Goal: Task Accomplishment & Management: Manage account settings

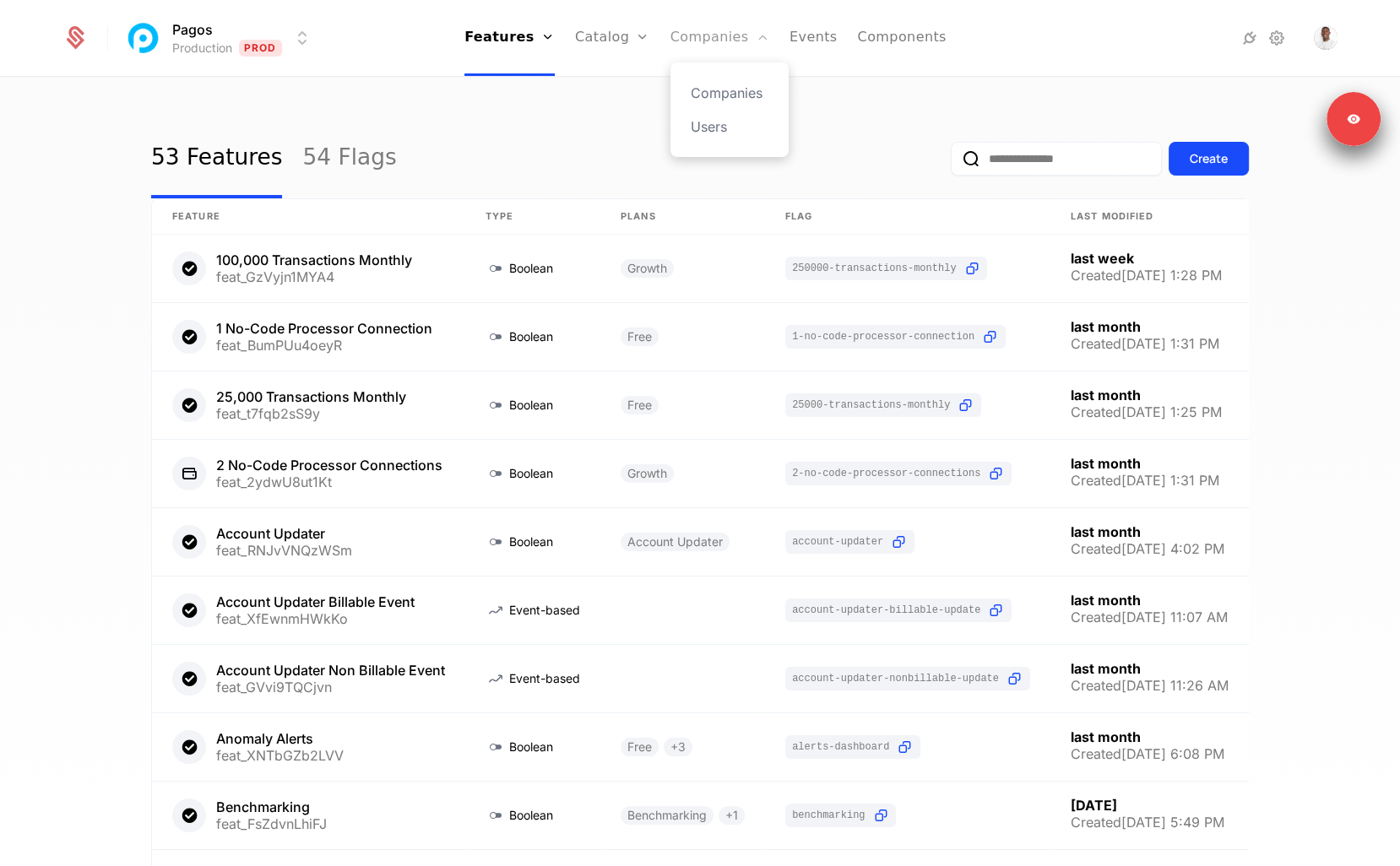
click at [730, 37] on link "Companies" at bounding box center [720, 37] width 99 height 76
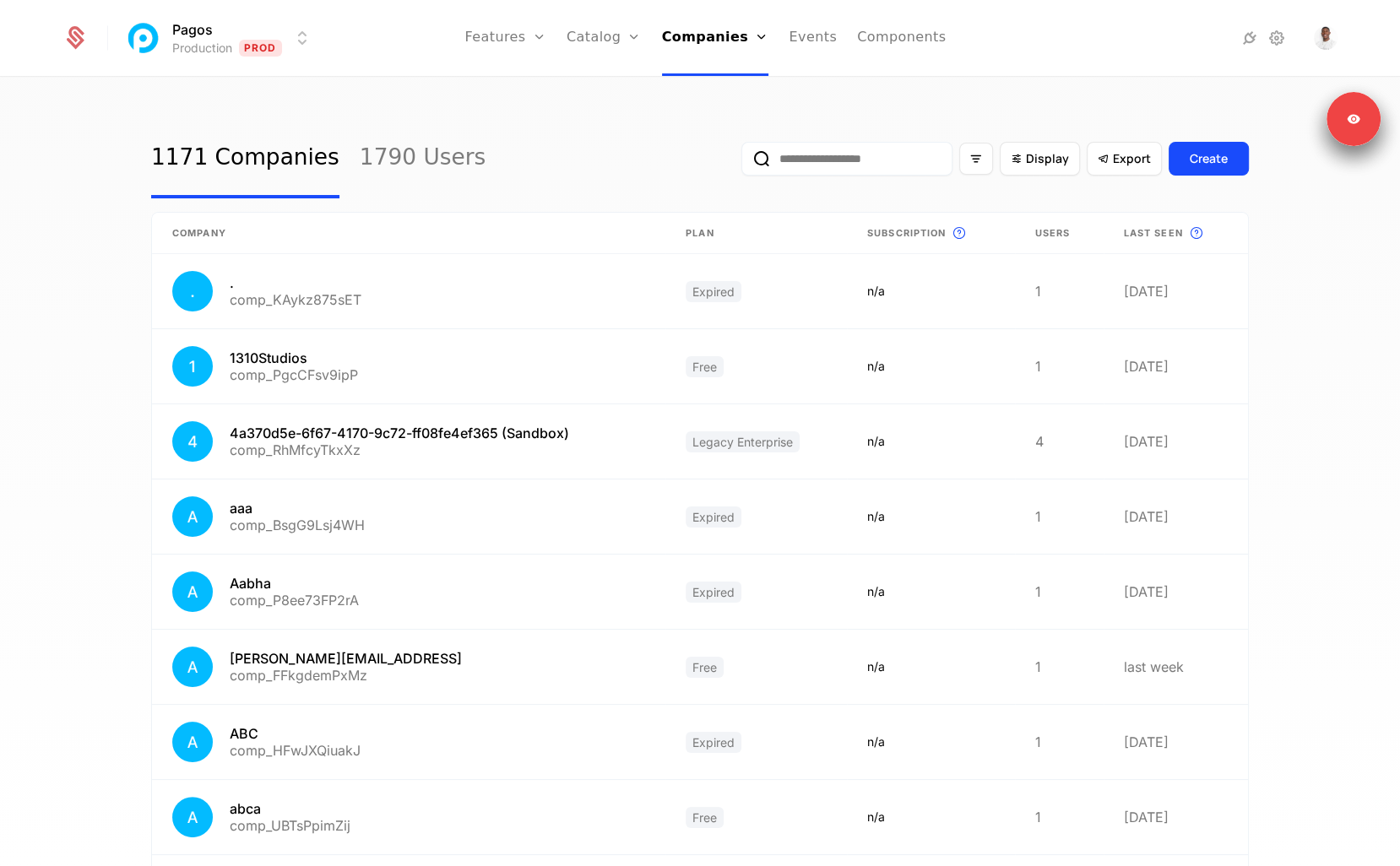
click at [818, 166] on input "email" at bounding box center [847, 158] width 211 height 34
type input "*********"
click at [742, 162] on button "submit" at bounding box center [742, 162] width 0 height 0
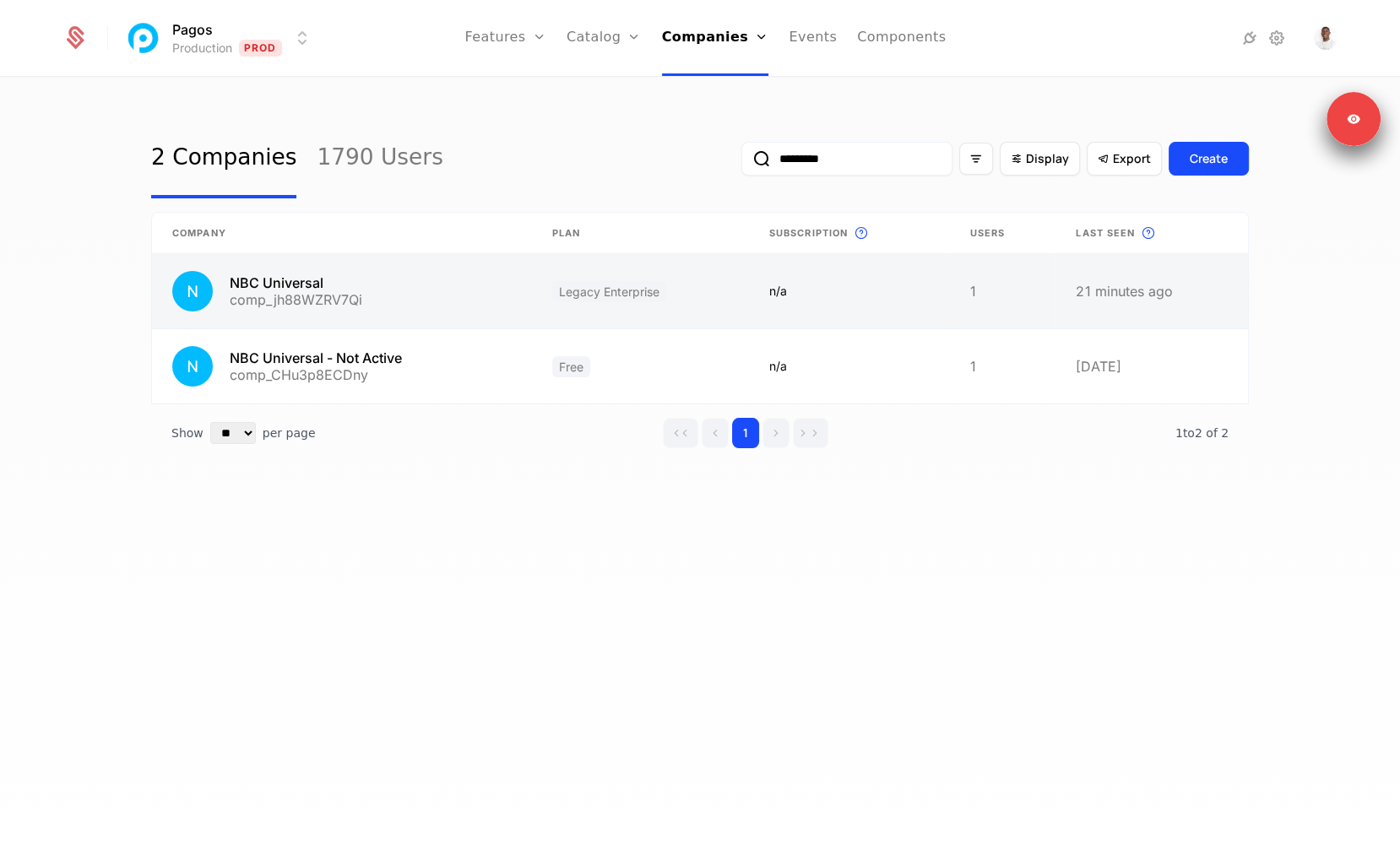
click at [419, 281] on link at bounding box center [341, 291] width 379 height 74
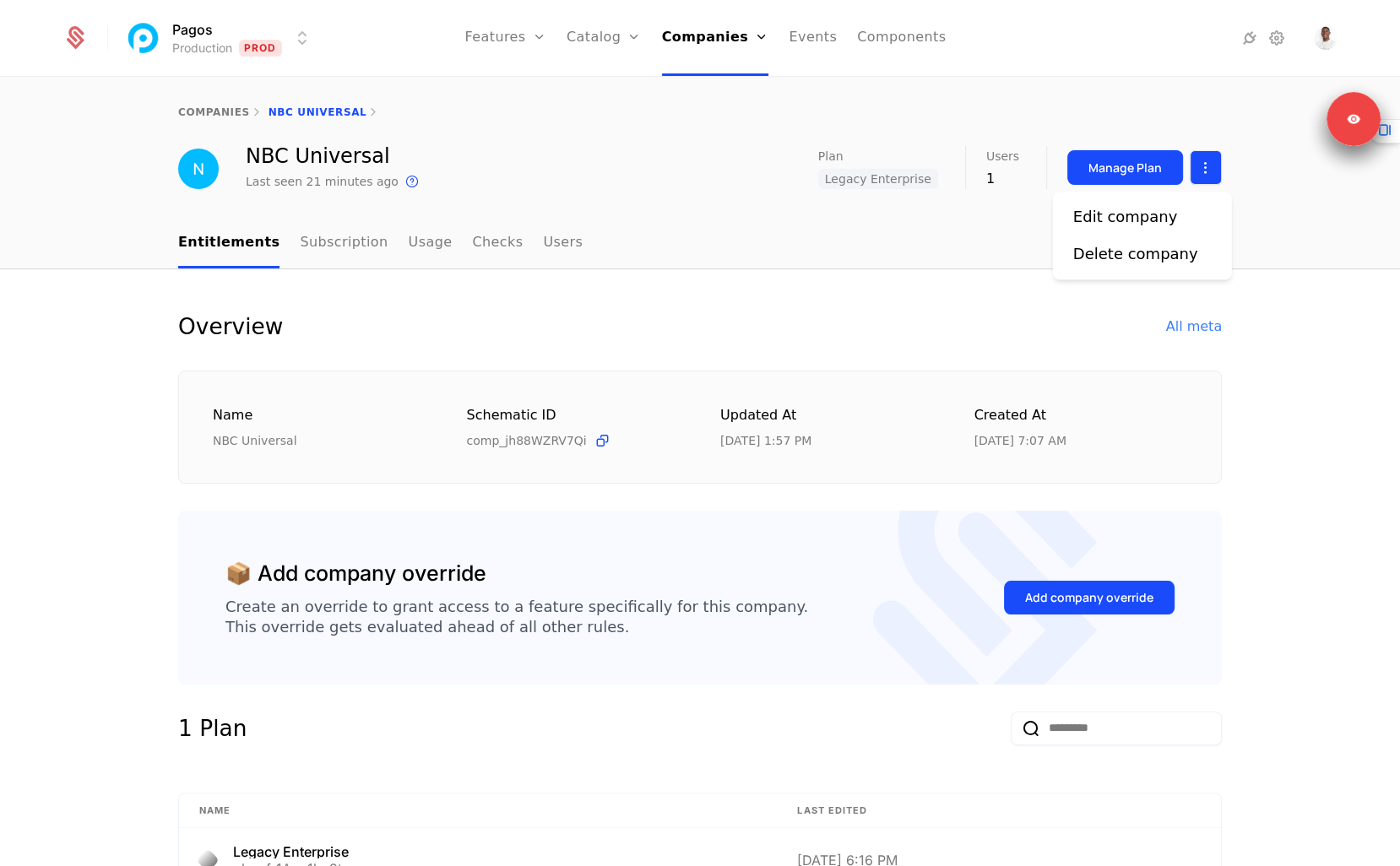
click at [1205, 161] on html "Pagos Production Prod Features Features Flags Catalog Plans Add Ons Credits Con…" at bounding box center [700, 433] width 1400 height 866
click at [1205, 158] on html "Pagos Production Prod Features Features Flags Catalog Plans Add Ons Credits Con…" at bounding box center [700, 433] width 1400 height 866
click at [1199, 317] on div "All meta" at bounding box center [1193, 326] width 56 height 20
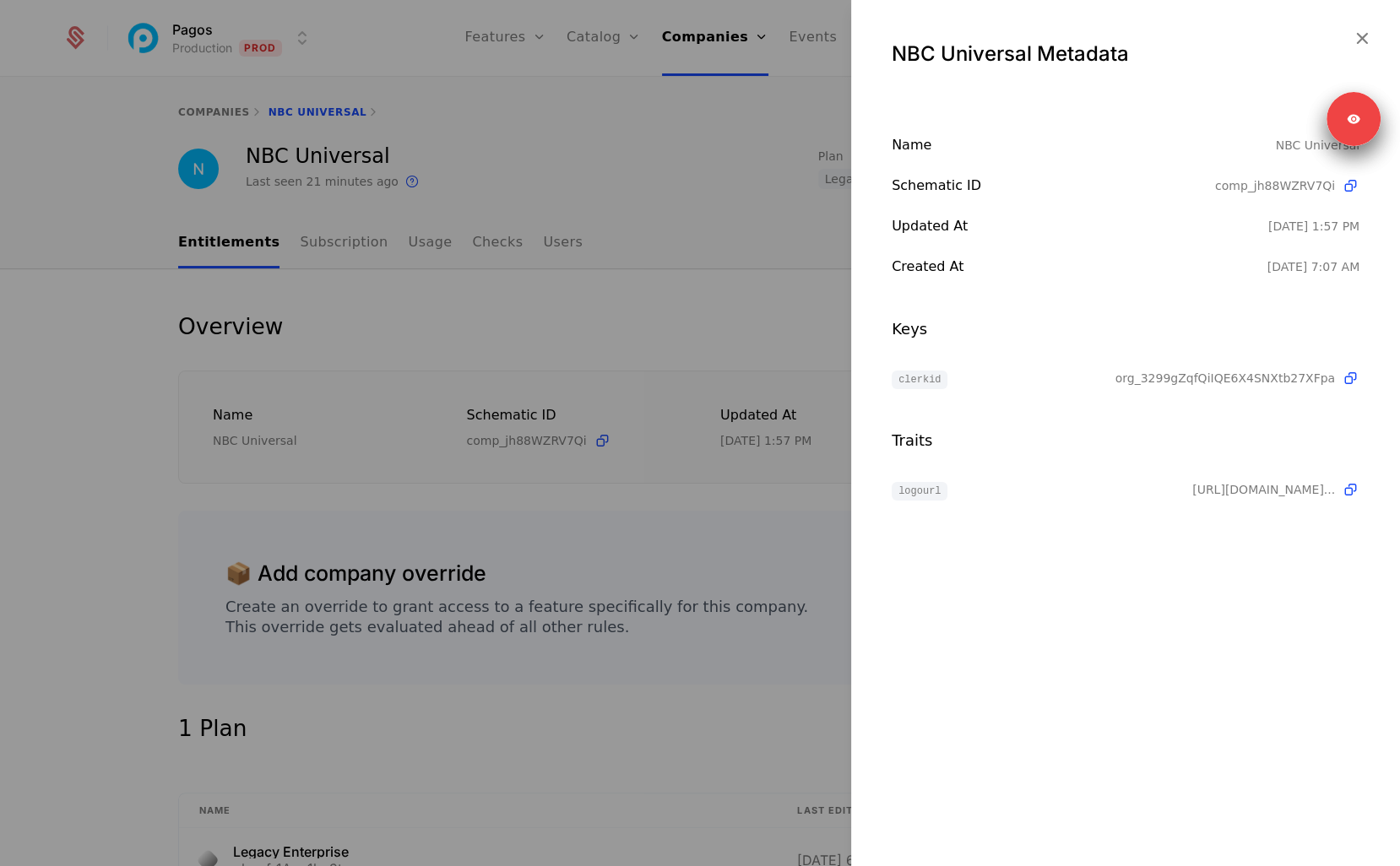
click at [989, 639] on div "NBC Universal Metadata Name NBC Universal Schematic ID comp_jh88WZRV7Qi Updated…" at bounding box center [1126, 433] width 549 height 866
click at [736, 262] on div at bounding box center [700, 433] width 1400 height 866
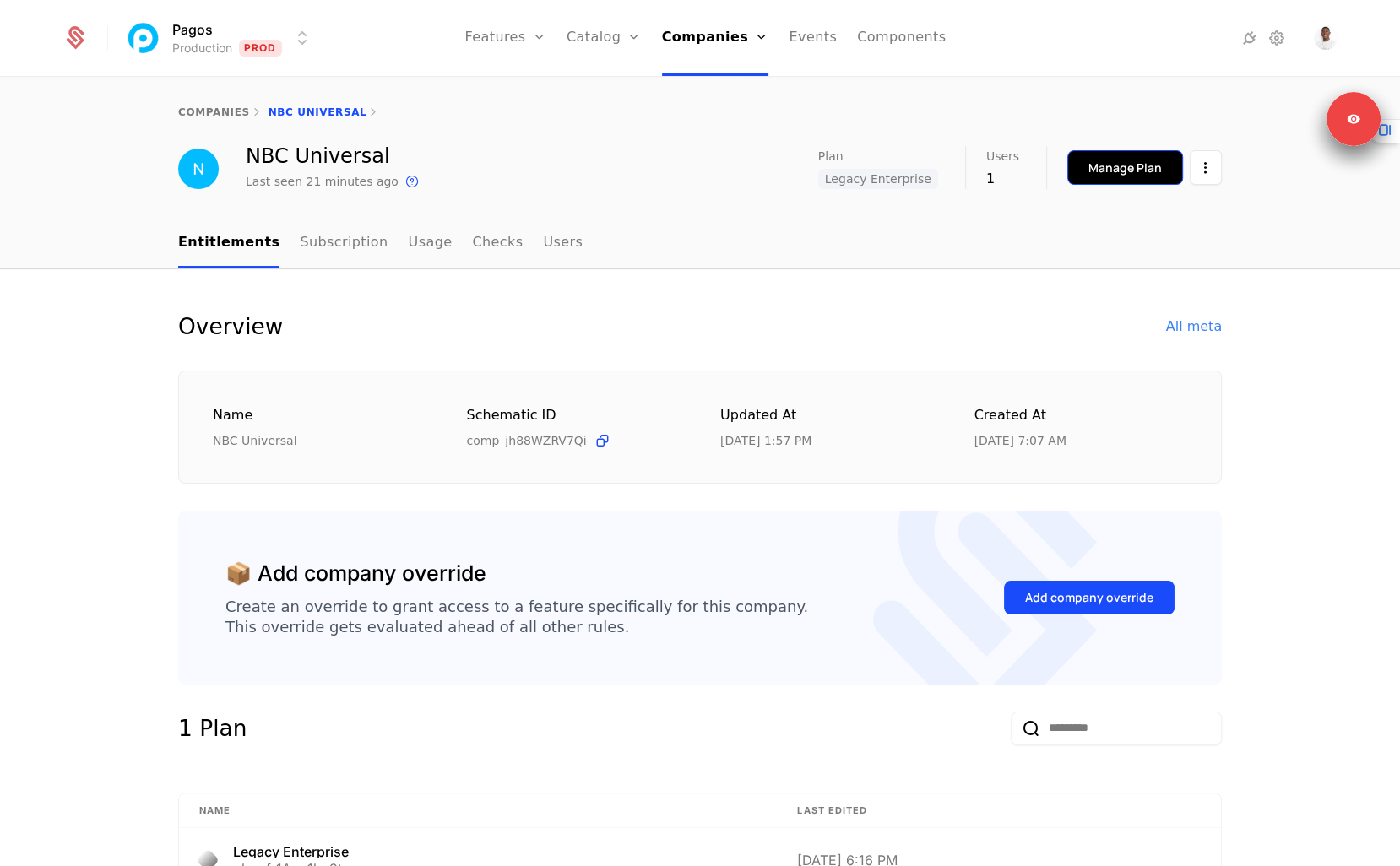
click at [1104, 166] on div "Manage Plan" at bounding box center [1125, 167] width 73 height 16
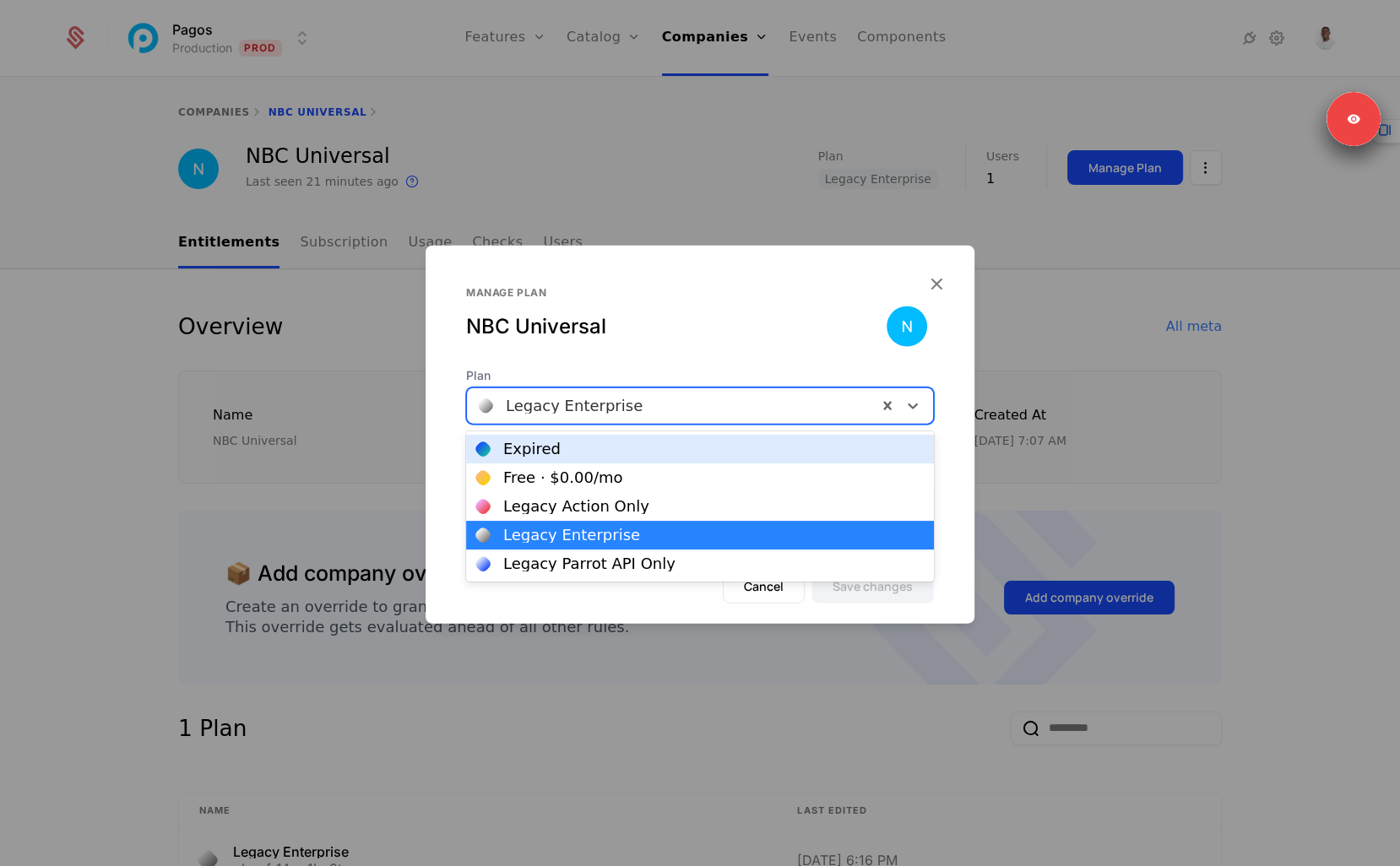
click at [617, 399] on div at bounding box center [671, 406] width 387 height 24
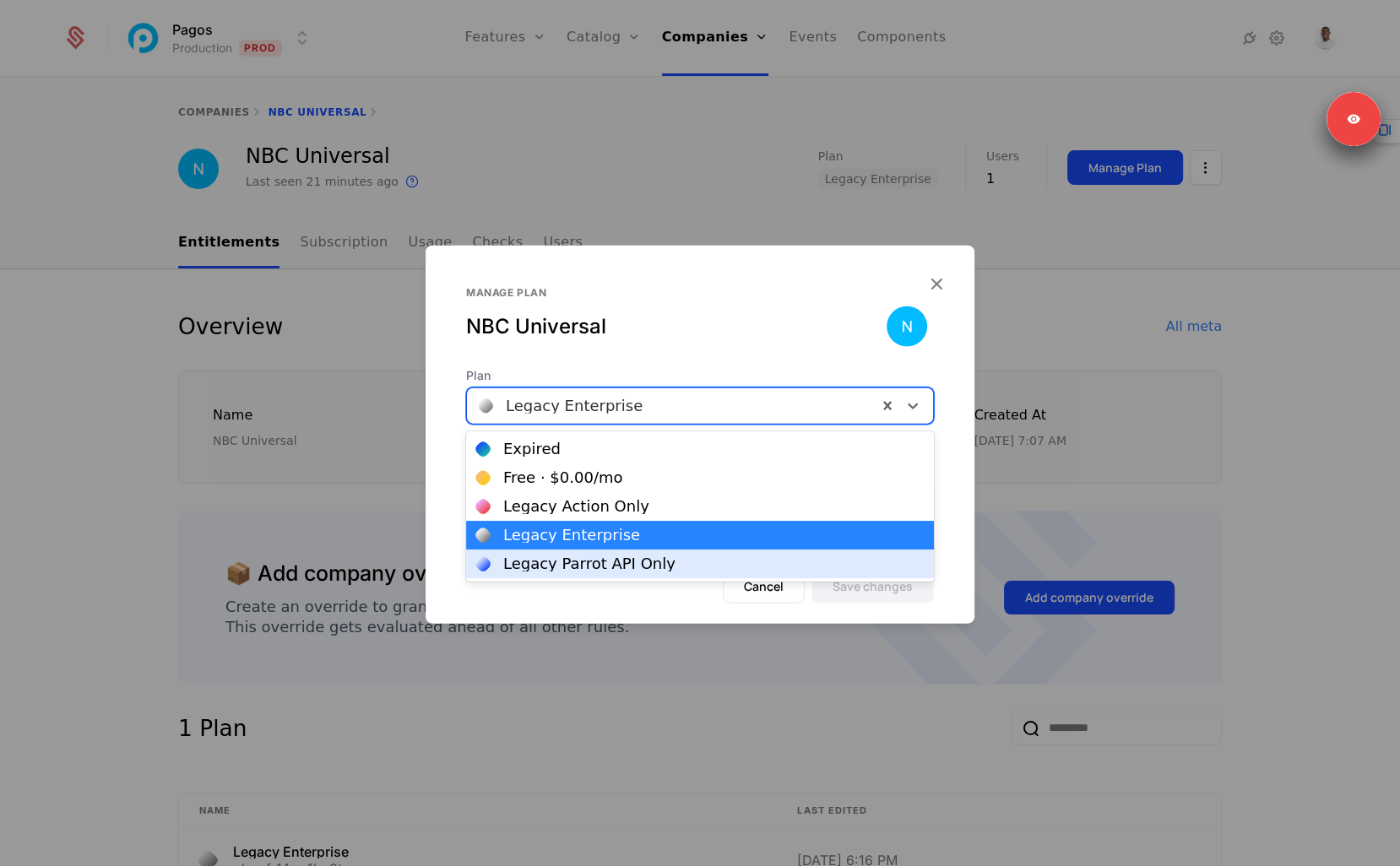
click at [603, 611] on div "Cancel Save changes" at bounding box center [700, 596] width 549 height 54
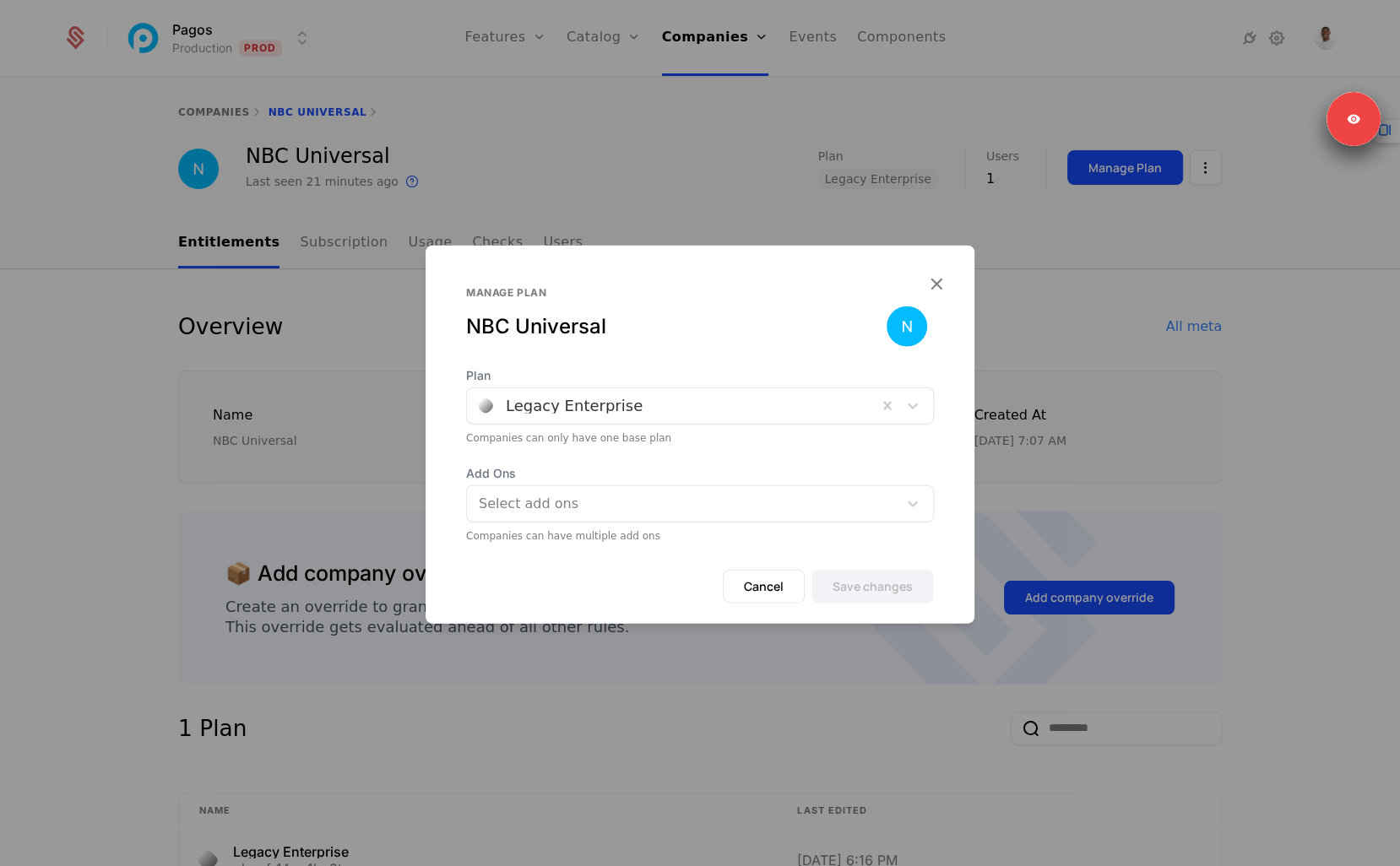
click at [733, 193] on div at bounding box center [700, 433] width 1400 height 866
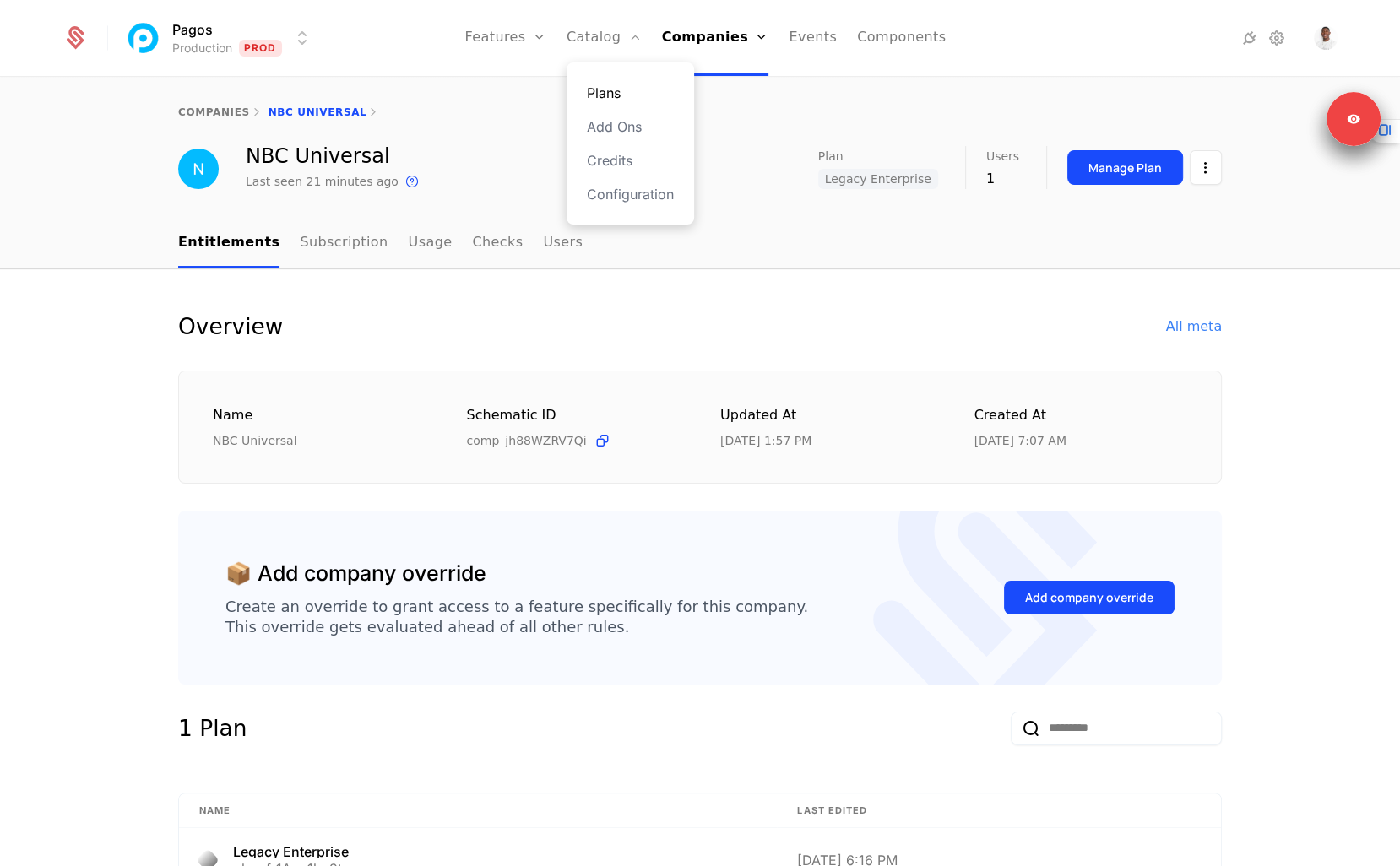
click at [621, 90] on link "Plans" at bounding box center [630, 92] width 87 height 20
click at [1136, 170] on div "Manage Plan" at bounding box center [1125, 167] width 73 height 16
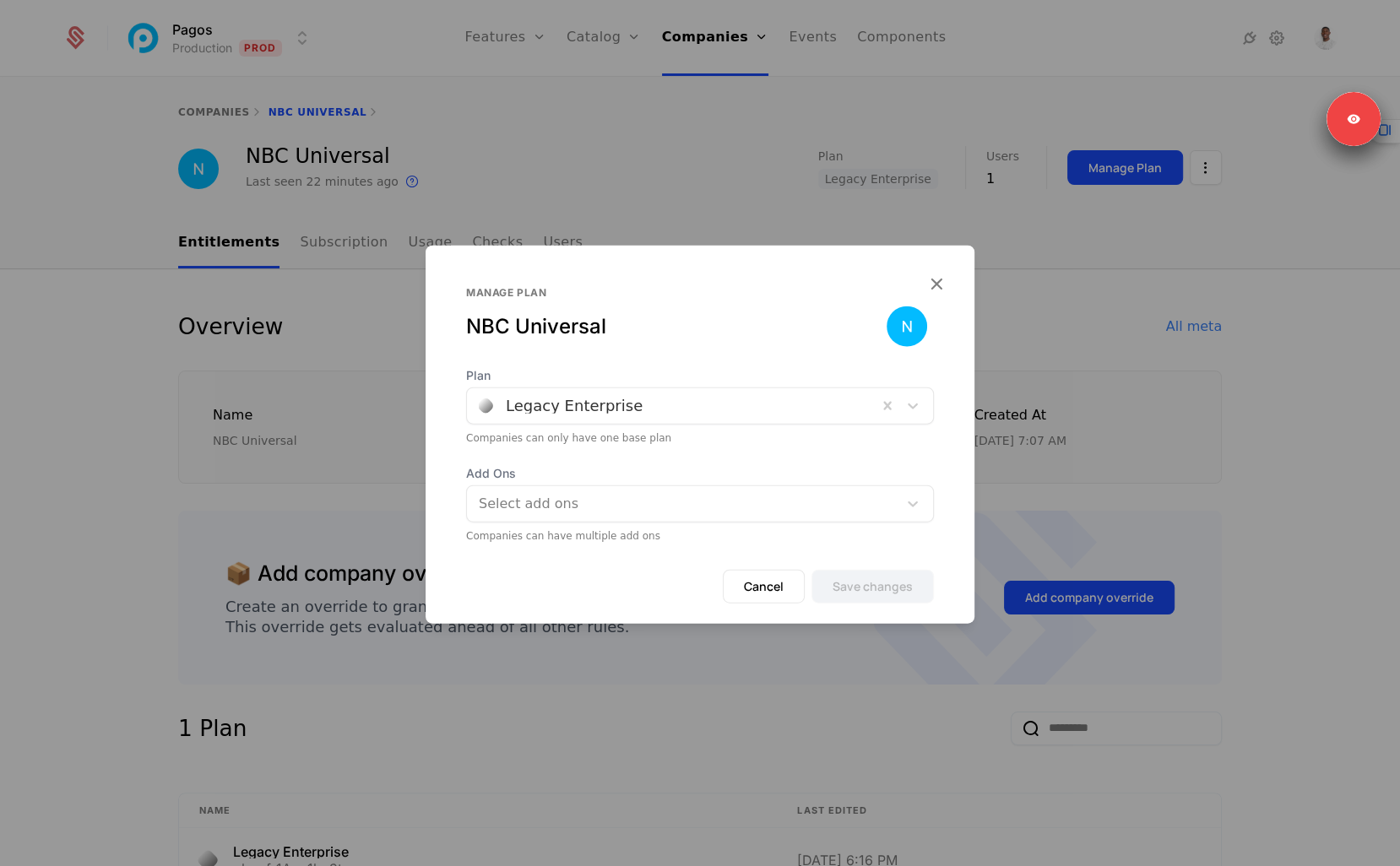
click at [580, 432] on div "Companies can only have one base plan" at bounding box center [700, 438] width 467 height 14
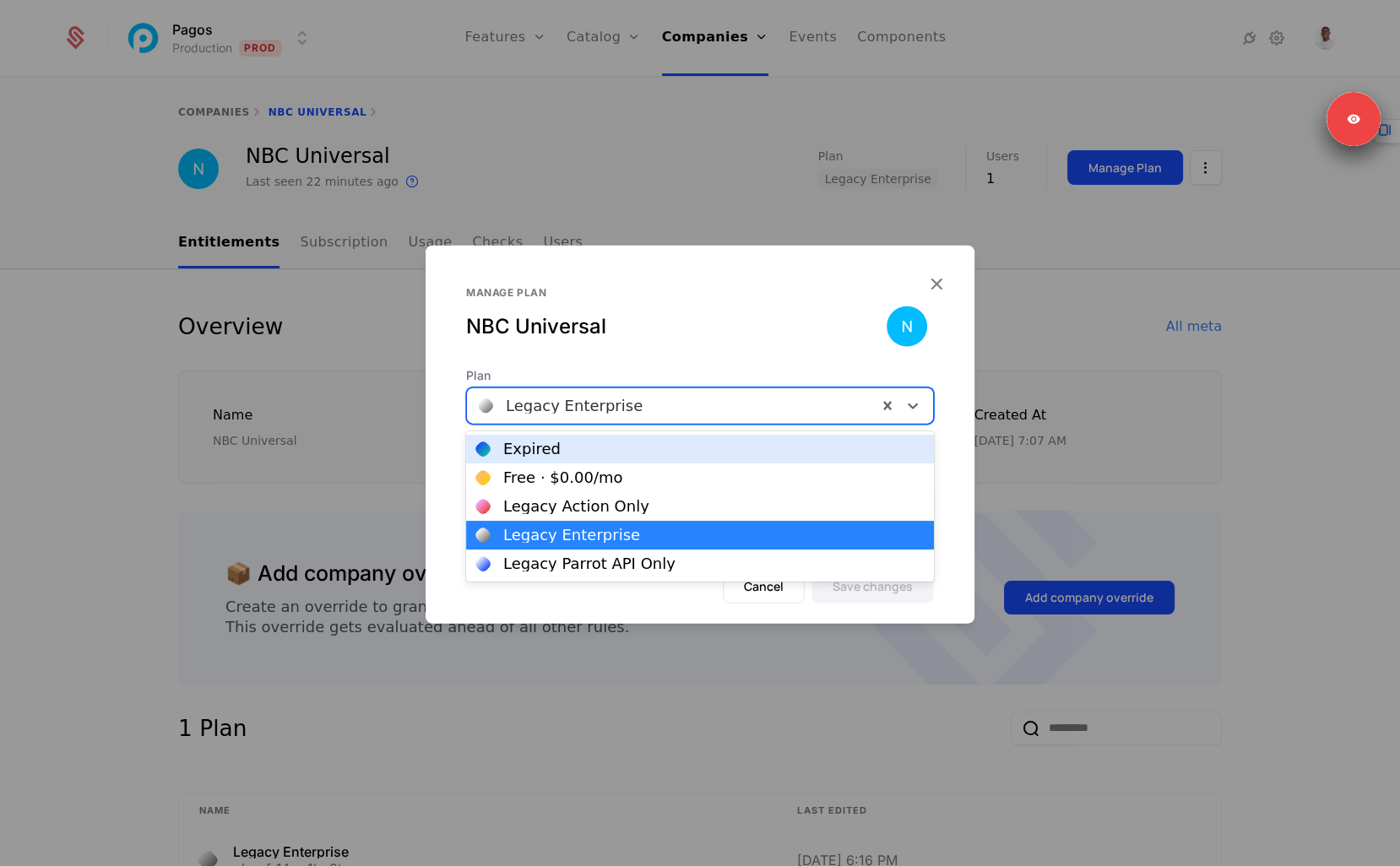
click at [581, 405] on div at bounding box center [671, 406] width 387 height 24
click at [672, 314] on div "NBC Universal" at bounding box center [677, 327] width 421 height 27
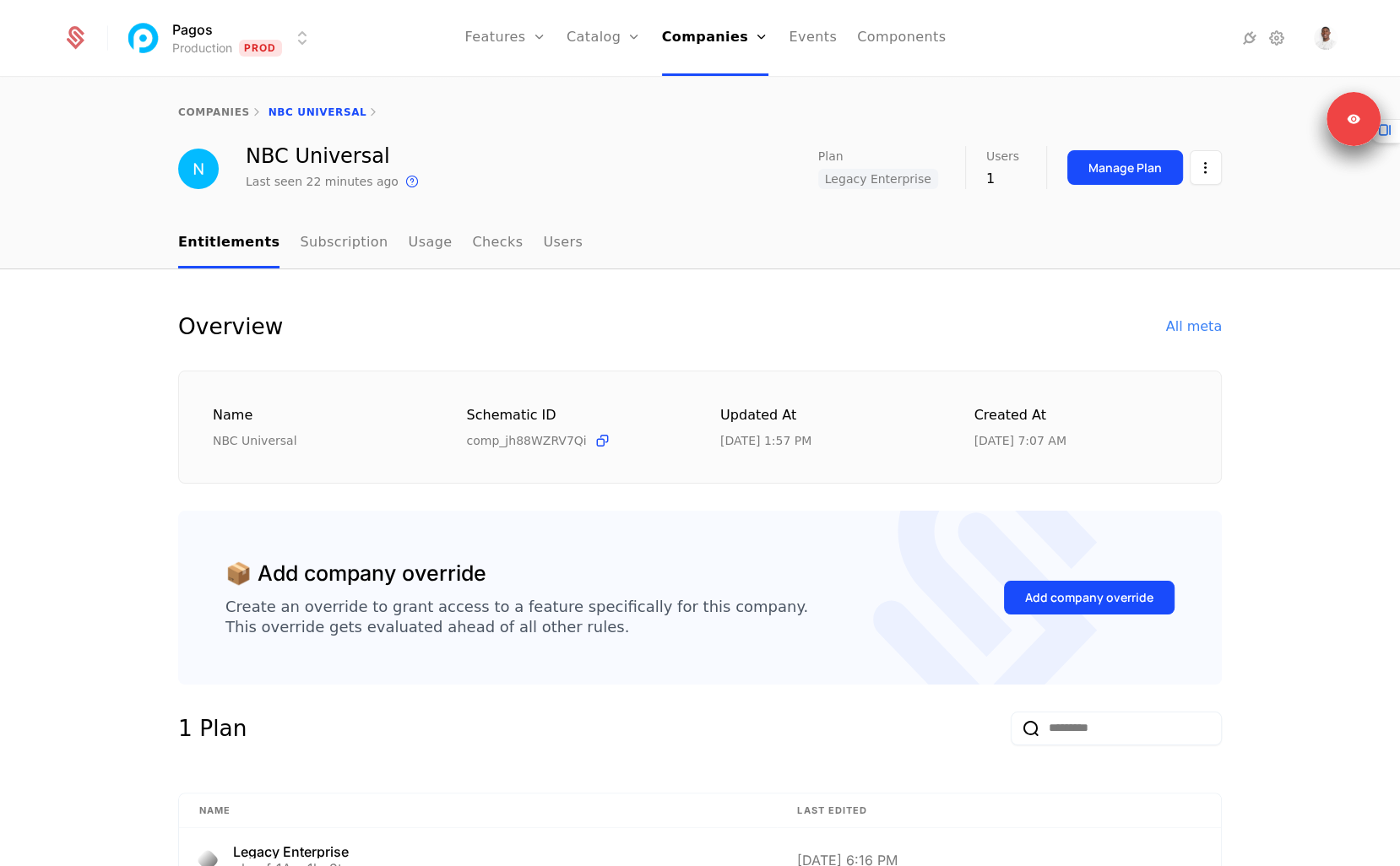
click at [1010, 245] on nav "Entitlements Subscription Usage Checks Users" at bounding box center [700, 243] width 1043 height 49
click at [1169, 148] on div "Manage Plan" at bounding box center [1144, 167] width 155 height 43
click at [1160, 166] on div "Manage Plan" at bounding box center [1125, 167] width 73 height 16
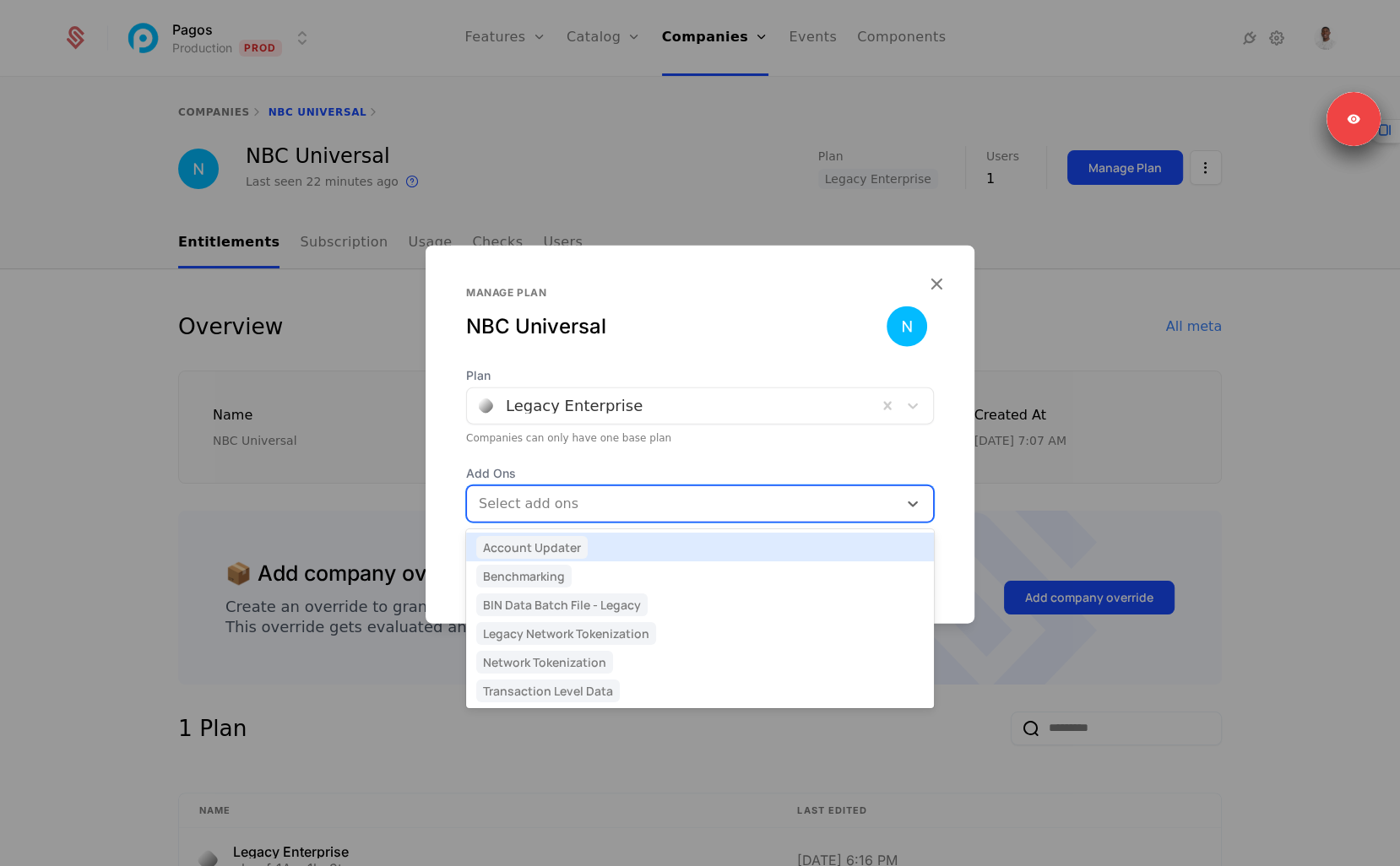
click at [668, 511] on div at bounding box center [683, 504] width 407 height 24
click at [669, 383] on span "Plan" at bounding box center [700, 376] width 467 height 16
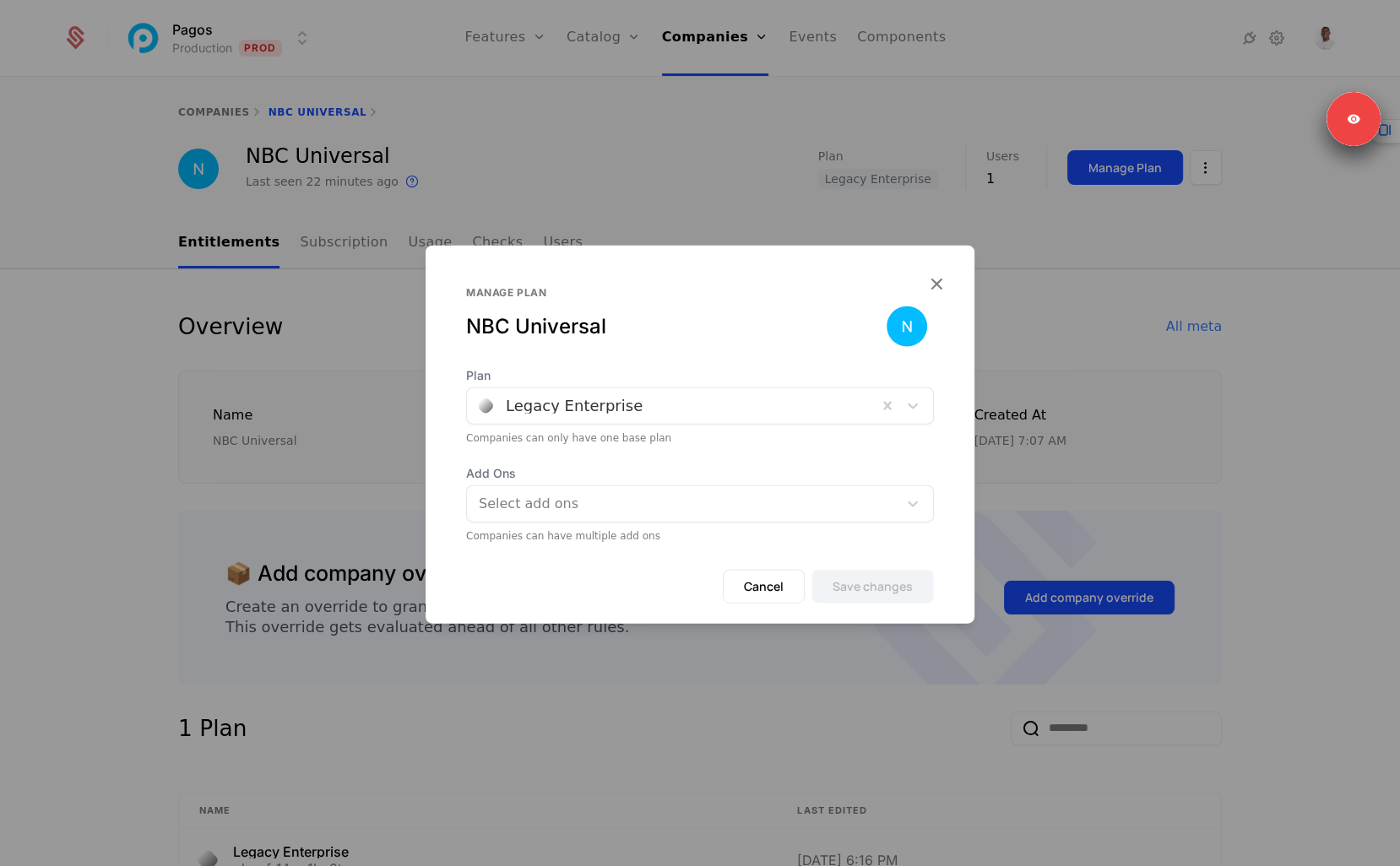
click at [666, 394] on div at bounding box center [671, 406] width 387 height 24
click at [722, 299] on div "Manage plan" at bounding box center [677, 293] width 421 height 14
click at [785, 356] on div "Manage plan NBC Universal" at bounding box center [700, 326] width 467 height 81
click at [776, 478] on span "Add Ons" at bounding box center [700, 474] width 467 height 16
click at [943, 283] on icon "button" at bounding box center [936, 283] width 22 height 22
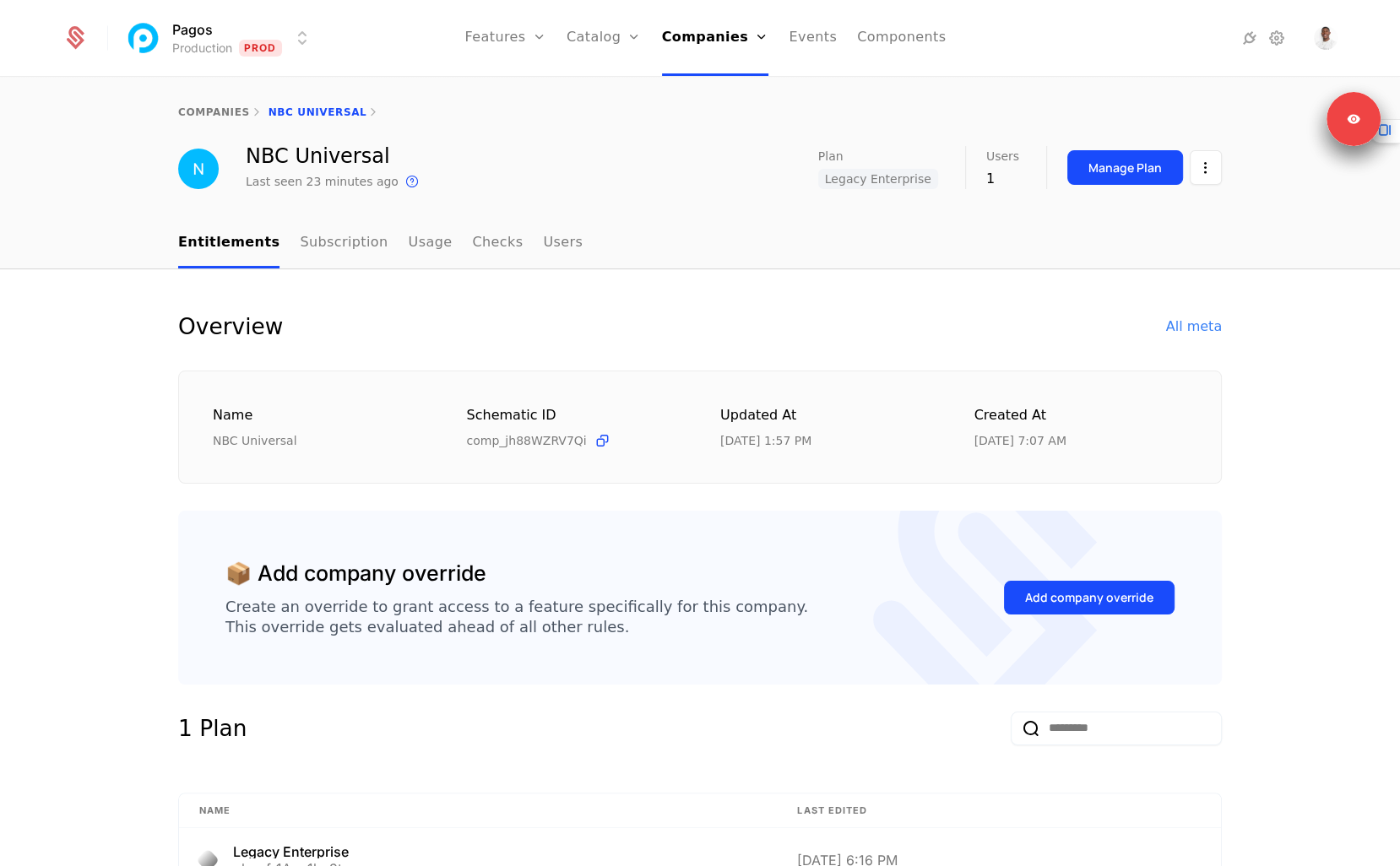
click at [951, 355] on div "Overview All meta Name NBC Universal Schematic ID comp_jh88WZRV7Qi Updated at 9…" at bounding box center [700, 397] width 1043 height 174
click at [596, 546] on div "📦 Add company override Create an override to grant access to a feature specific…" at bounding box center [700, 598] width 1043 height 174
click at [1127, 178] on button "Manage Plan" at bounding box center [1125, 167] width 115 height 35
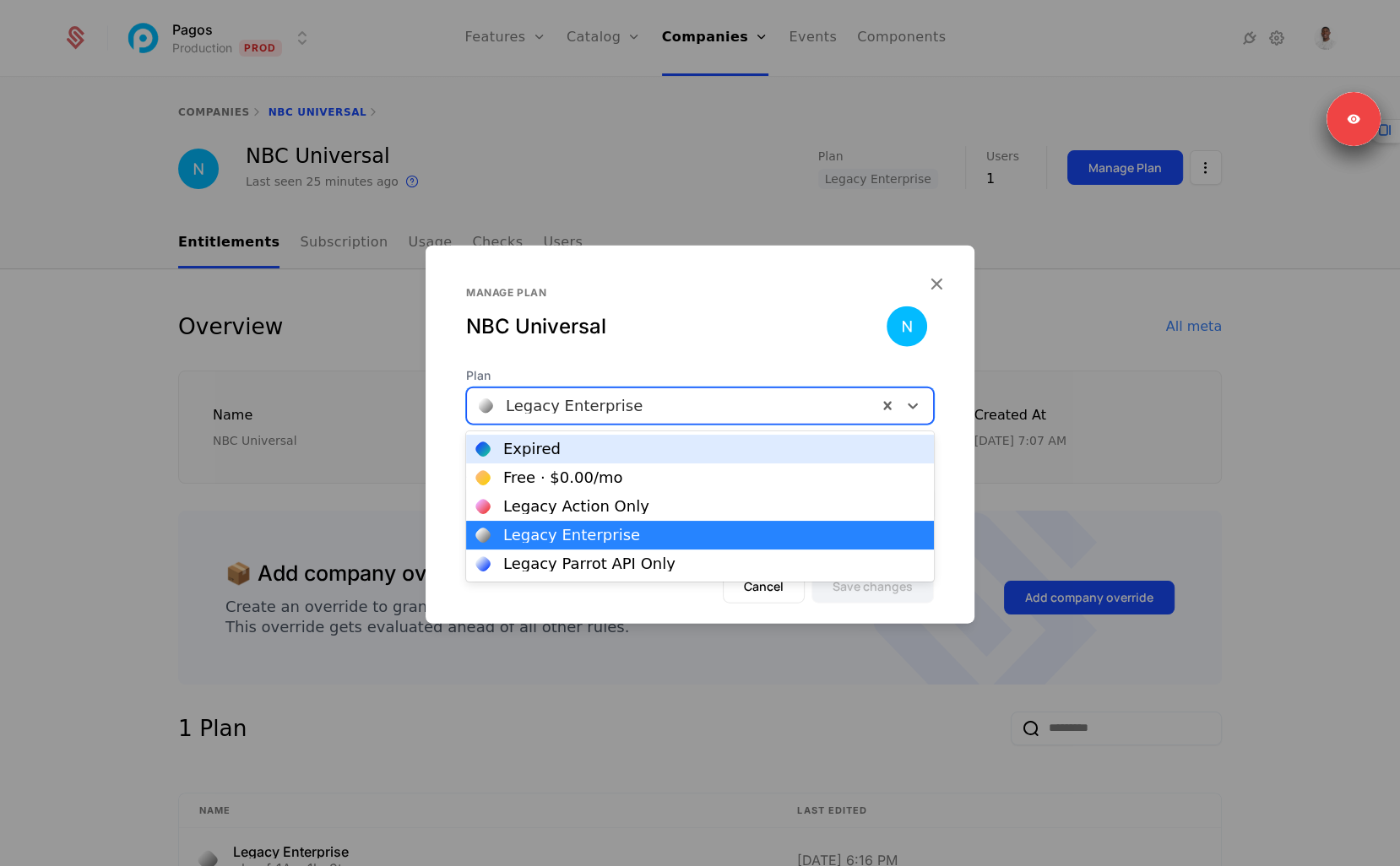
click at [678, 400] on div at bounding box center [671, 406] width 387 height 24
click at [646, 338] on div "NBC Universal" at bounding box center [677, 327] width 421 height 27
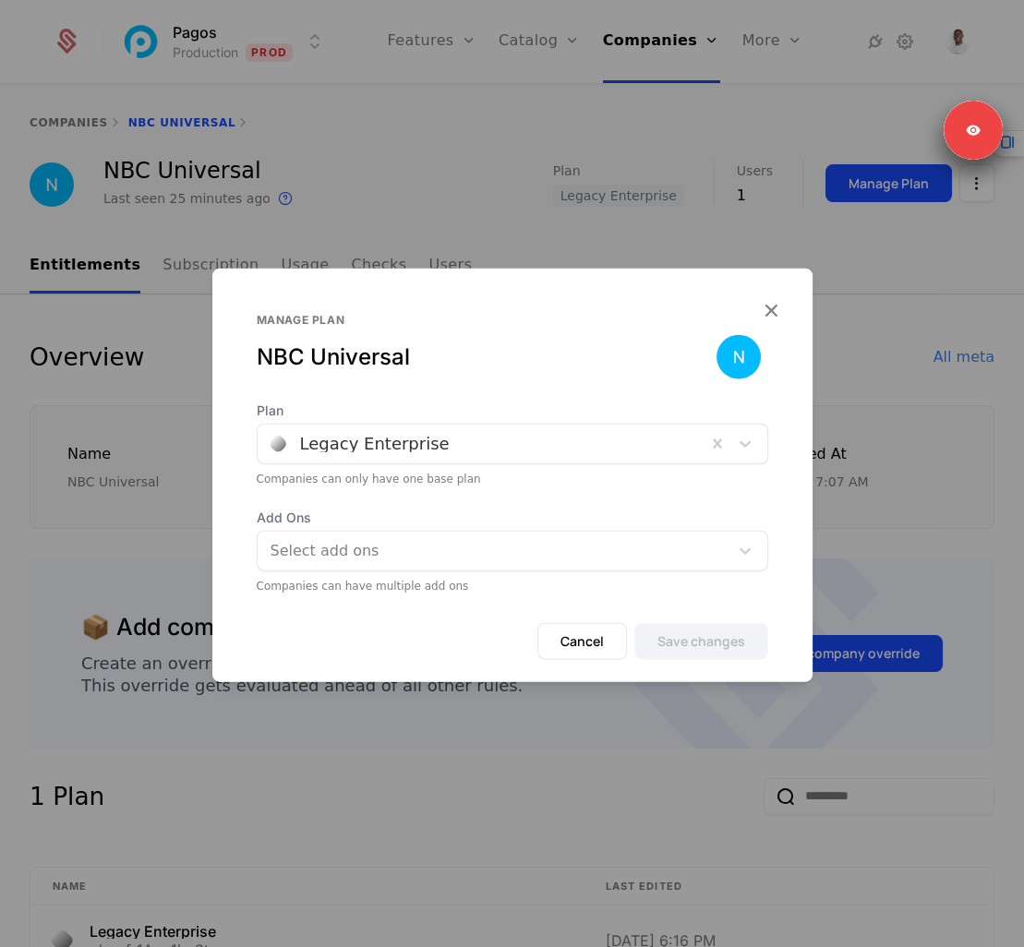
click at [617, 373] on div "Manage plan NBC Universal" at bounding box center [512, 357] width 511 height 89
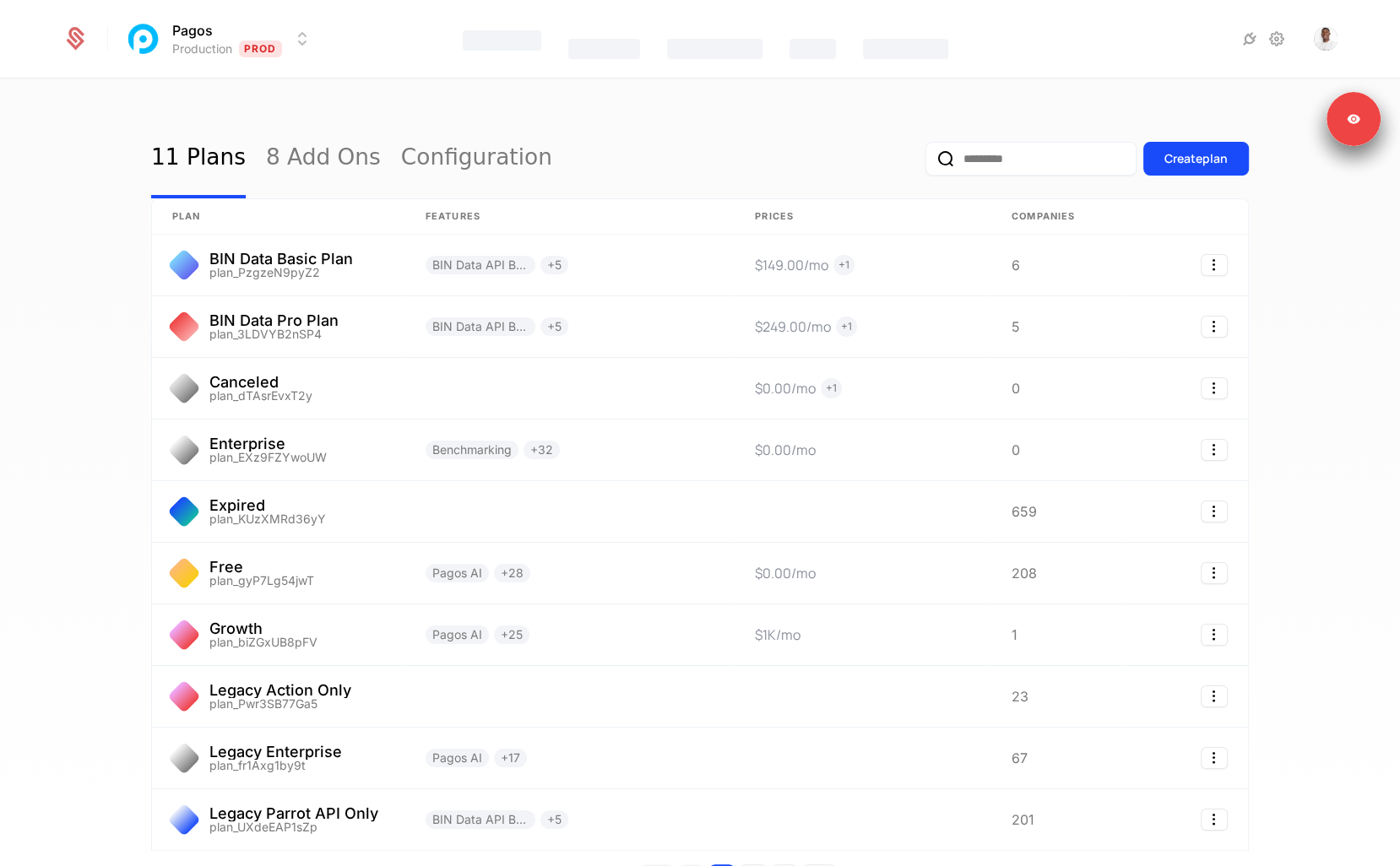
click at [967, 143] on input "email" at bounding box center [1031, 158] width 211 height 34
type input "**********"
click at [925, 162] on button "submit" at bounding box center [925, 162] width 0 height 0
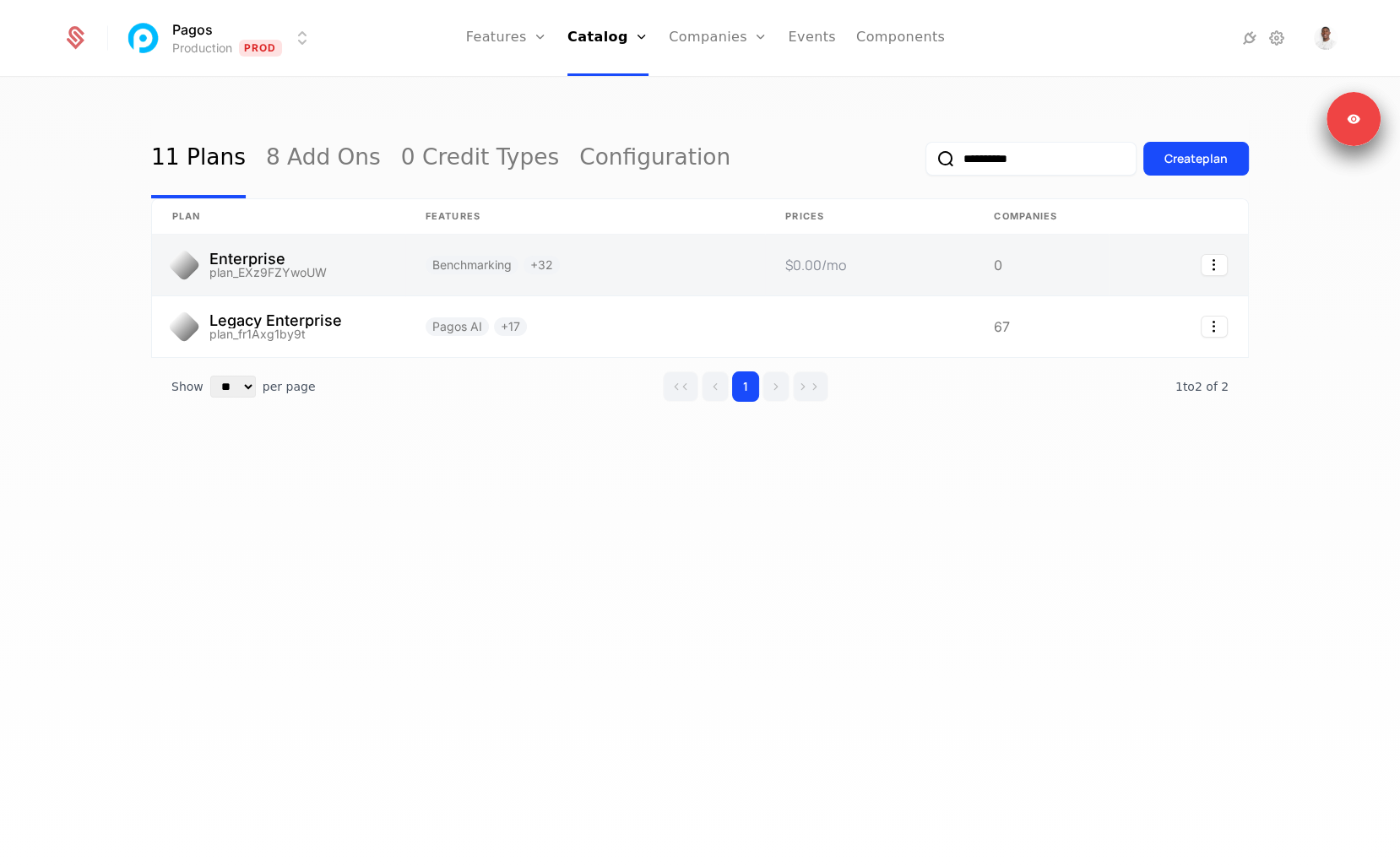
click at [286, 276] on link at bounding box center [278, 265] width 253 height 60
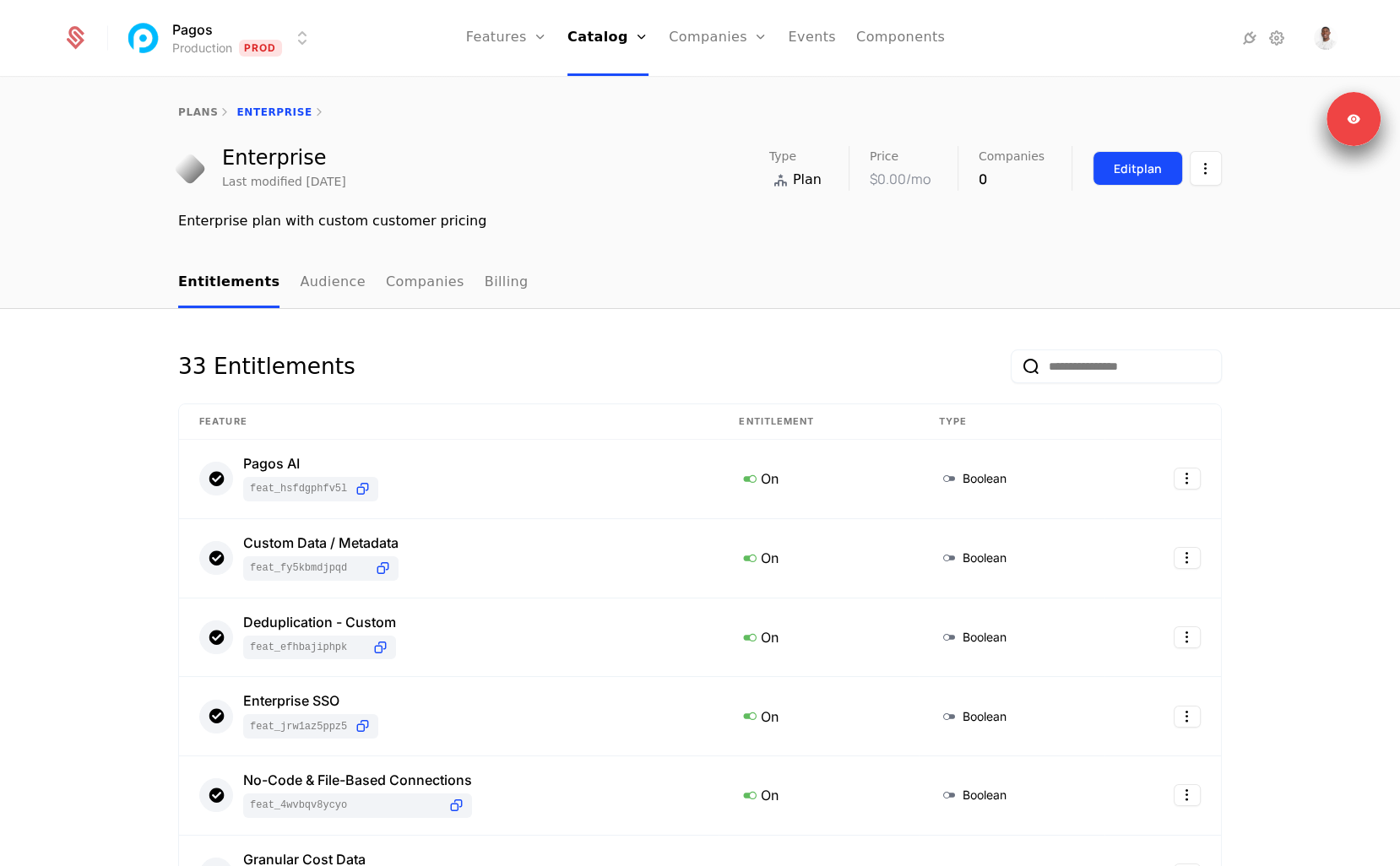
click at [1141, 165] on div "Edit plan" at bounding box center [1138, 168] width 48 height 16
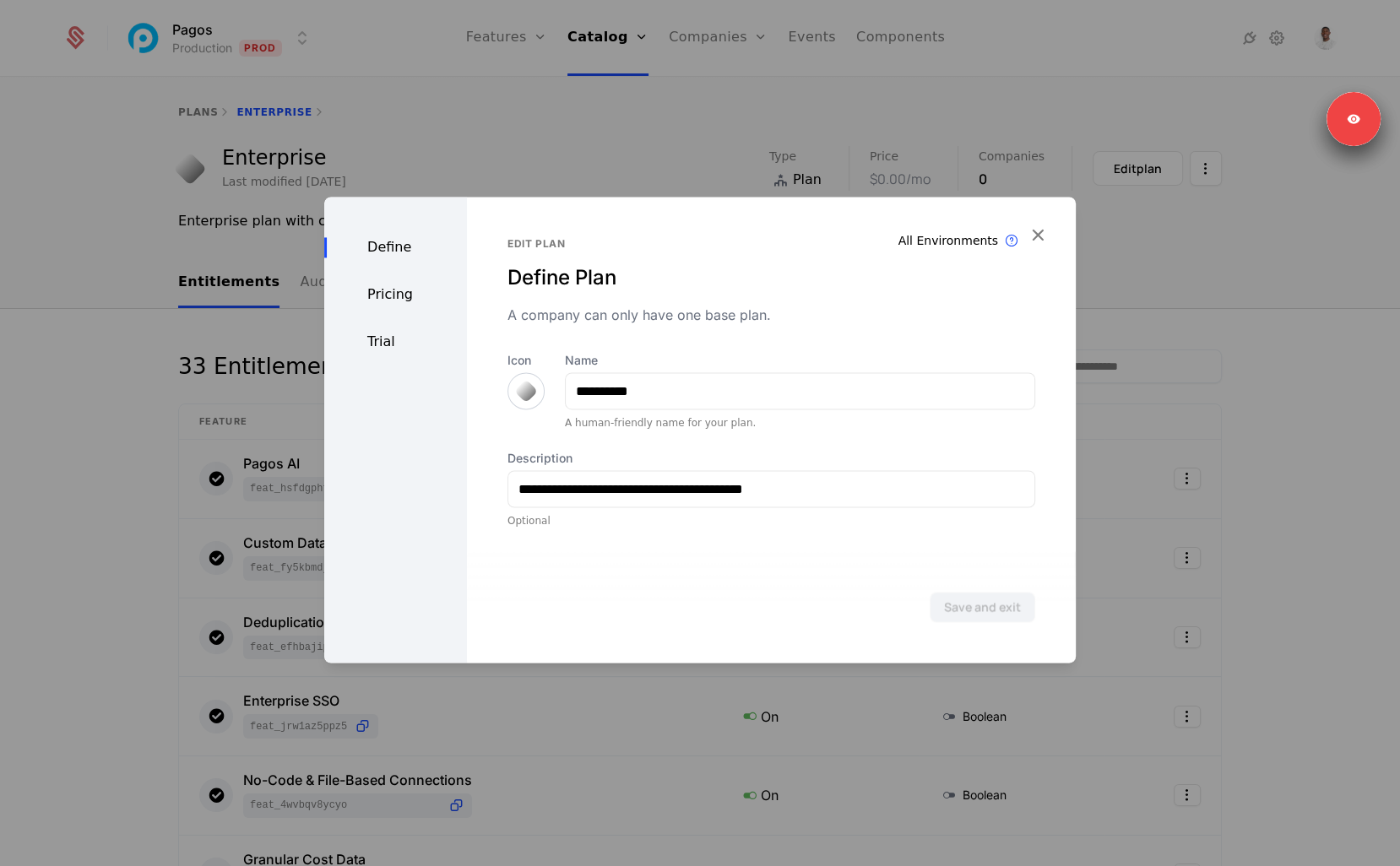
click at [390, 294] on div "Pricing" at bounding box center [396, 294] width 143 height 20
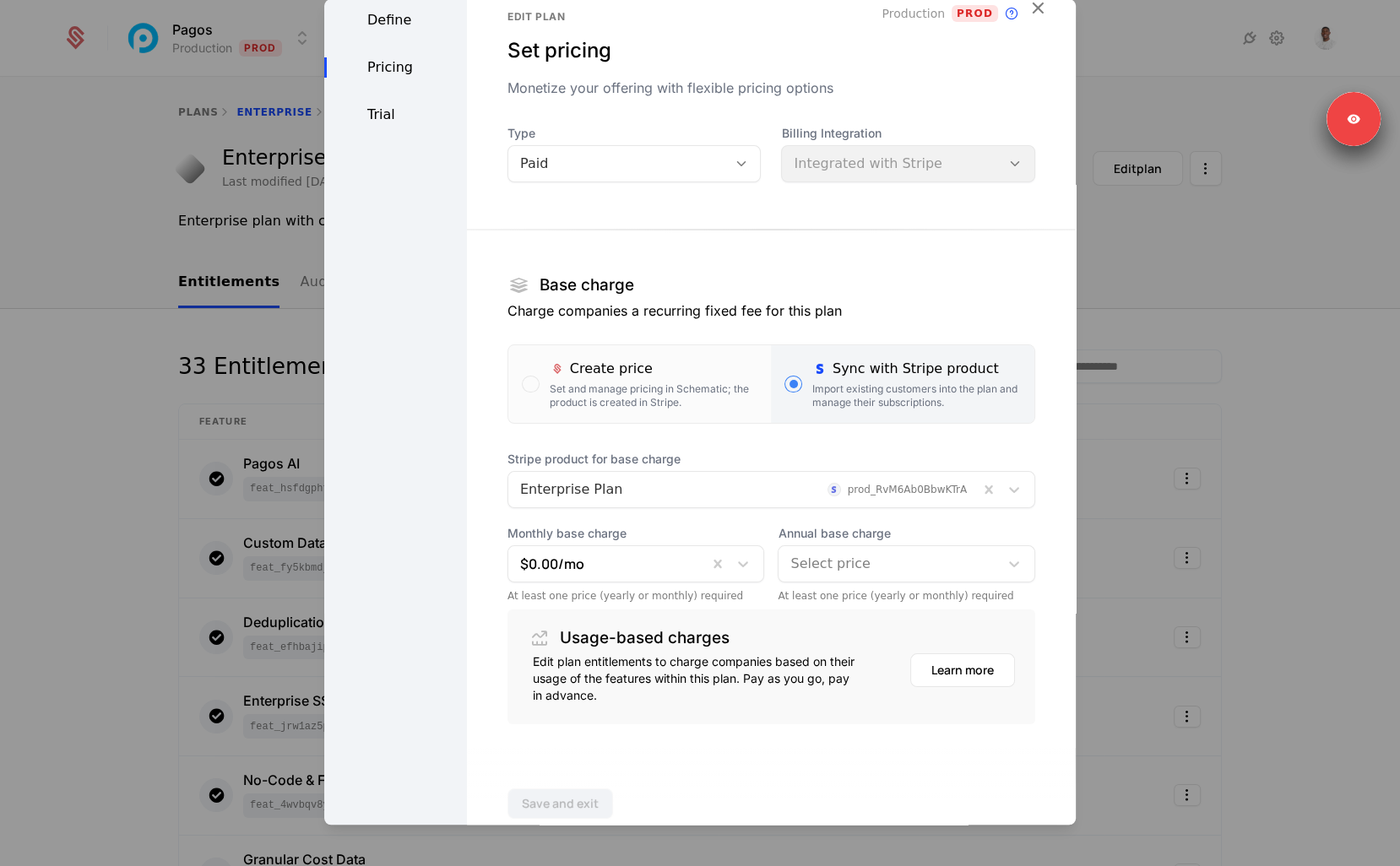
scroll to position [61, 0]
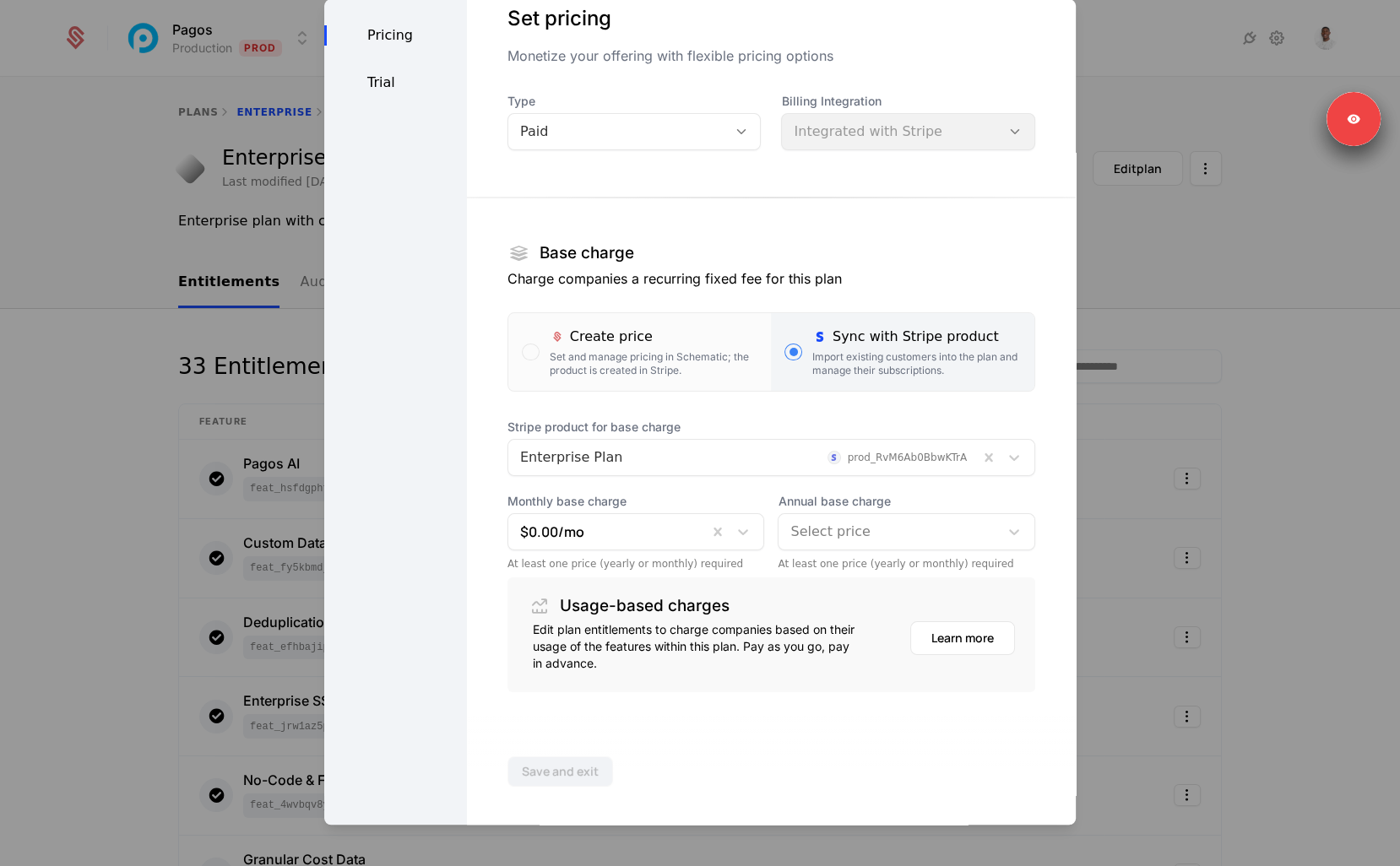
click at [1232, 600] on div at bounding box center [700, 433] width 1400 height 866
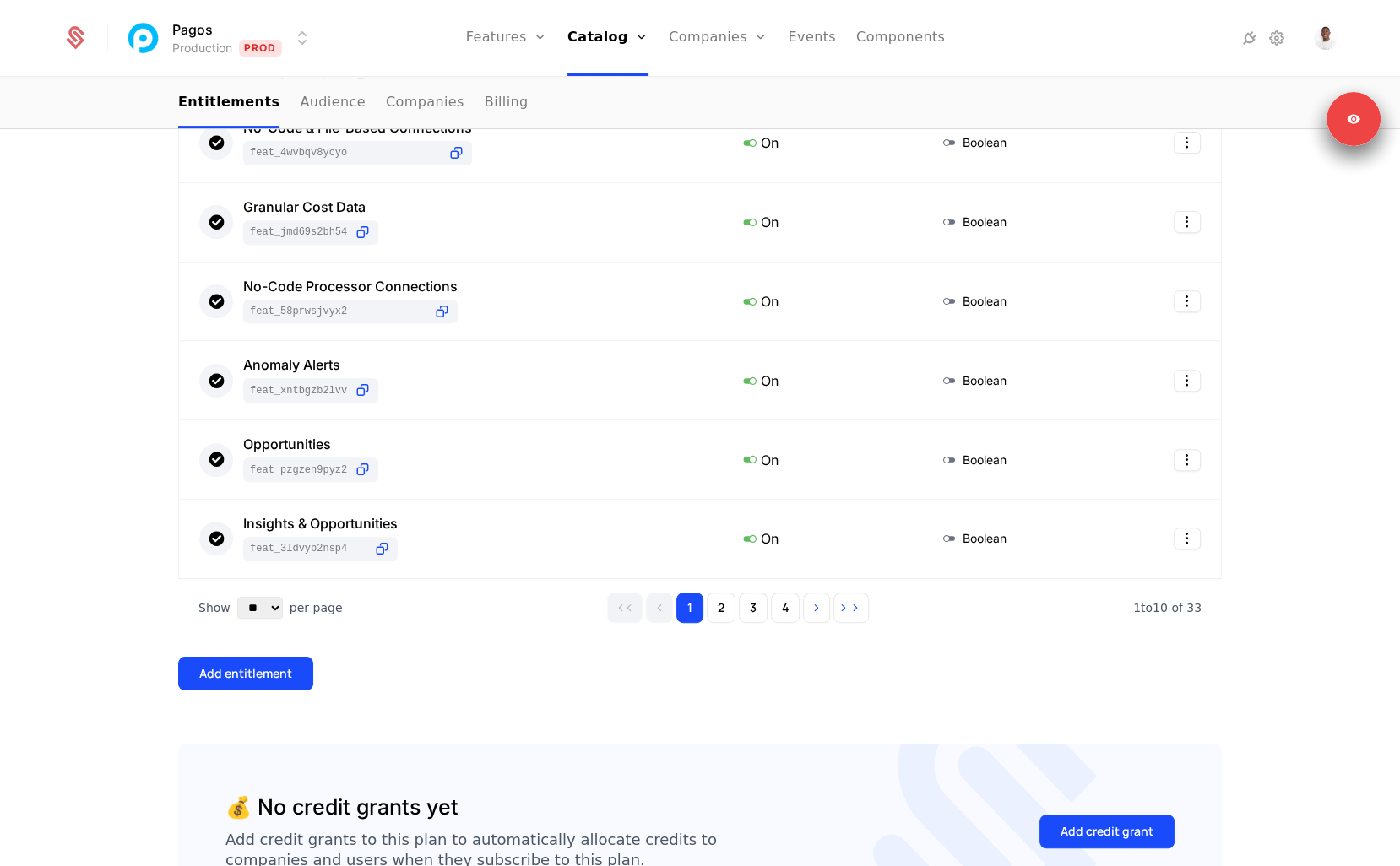
scroll to position [655, 0]
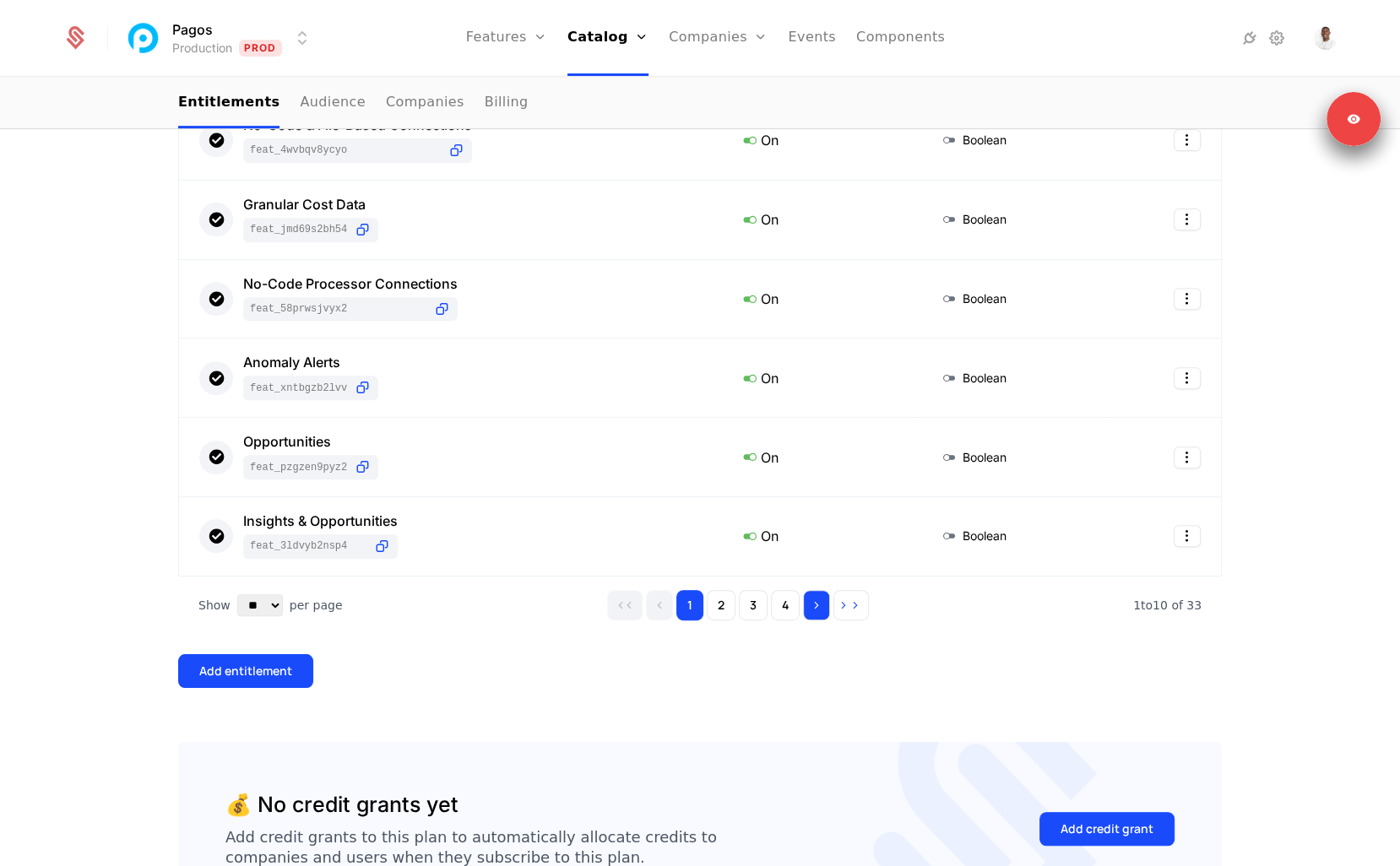
click at [810, 602] on icon "Go to next page" at bounding box center [816, 605] width 12 height 12
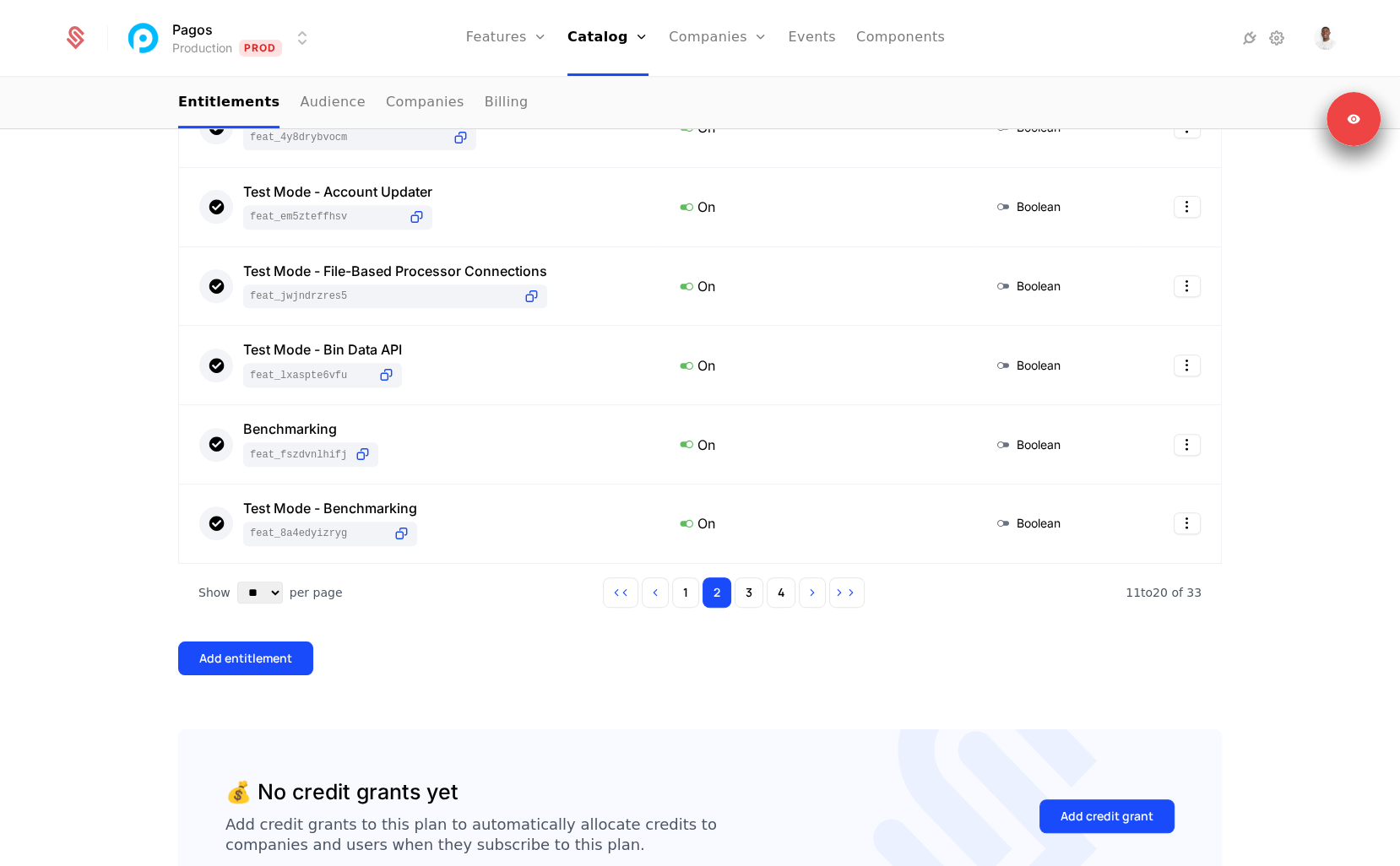
scroll to position [791, 0]
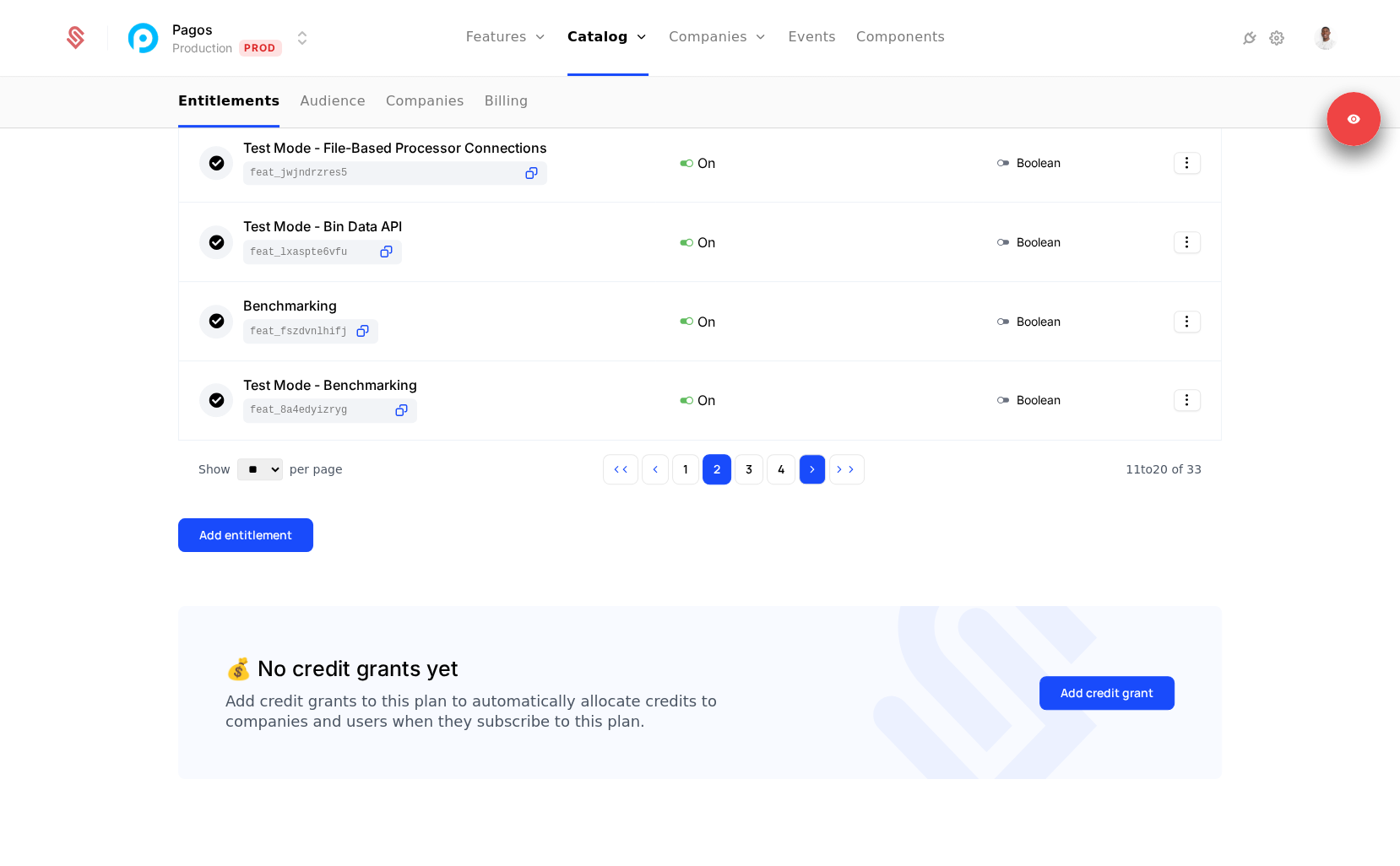
click at [808, 467] on icon "Go to next page" at bounding box center [812, 469] width 12 height 12
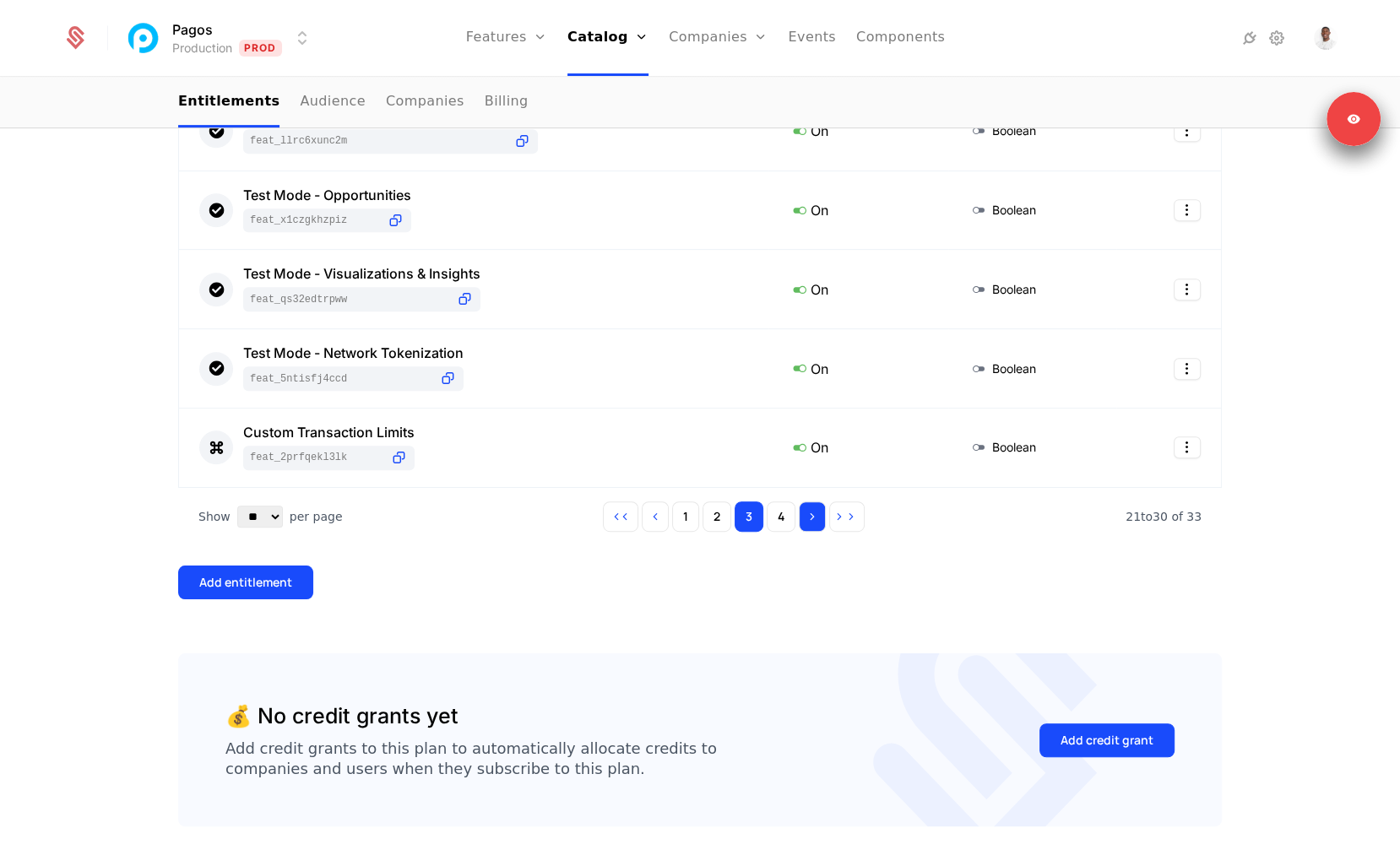
click at [803, 522] on button "Go to next page" at bounding box center [812, 516] width 27 height 30
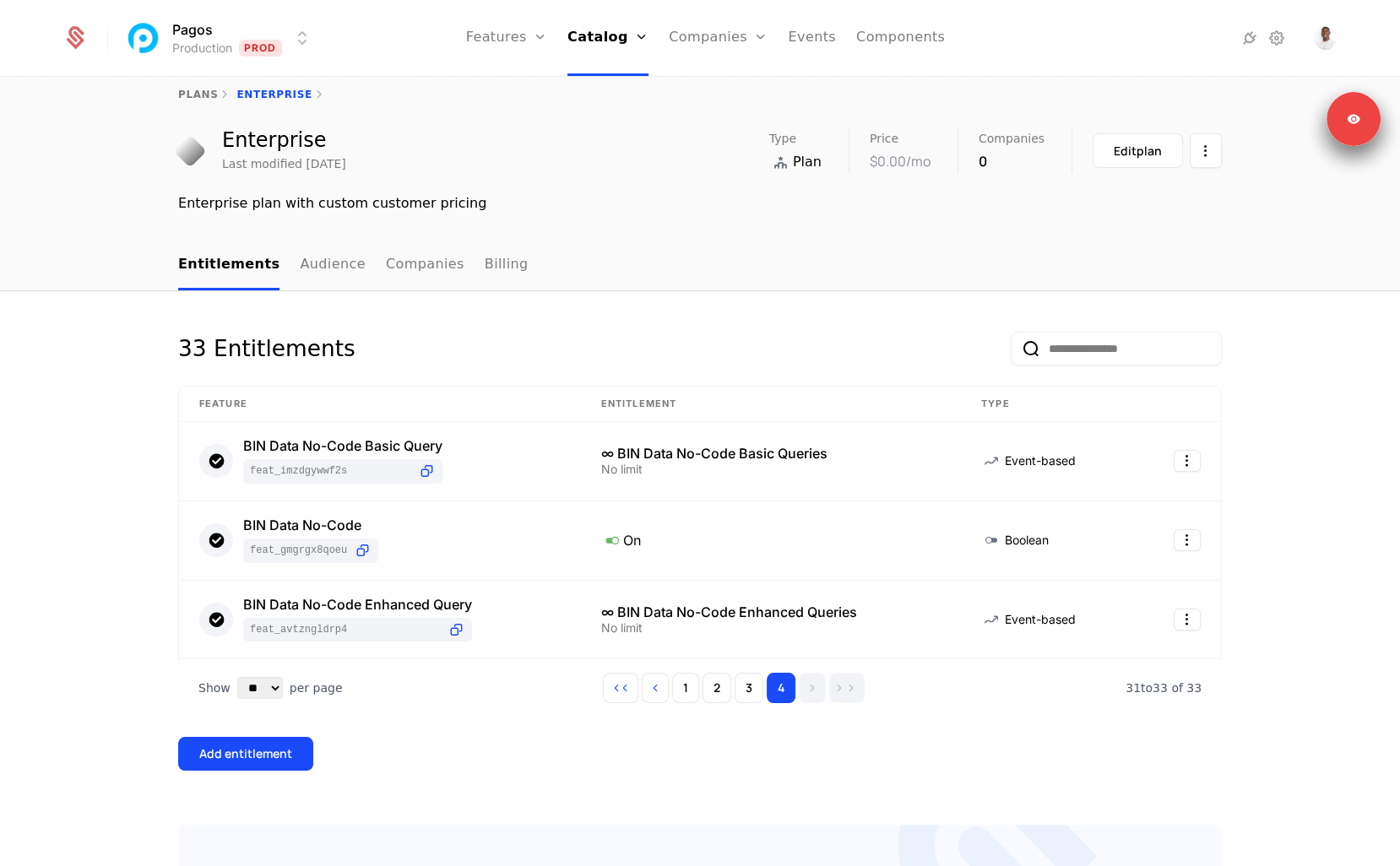
scroll to position [0, 0]
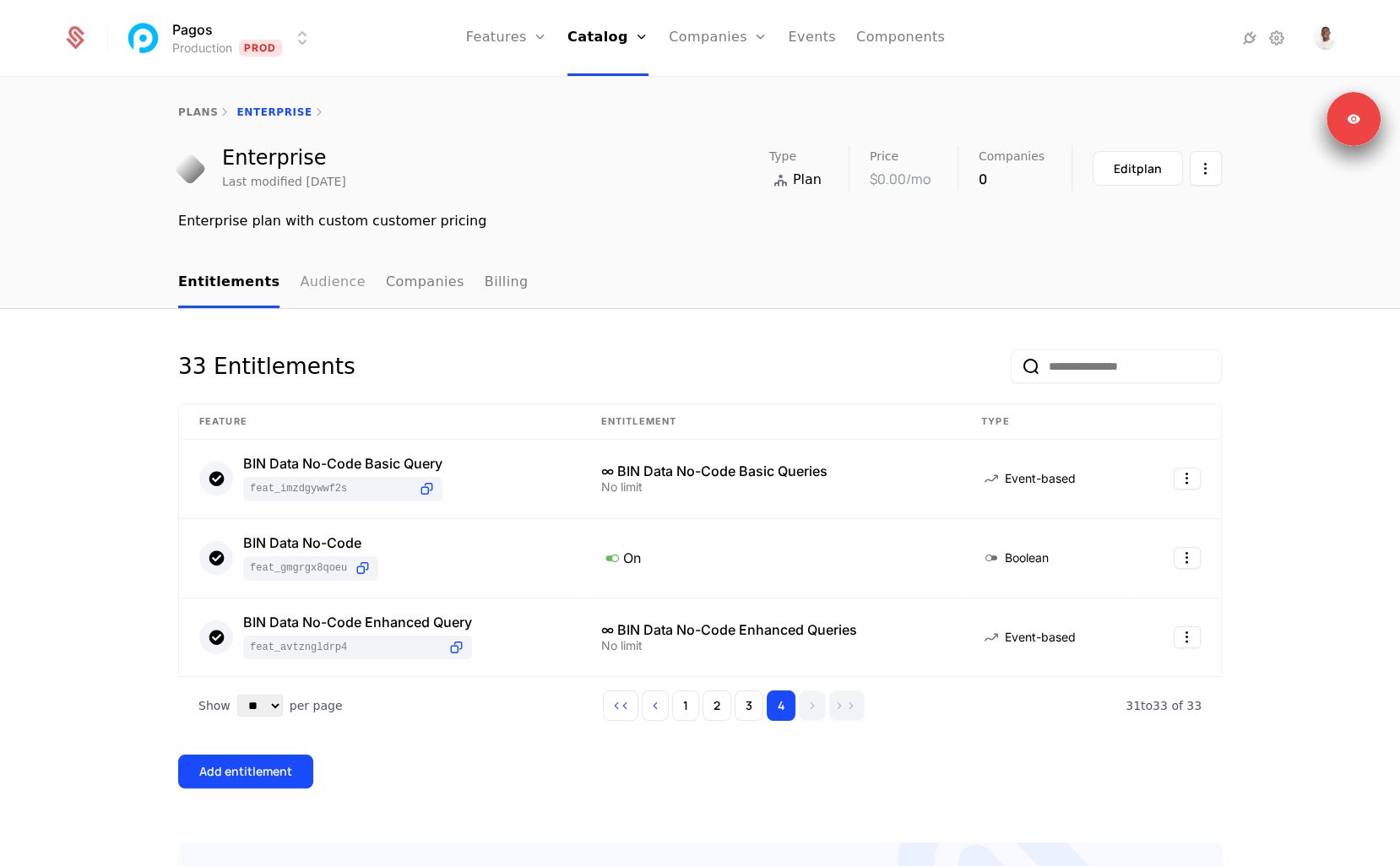
click at [341, 288] on link "Audience" at bounding box center [333, 283] width 66 height 49
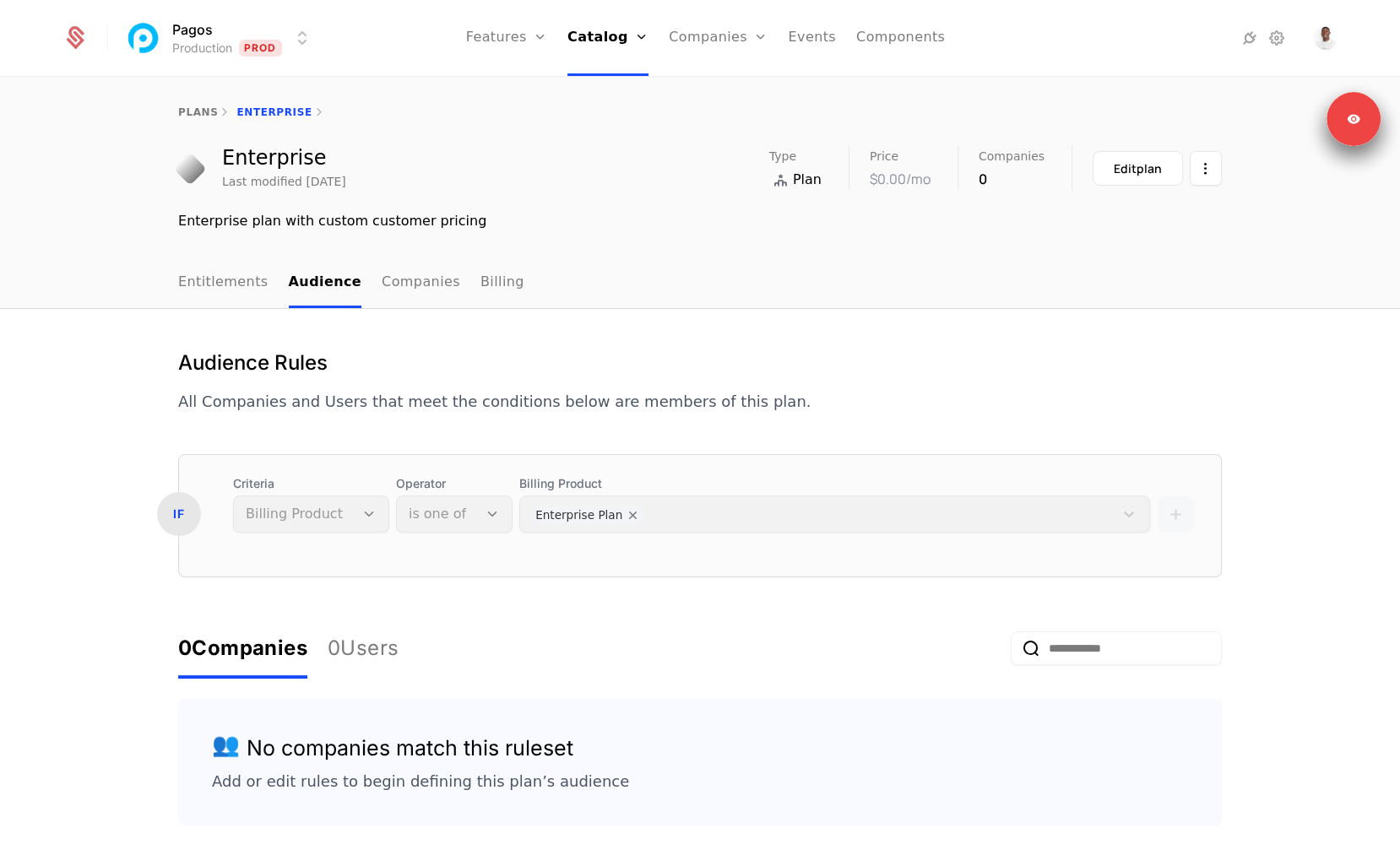
click at [705, 302] on nav "Entitlements Audience Companies Billing" at bounding box center [700, 283] width 1043 height 49
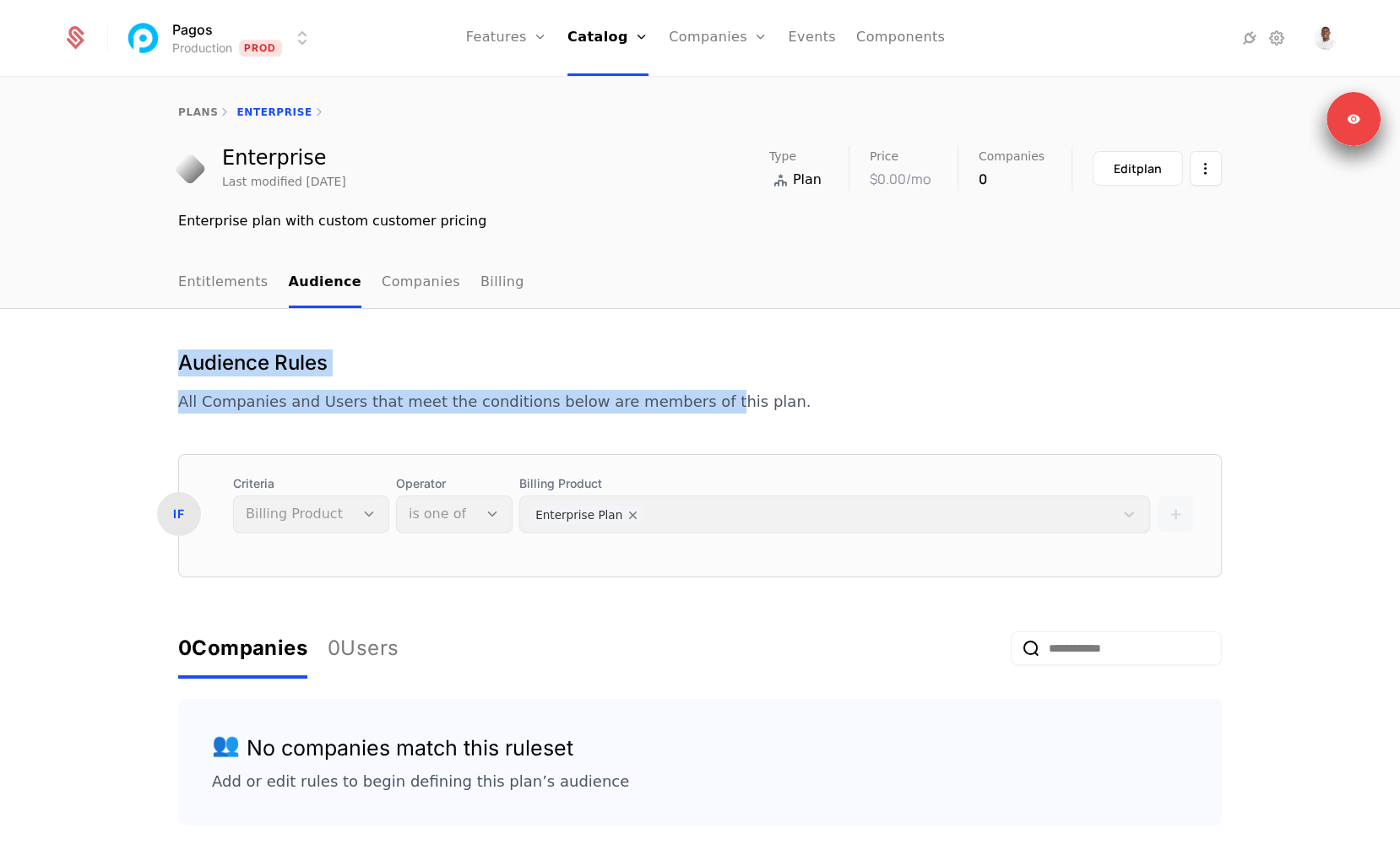
drag, startPoint x: 679, startPoint y: 393, endPoint x: 670, endPoint y: 253, distance: 140.3
click at [670, 254] on div "plans Enterprise Enterprise Last modified 4 months ago Type Plan Price $0.00 /m…" at bounding box center [700, 473] width 1400 height 788
click at [670, 253] on div "plans Enterprise Enterprise Last modified 4 months ago Type Plan Price $0.00 /m…" at bounding box center [700, 168] width 1400 height 180
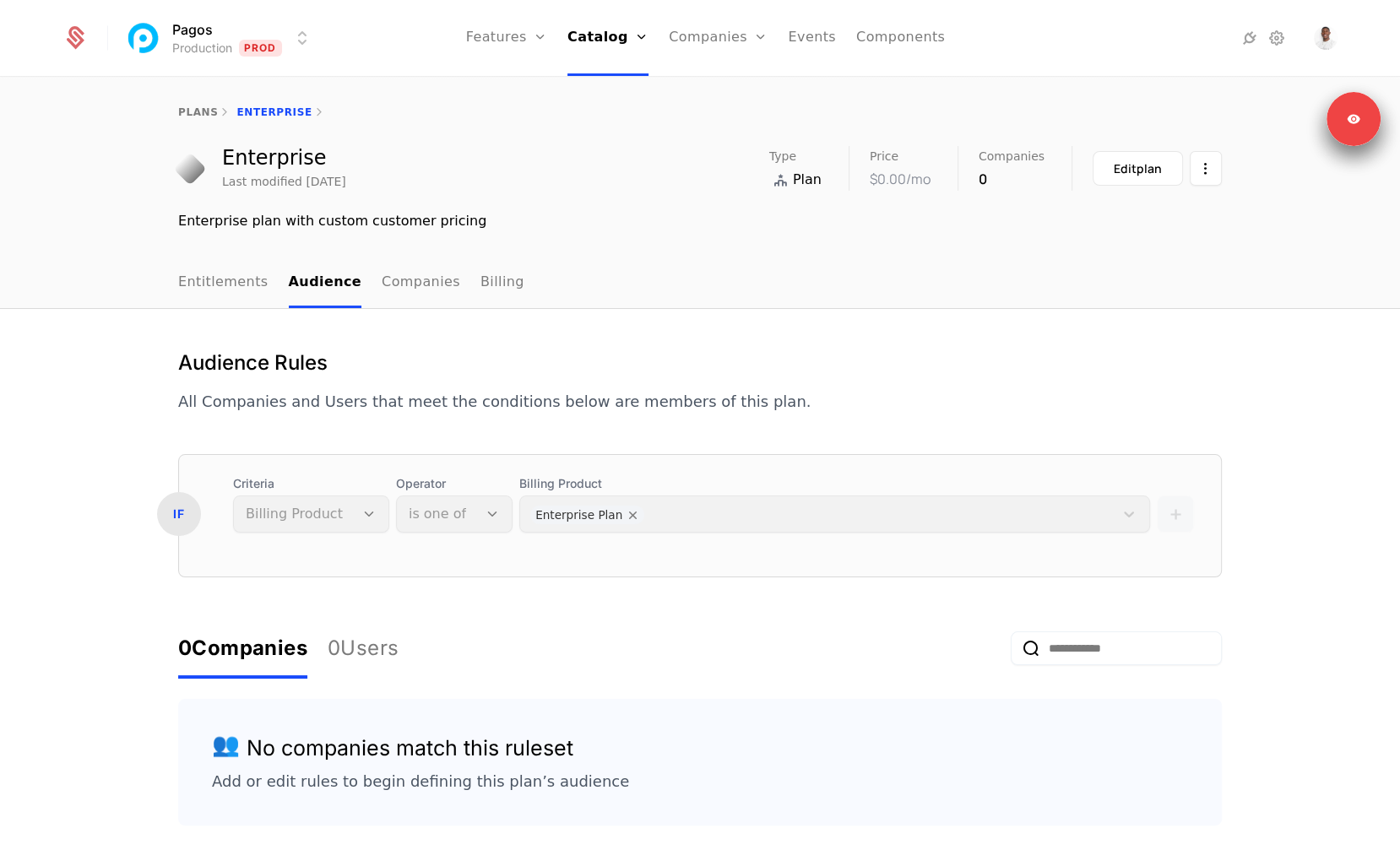
click at [709, 213] on div "Enterprise plan with custom customer pricing" at bounding box center [700, 221] width 1043 height 20
click at [1099, 165] on button "Edit plan" at bounding box center [1138, 168] width 91 height 35
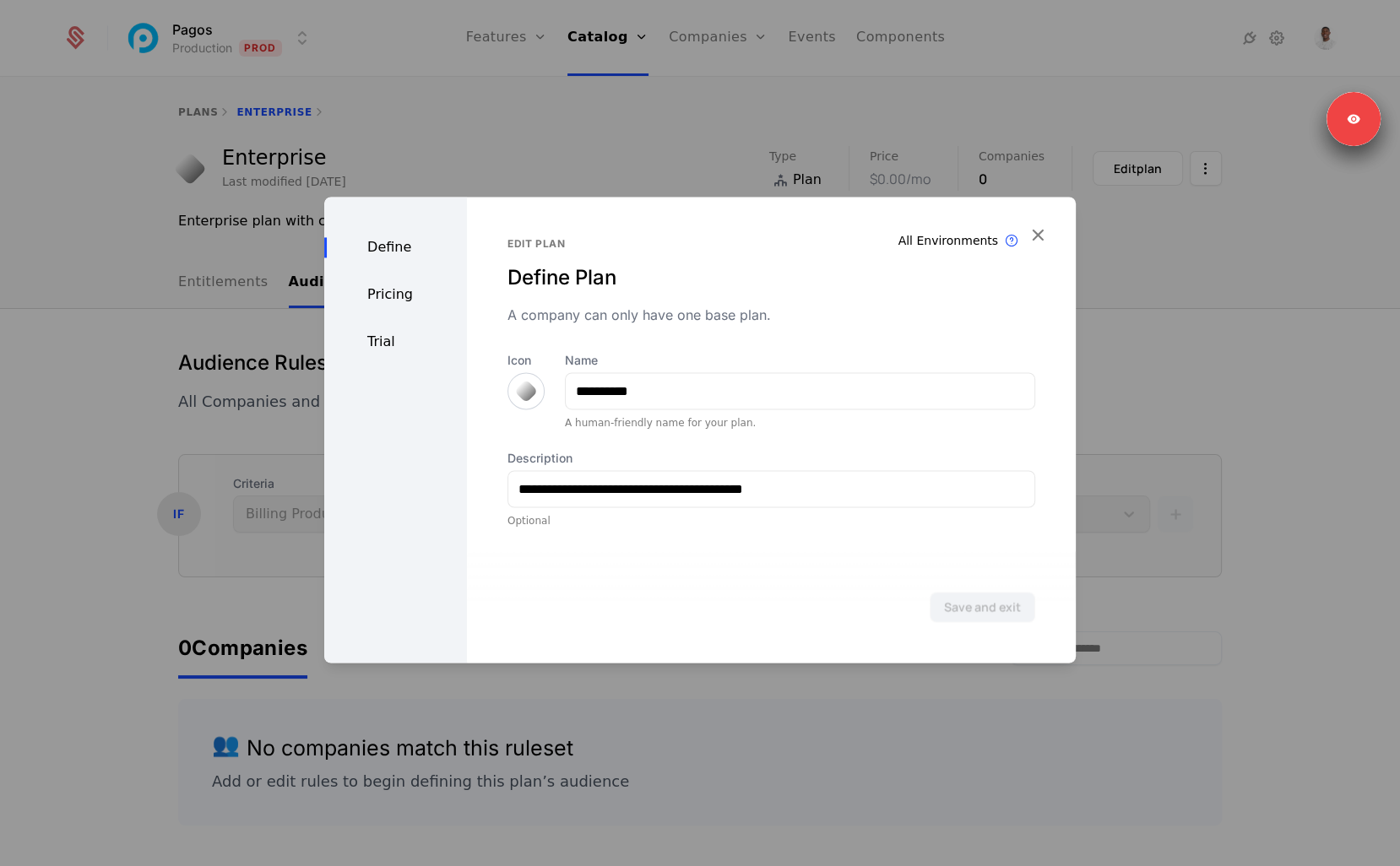
click at [407, 303] on div "Pricing" at bounding box center [396, 294] width 143 height 20
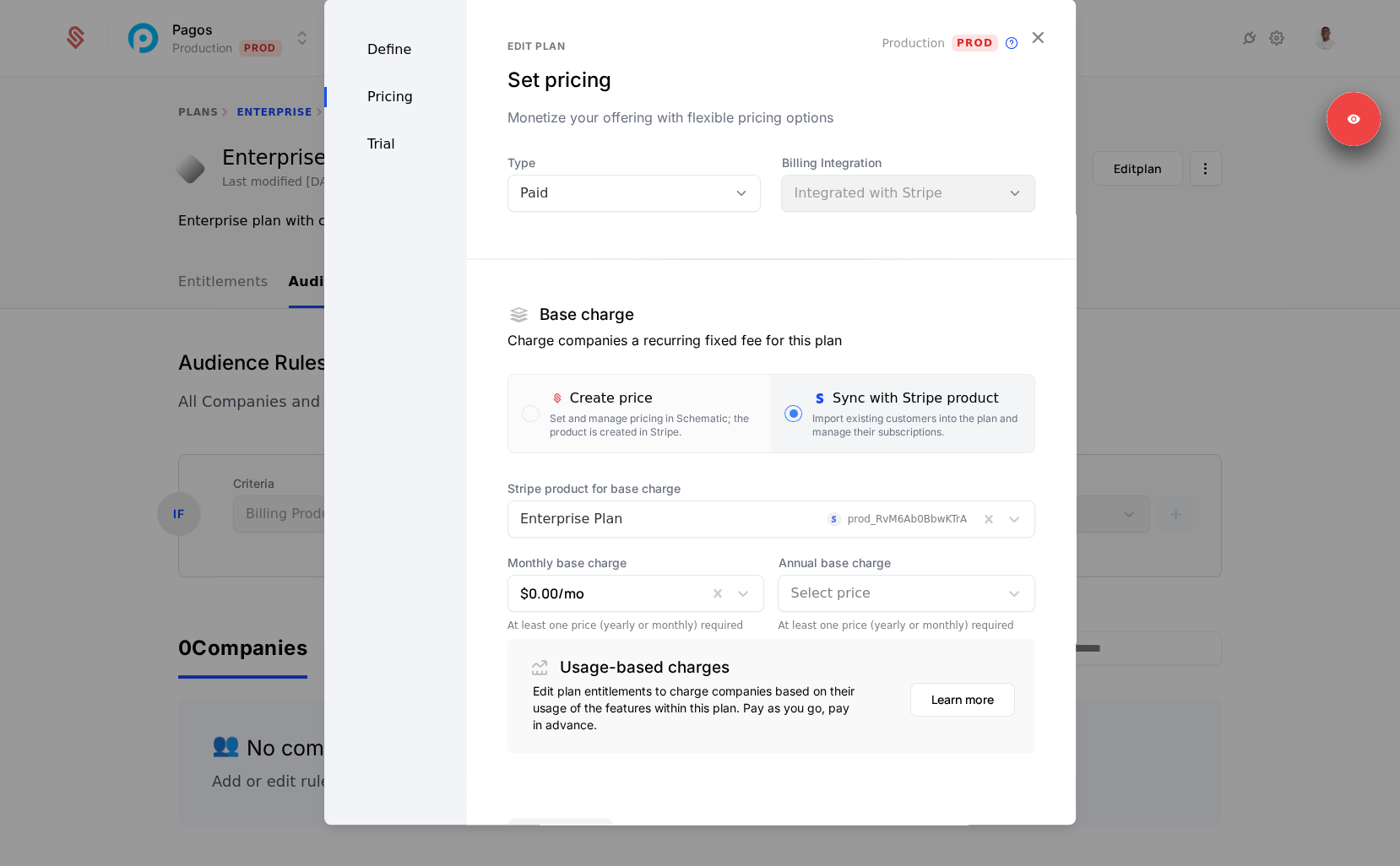
click at [602, 588] on div at bounding box center [608, 593] width 176 height 24
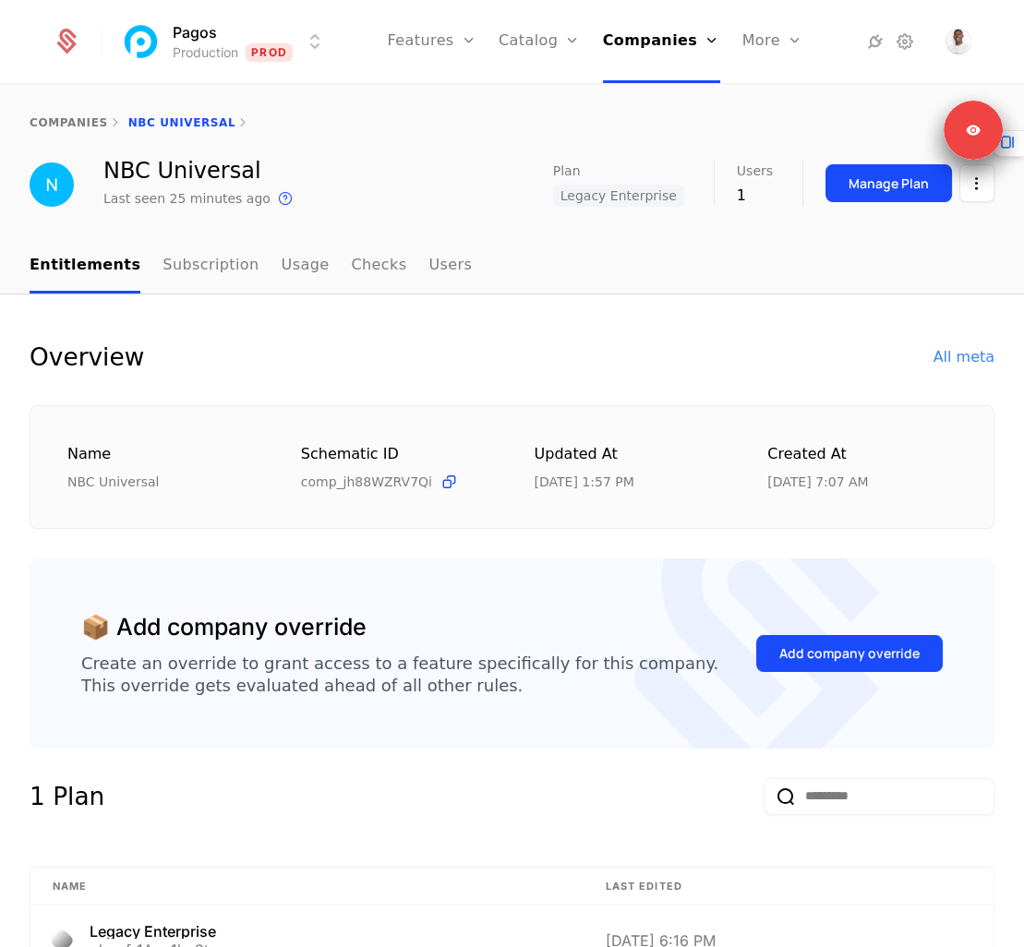
click at [881, 204] on div "Manage Plan" at bounding box center [909, 183] width 169 height 47
click at [882, 199] on button "Manage Plan" at bounding box center [888, 183] width 126 height 38
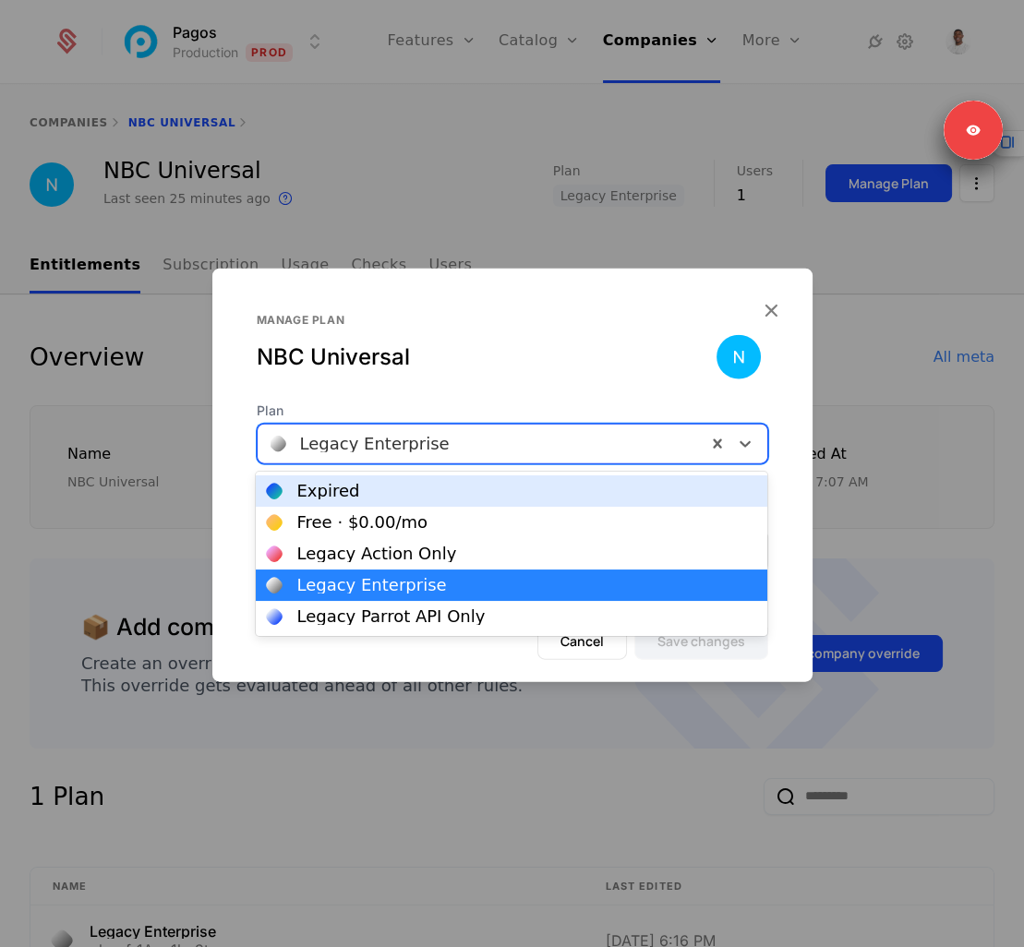
click at [509, 452] on div at bounding box center [482, 444] width 423 height 26
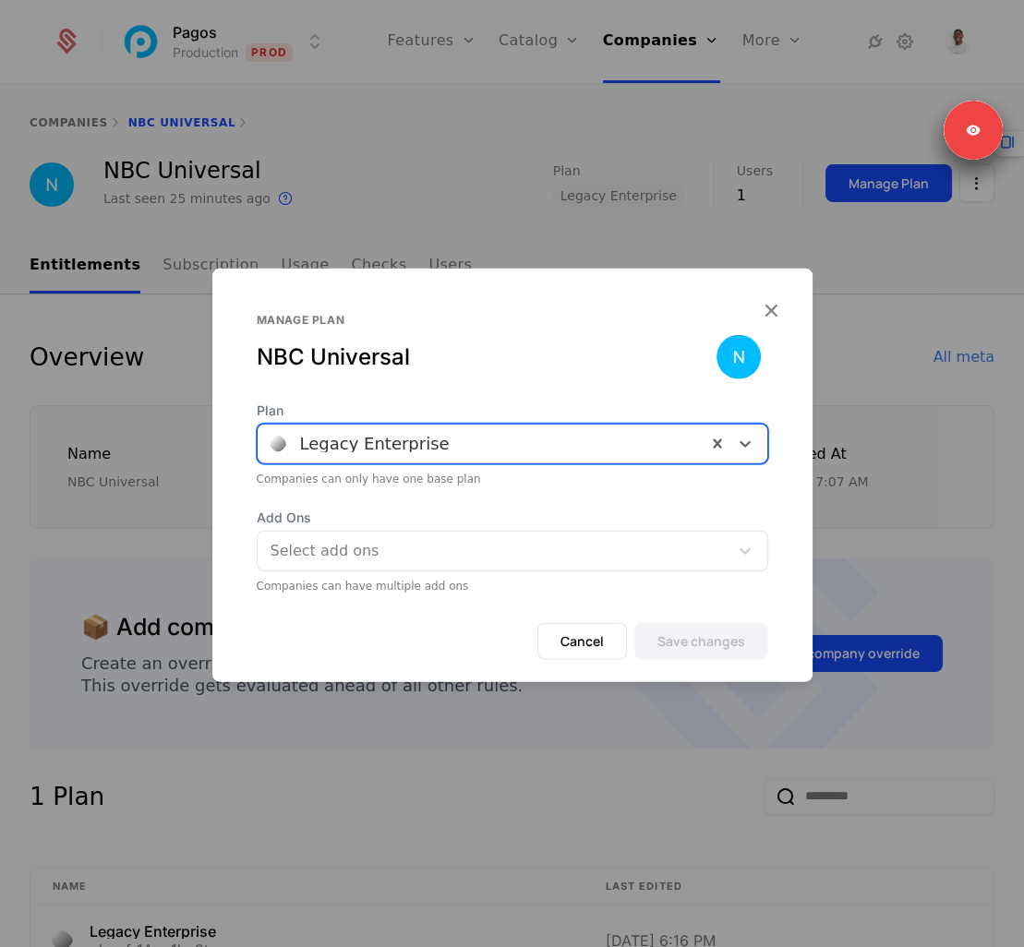
click at [509, 450] on div at bounding box center [482, 444] width 423 height 26
click at [607, 239] on div at bounding box center [512, 473] width 1024 height 947
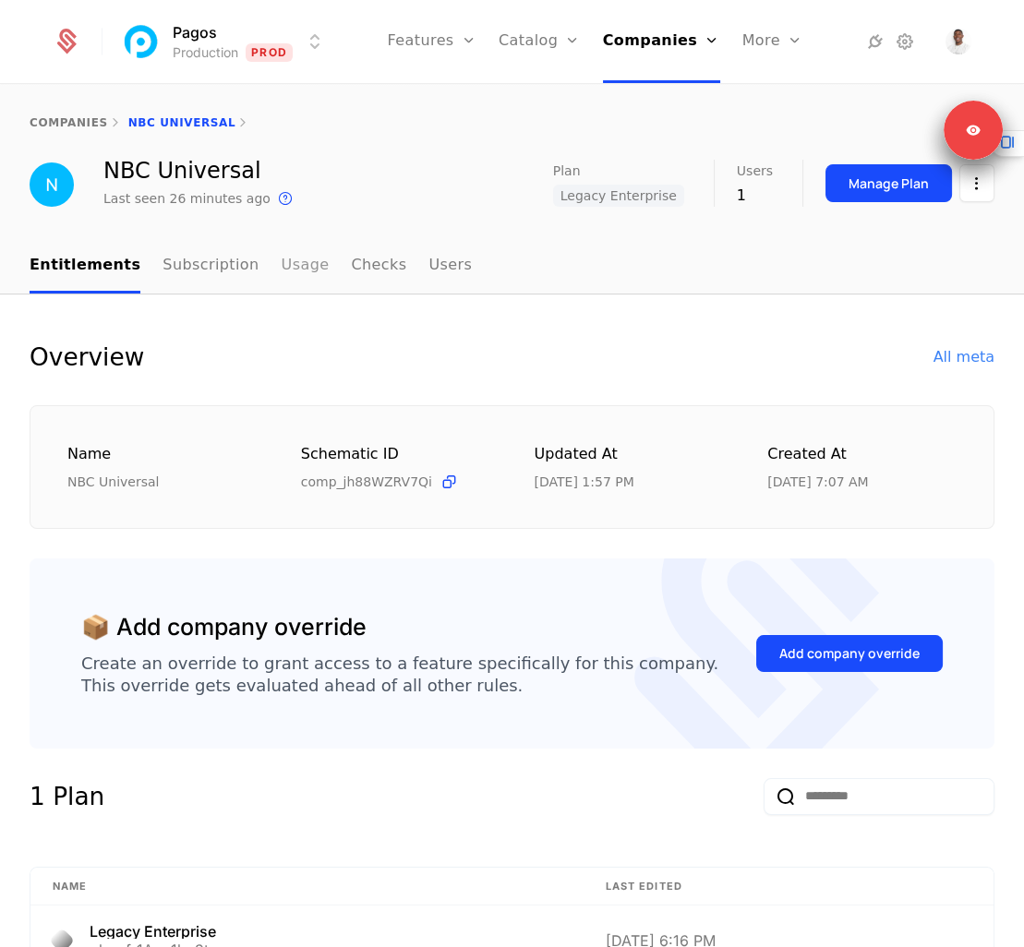
click at [295, 276] on link "Usage" at bounding box center [306, 266] width 48 height 54
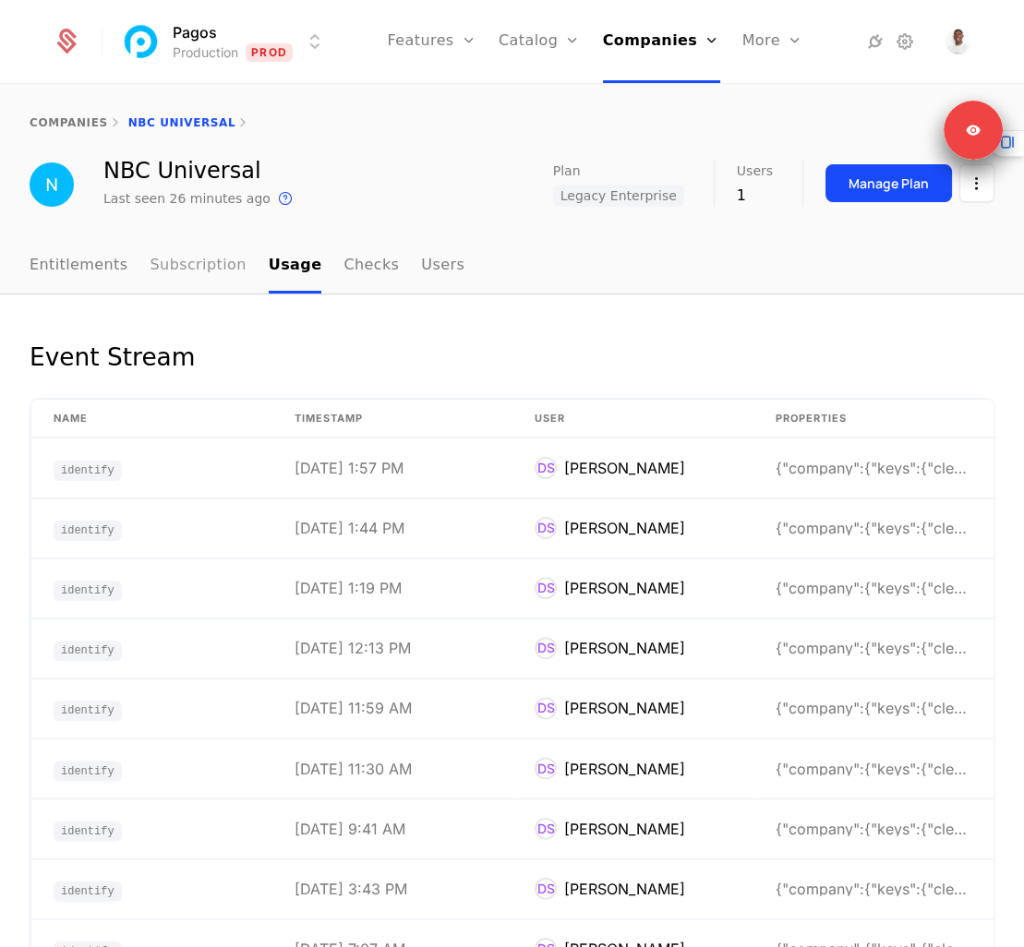
click at [227, 278] on link "Subscription" at bounding box center [198, 266] width 96 height 54
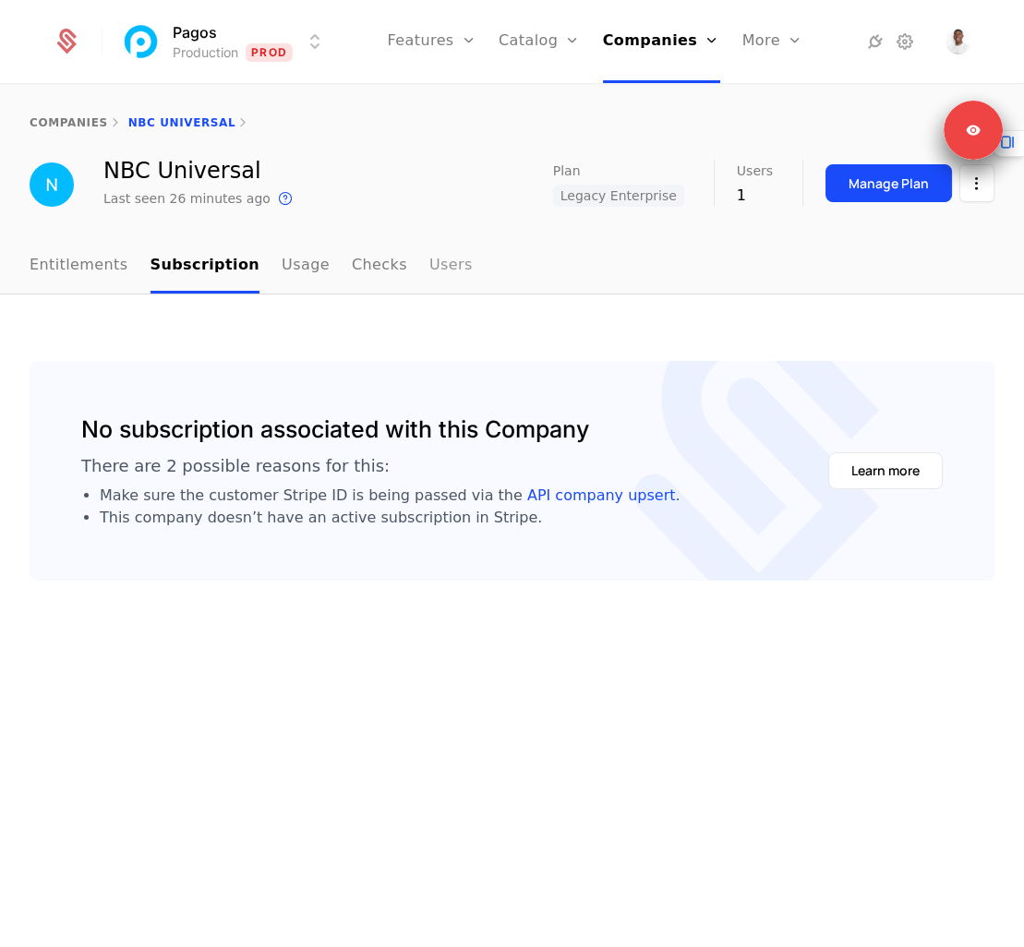
click at [429, 262] on link "Users" at bounding box center [450, 266] width 43 height 54
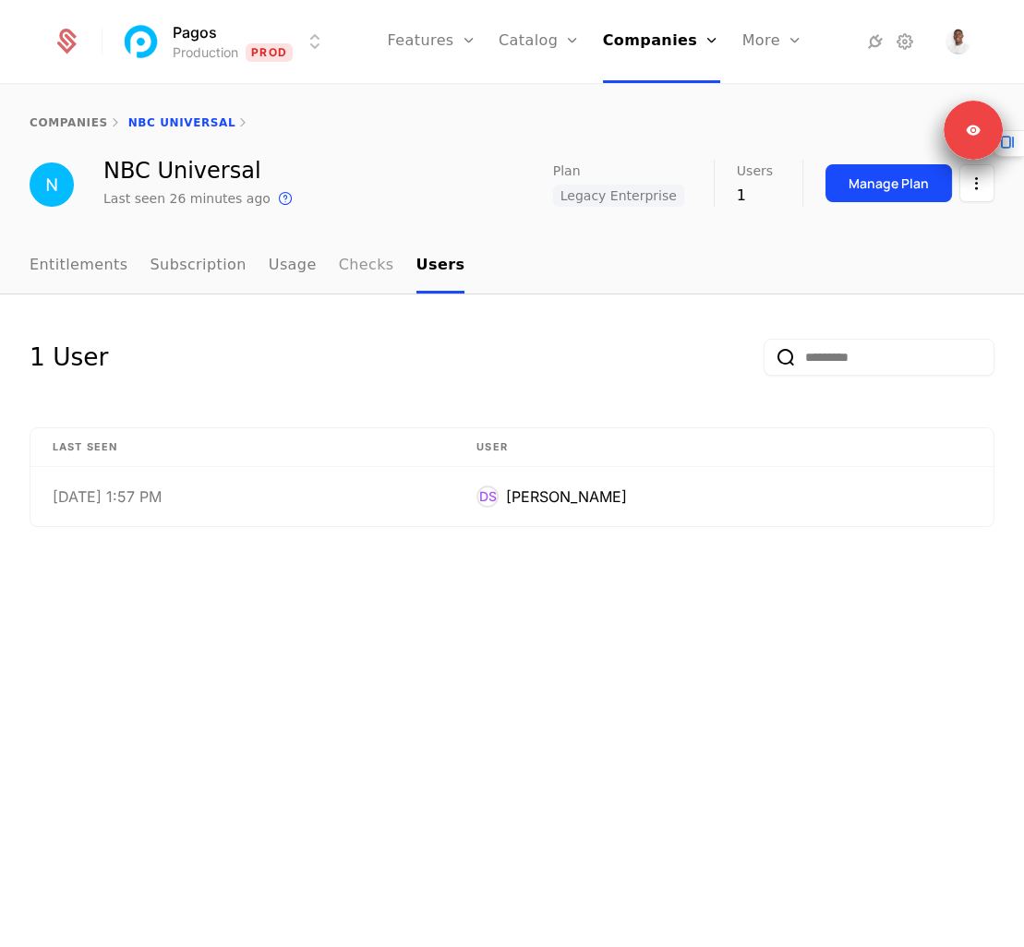
click at [347, 265] on link "Checks" at bounding box center [366, 266] width 55 height 54
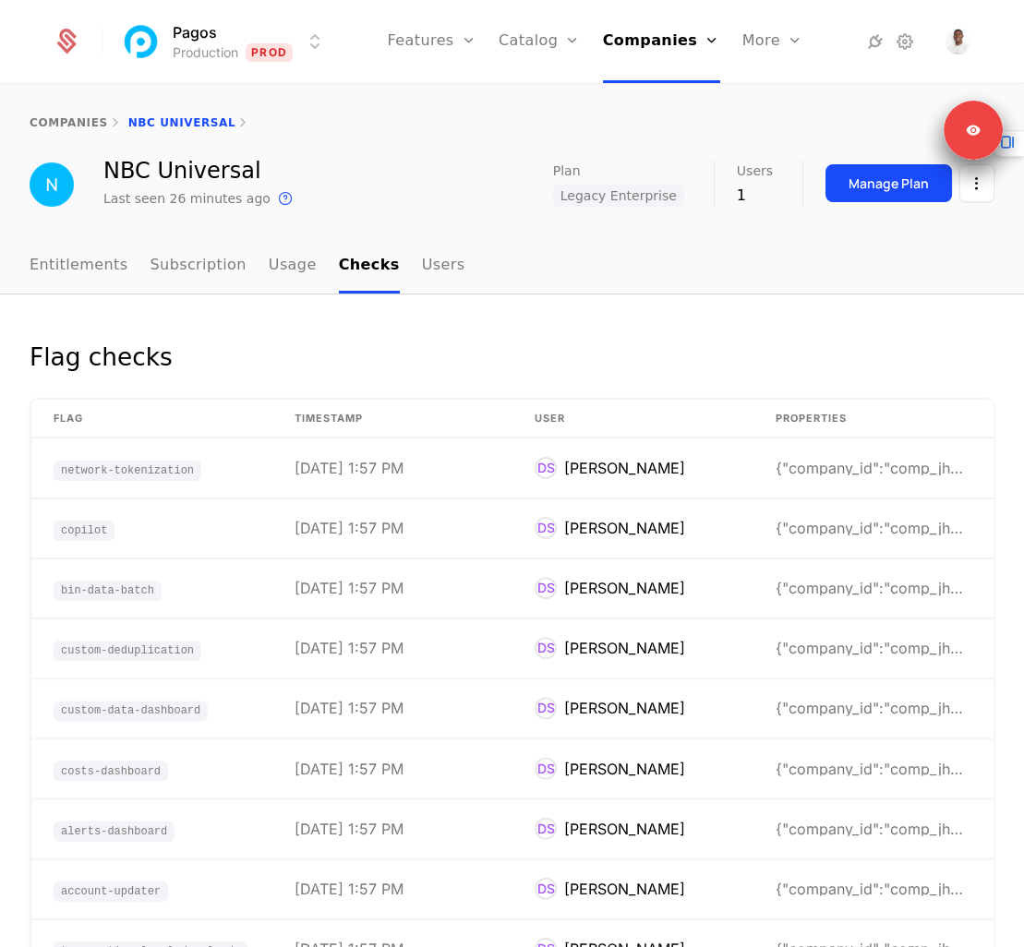
click at [375, 199] on div "NBC Universal Last seen 26 minutes ago This is the date a track or identify eve…" at bounding box center [512, 185] width 965 height 50
click at [594, 194] on span "Legacy Enterprise" at bounding box center [618, 196] width 131 height 22
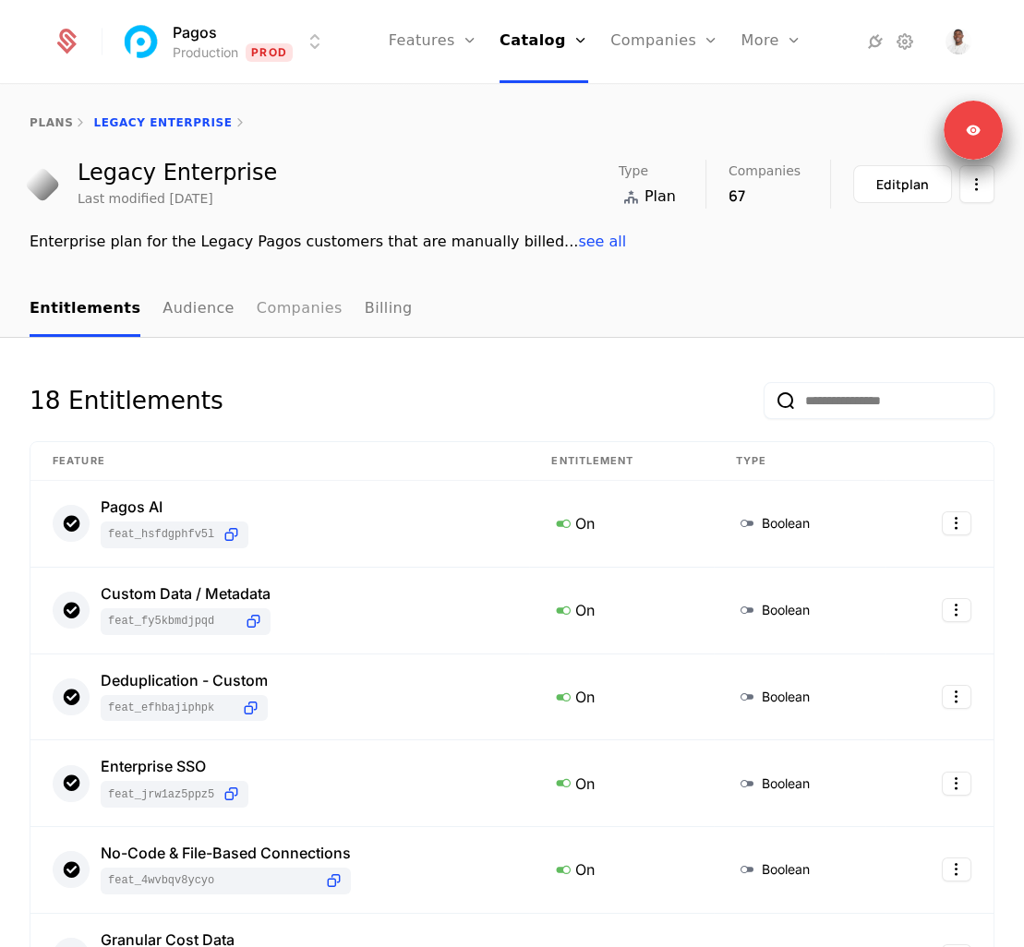
click at [257, 313] on link "Companies" at bounding box center [300, 310] width 86 height 54
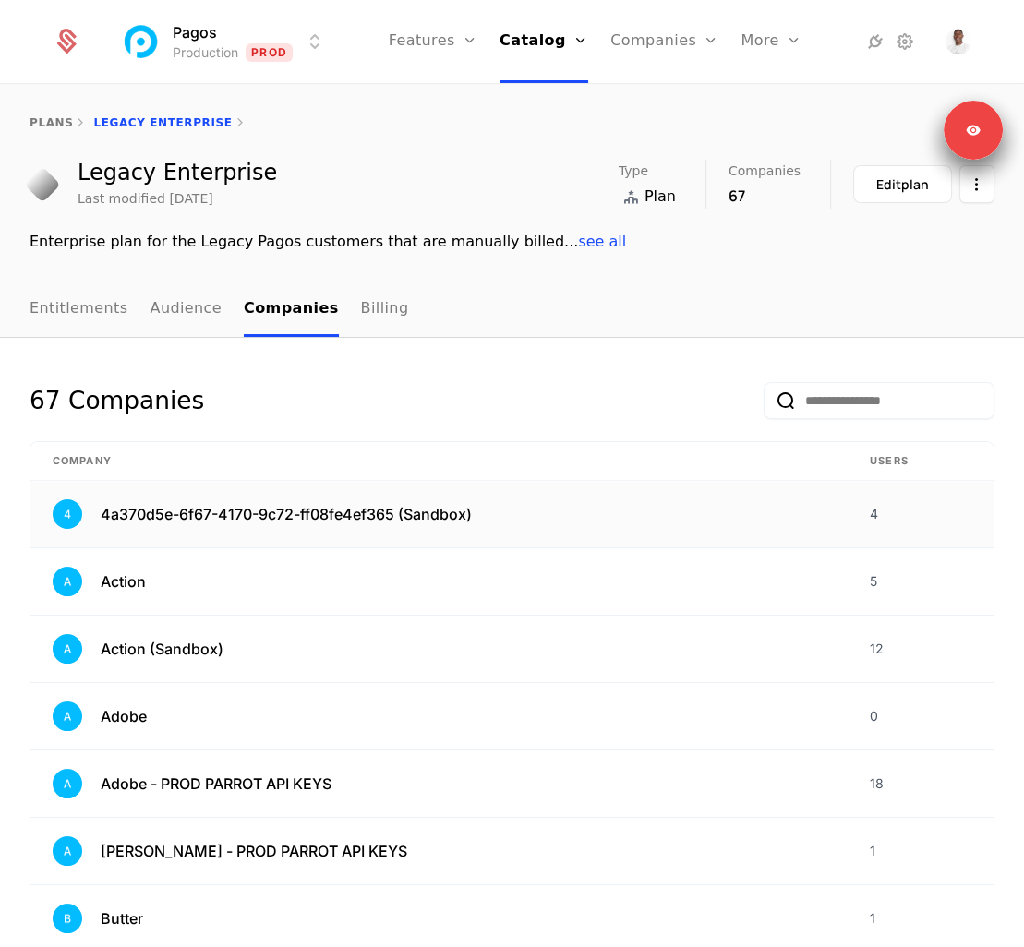
scroll to position [29, 0]
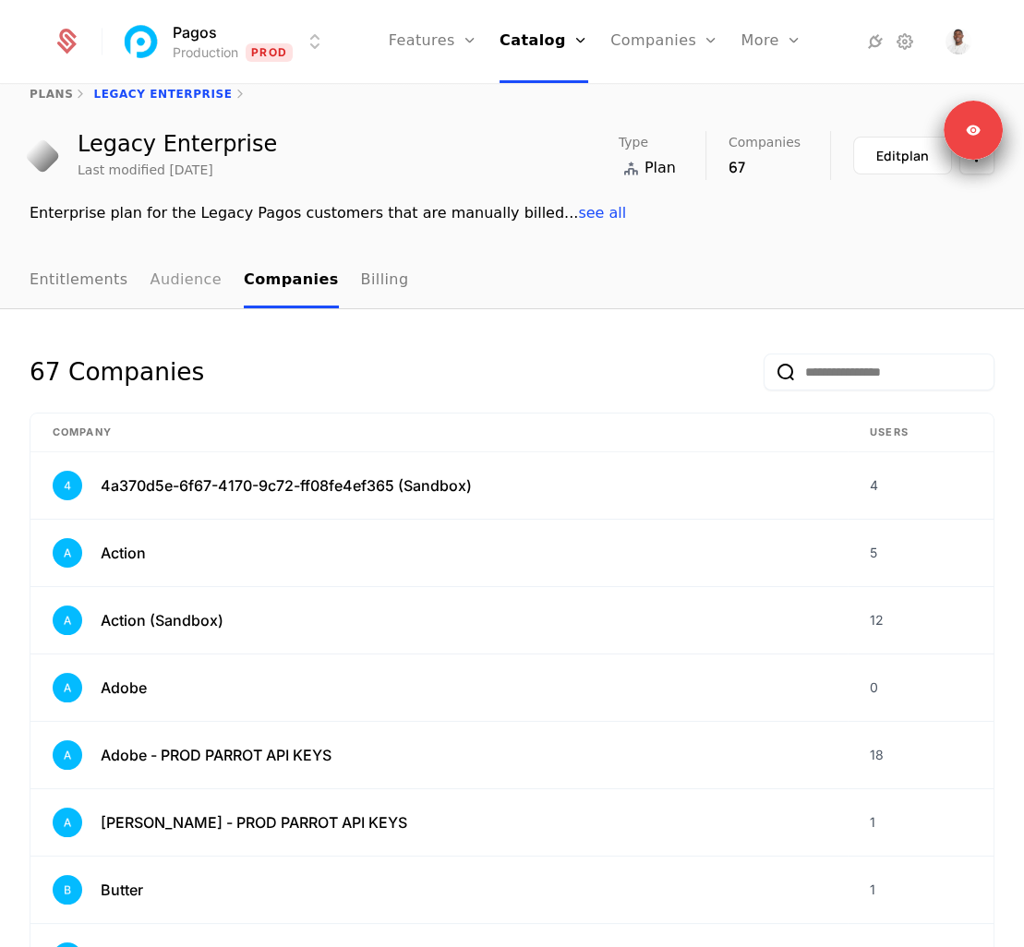
click at [200, 292] on link "Audience" at bounding box center [186, 281] width 72 height 54
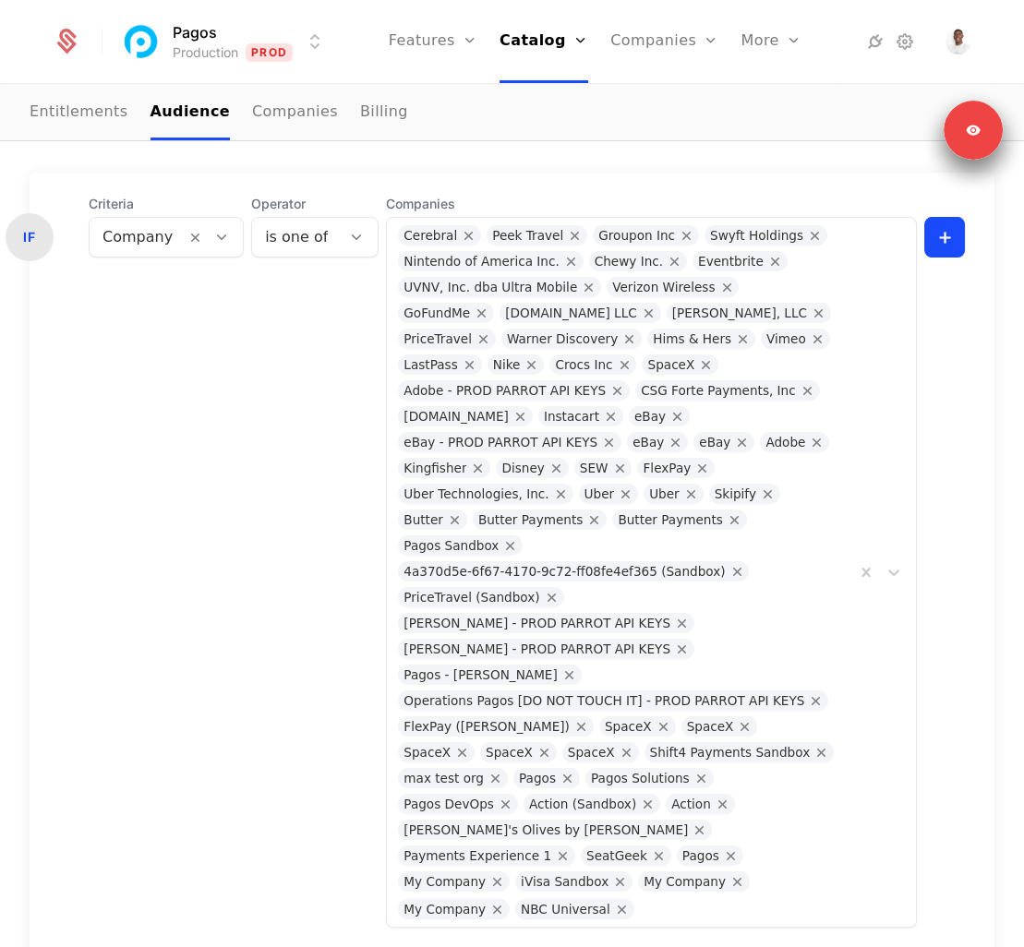
scroll to position [386, 0]
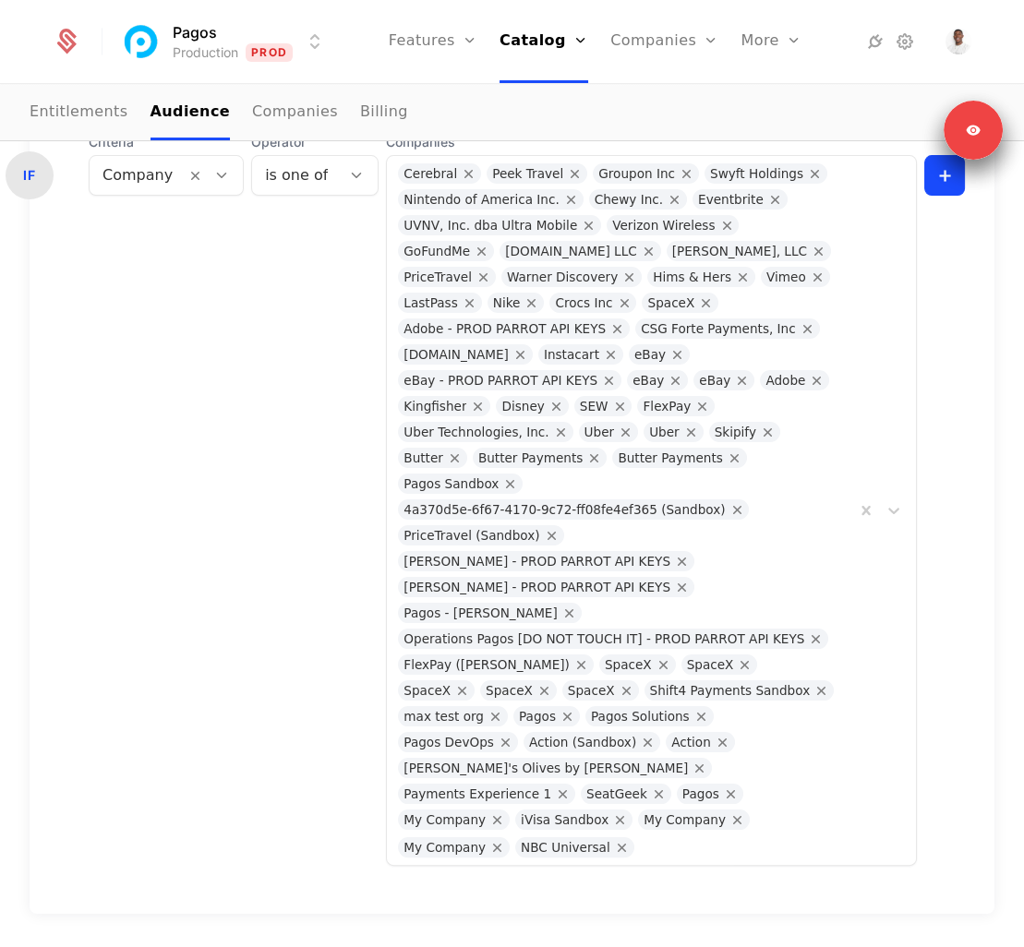
click at [937, 618] on div "+" at bounding box center [944, 499] width 41 height 733
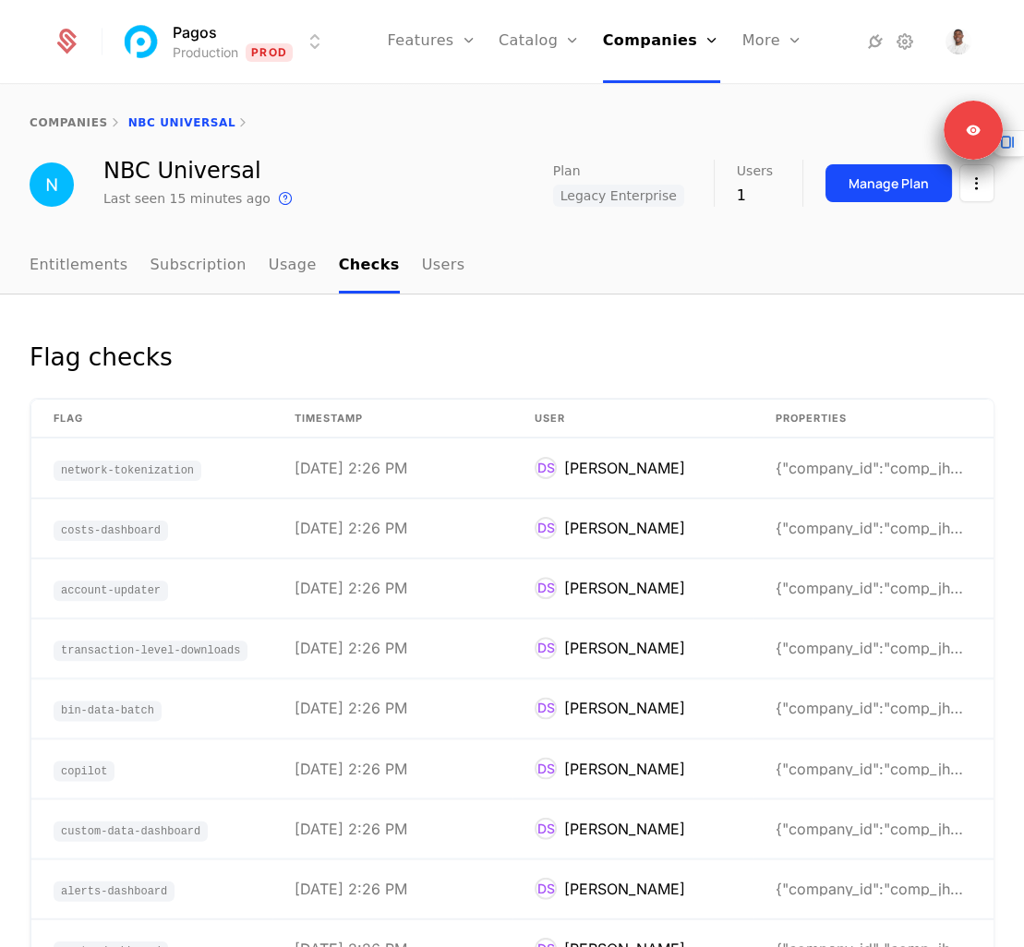
click at [492, 350] on div "Flag checks" at bounding box center [512, 368] width 965 height 59
drag, startPoint x: 492, startPoint y: 350, endPoint x: 488, endPoint y: 333, distance: 17.0
click at [492, 345] on div "Flag checks" at bounding box center [512, 368] width 965 height 59
click at [437, 293] on div "Entitlements Subscription Usage Checks Users" at bounding box center [512, 266] width 1024 height 55
click at [431, 283] on link "Users" at bounding box center [443, 266] width 43 height 54
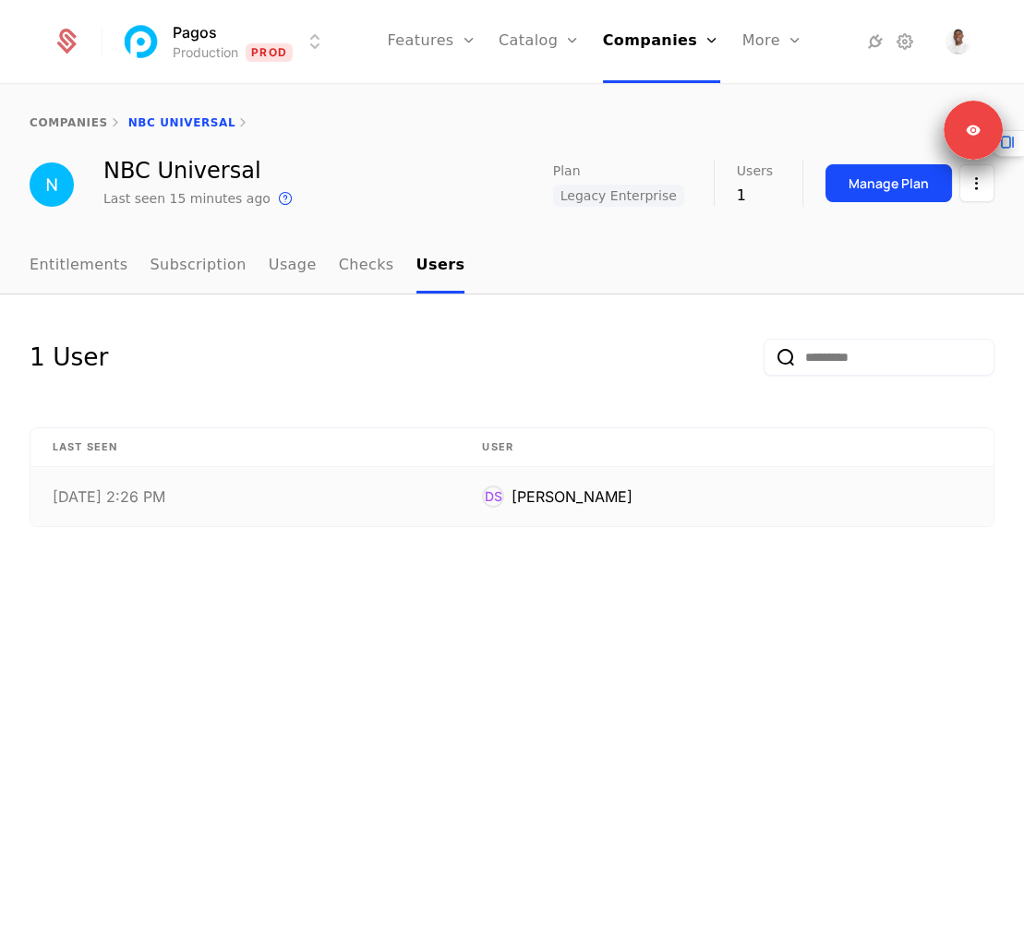
click at [511, 499] on td "DS David Santos" at bounding box center [727, 496] width 534 height 59
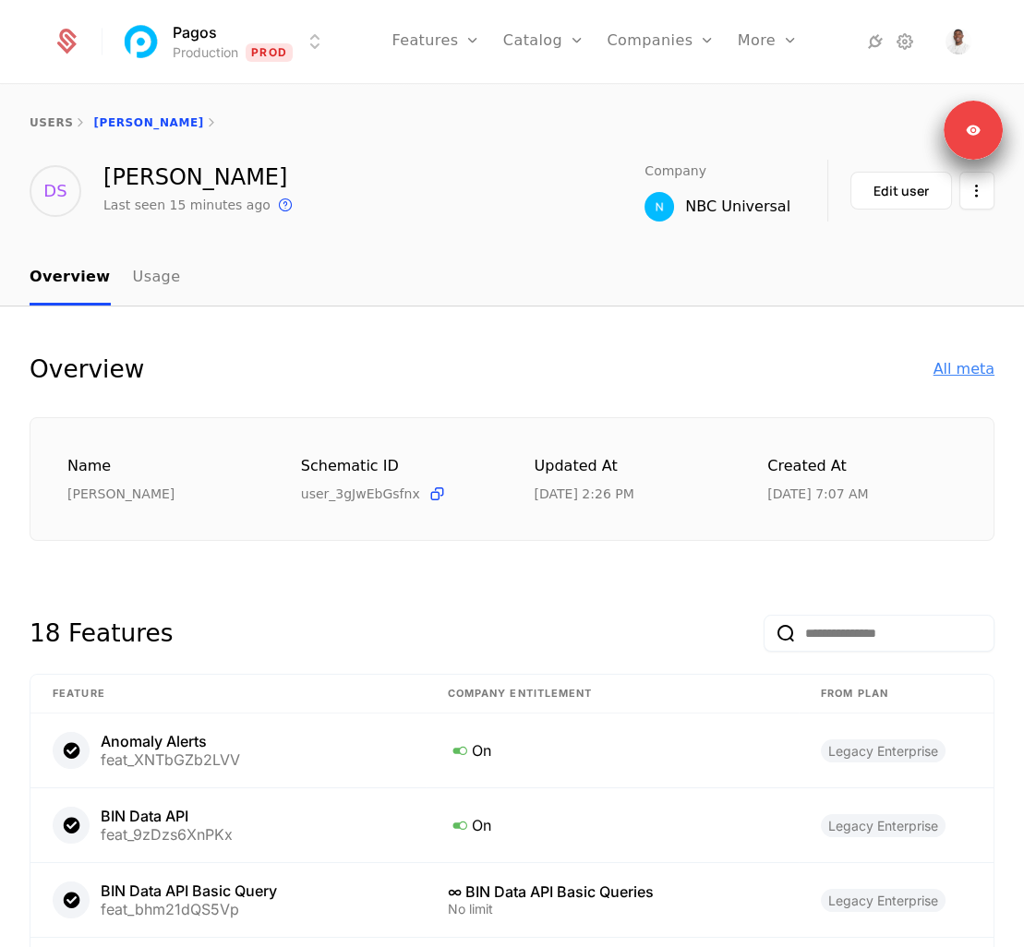
click at [958, 371] on div "All meta" at bounding box center [963, 369] width 61 height 22
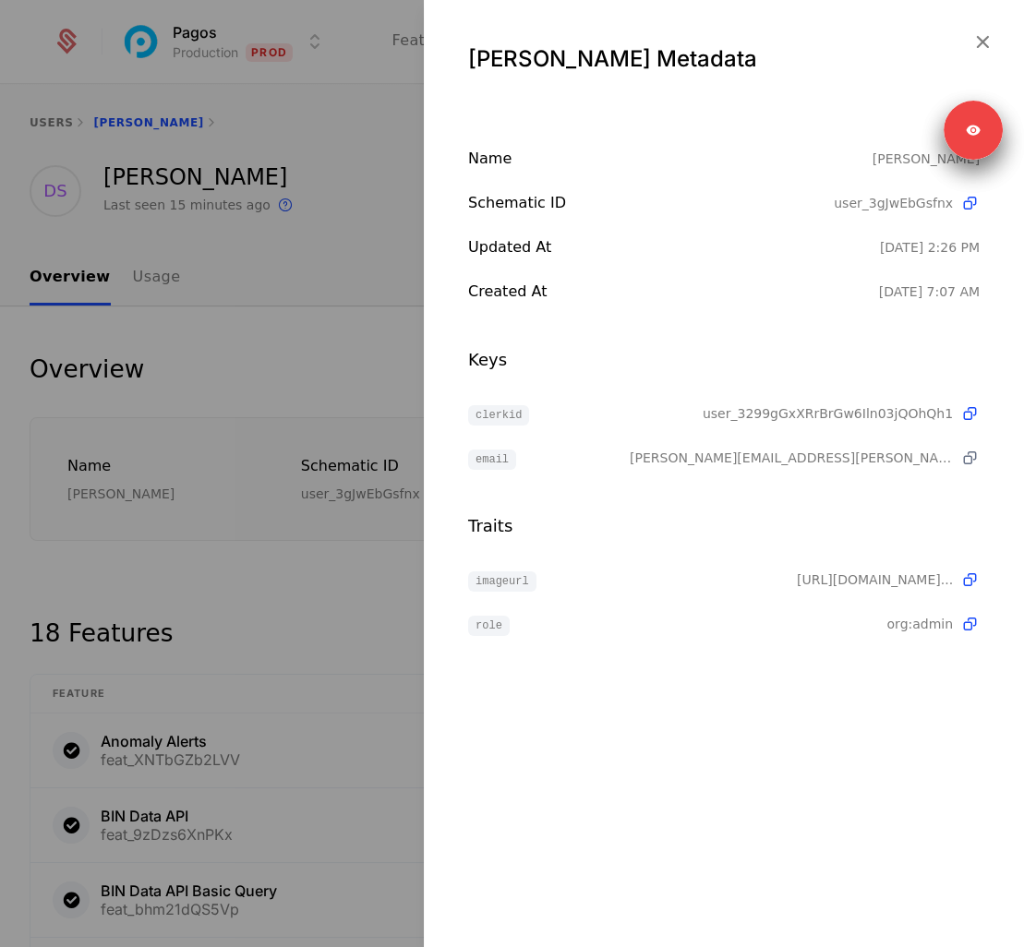
click at [968, 461] on icon at bounding box center [969, 458] width 19 height 19
click at [346, 655] on div at bounding box center [512, 473] width 1024 height 947
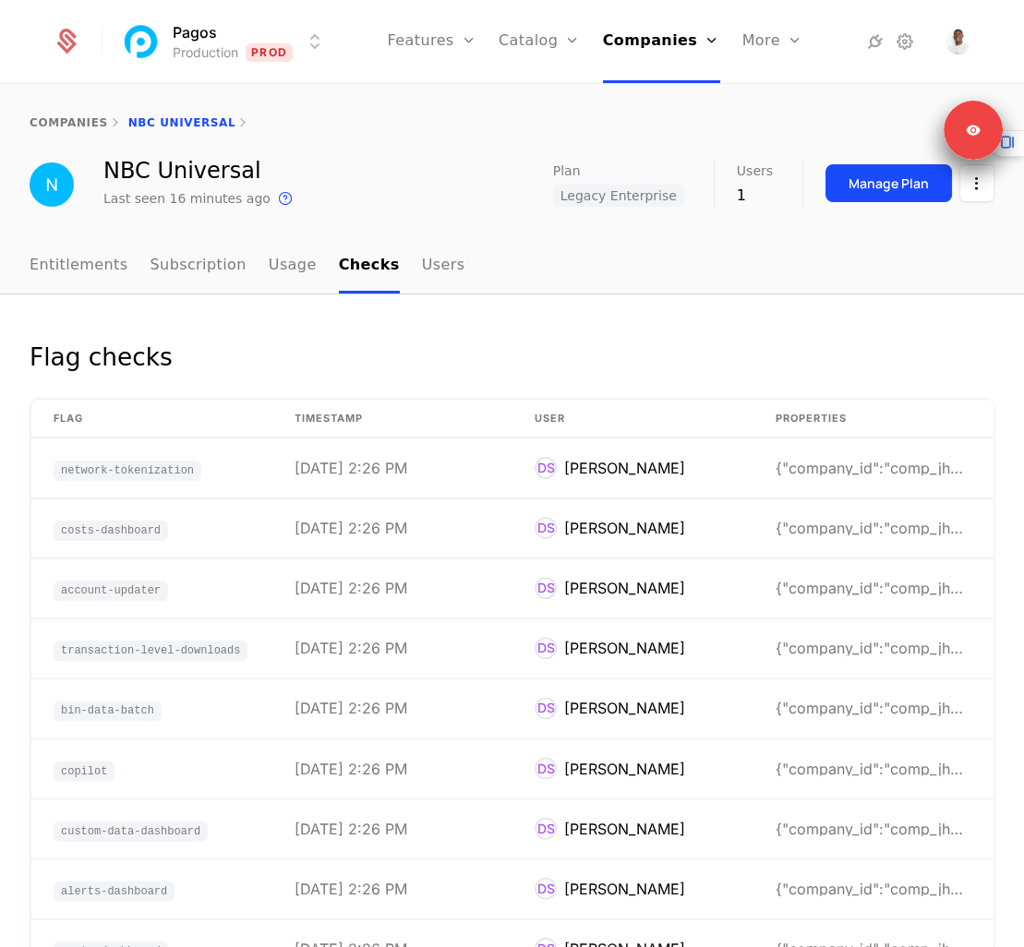
scroll to position [3, 0]
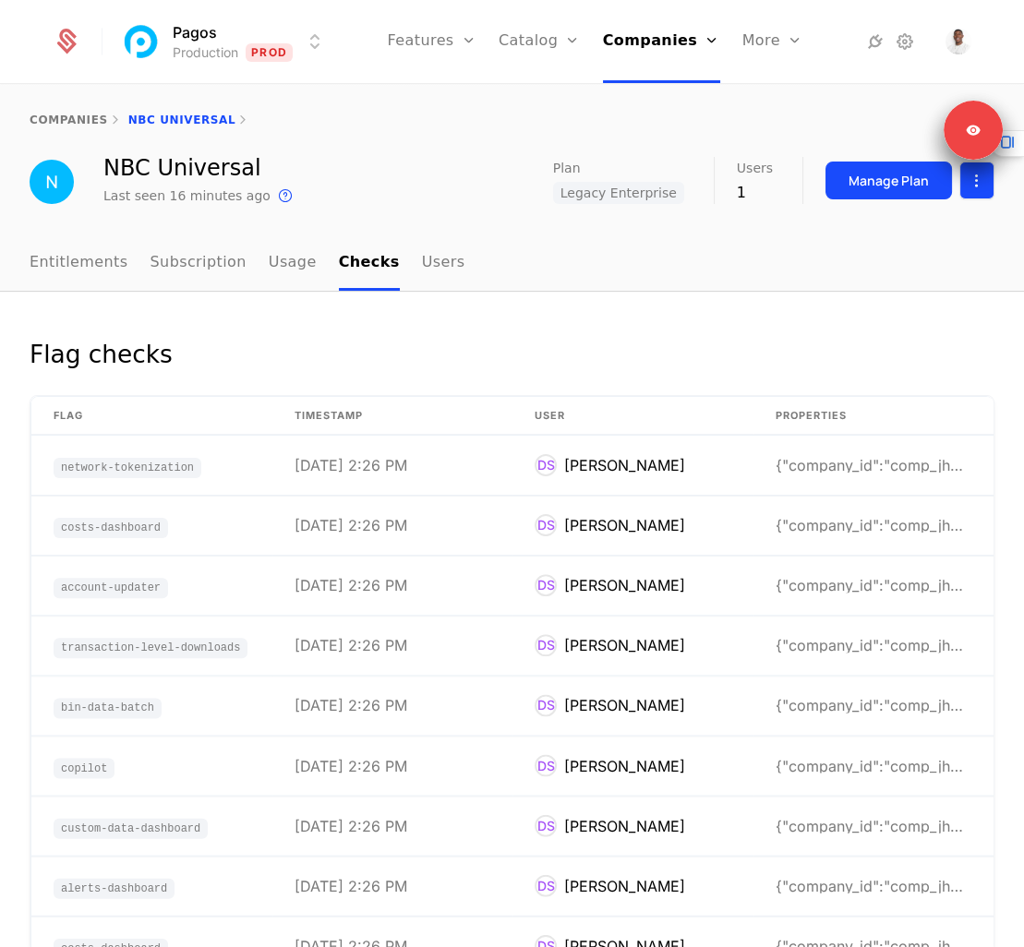
click at [987, 169] on html "Pagos Production Prod Features Features Flags Catalog Plans Add Ons Credits Con…" at bounding box center [512, 473] width 1024 height 947
click at [933, 225] on div "Edit company" at bounding box center [896, 235] width 129 height 26
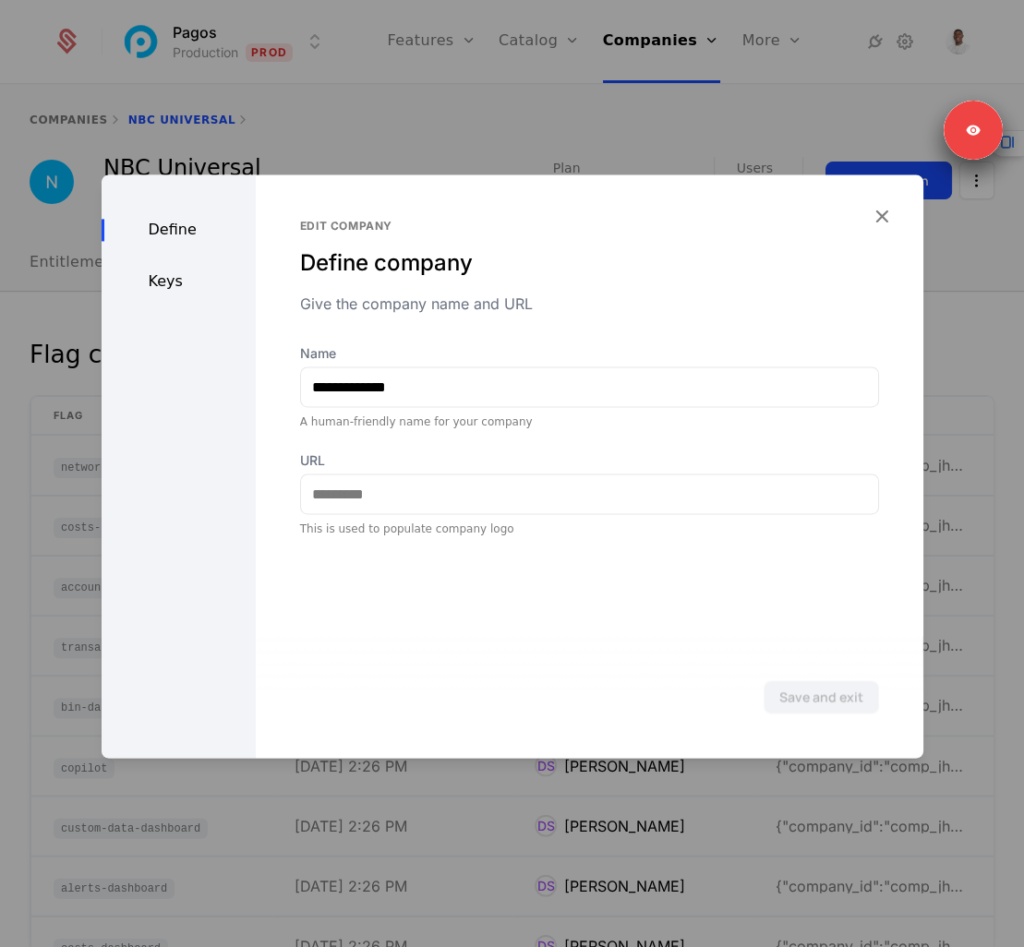
click at [178, 270] on div "Define Keys" at bounding box center [179, 466] width 154 height 584
click at [178, 279] on div "Keys" at bounding box center [179, 282] width 154 height 22
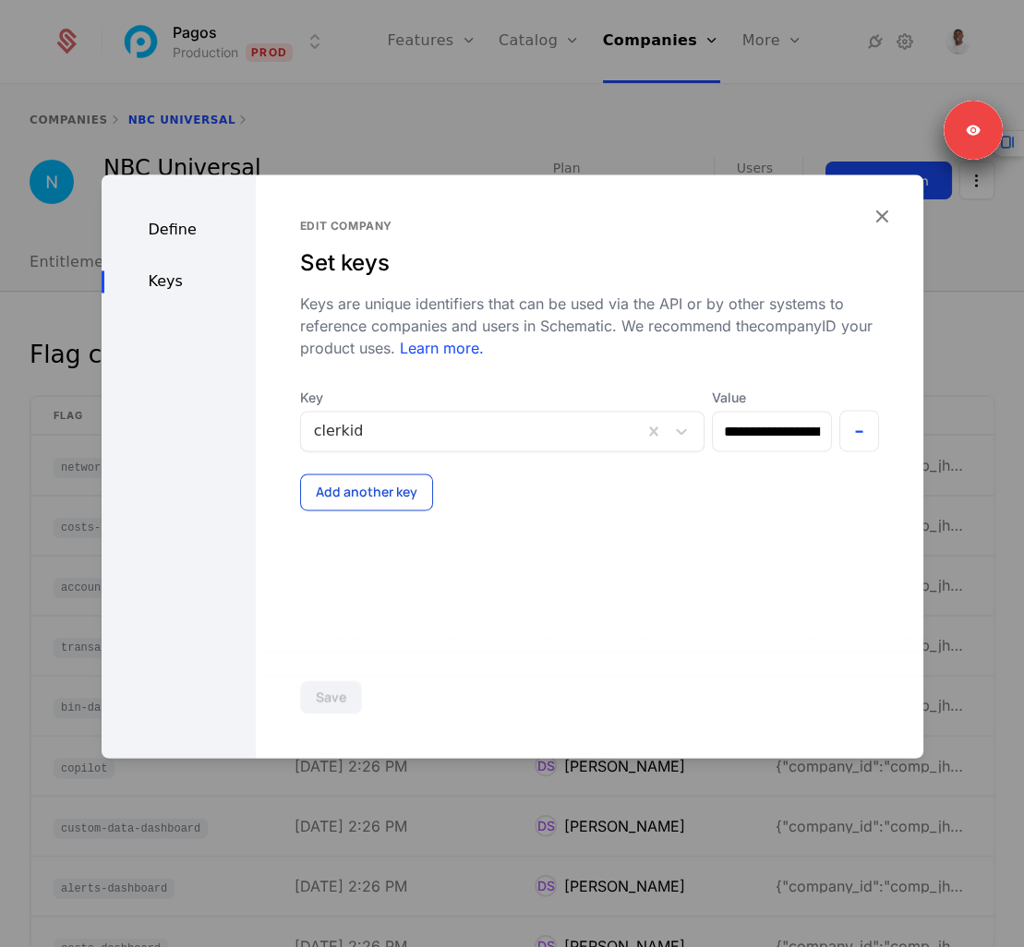
click at [343, 489] on button "Add another key" at bounding box center [366, 492] width 133 height 37
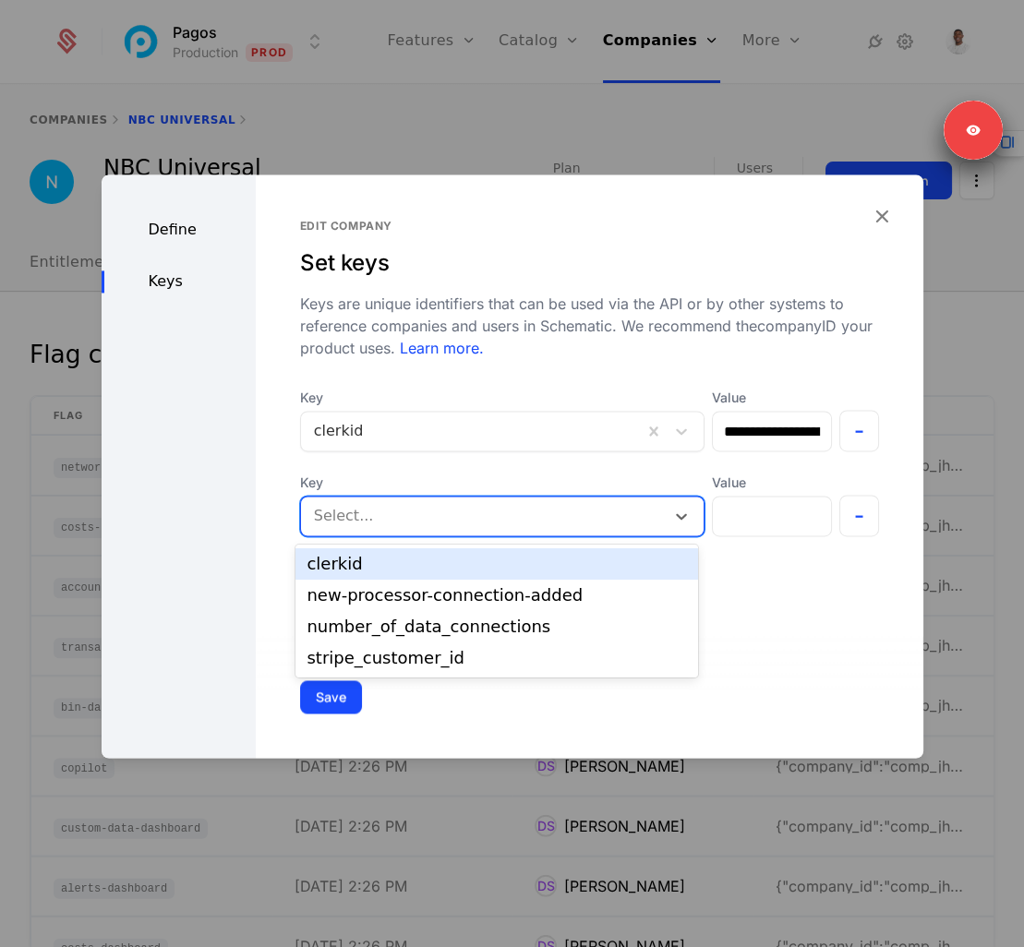
click at [343, 511] on div at bounding box center [483, 516] width 338 height 26
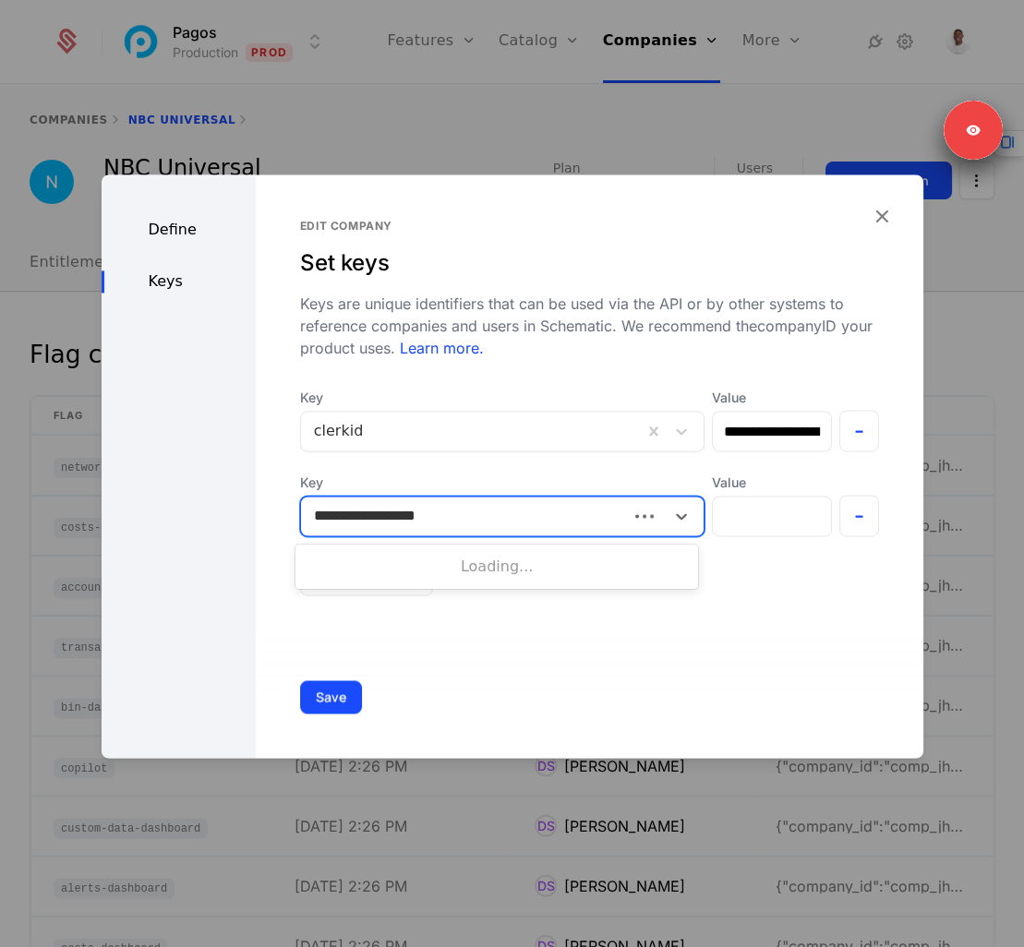
type input "**********"
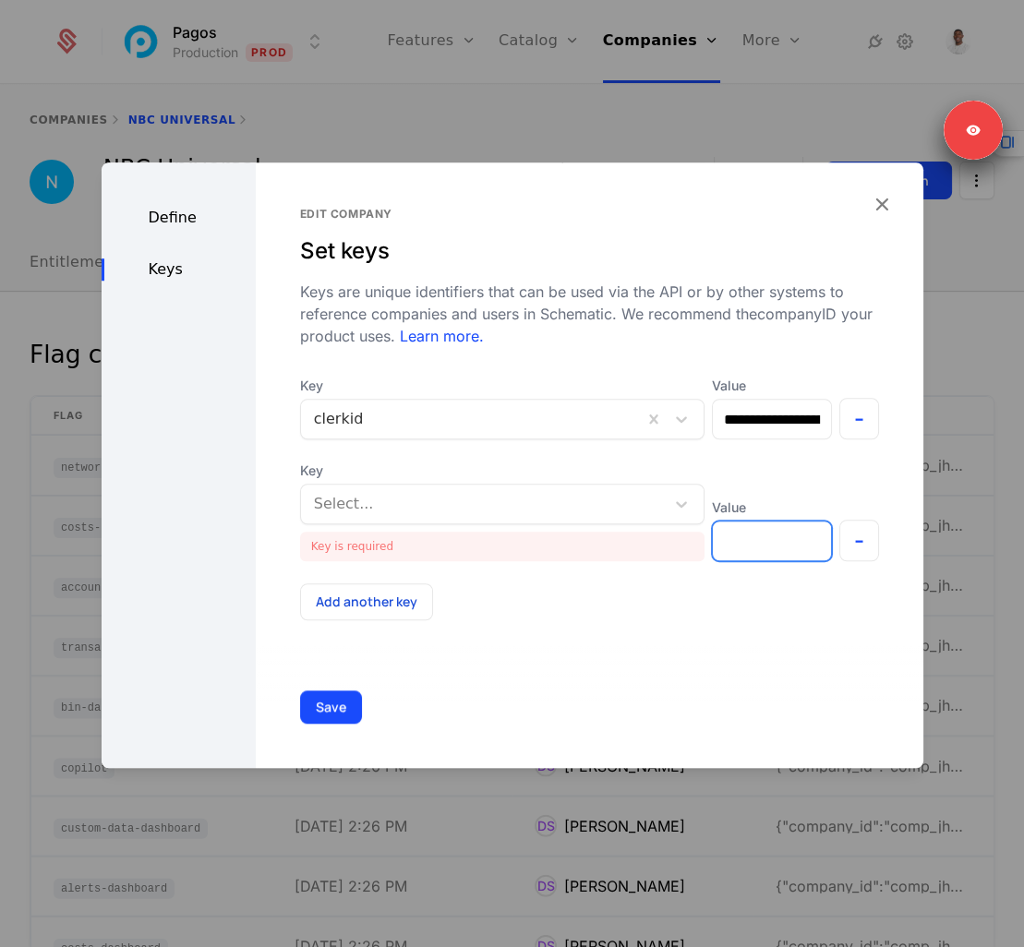
paste input "**********"
type input "**********"
click at [511, 587] on div "Add another key" at bounding box center [589, 602] width 579 height 37
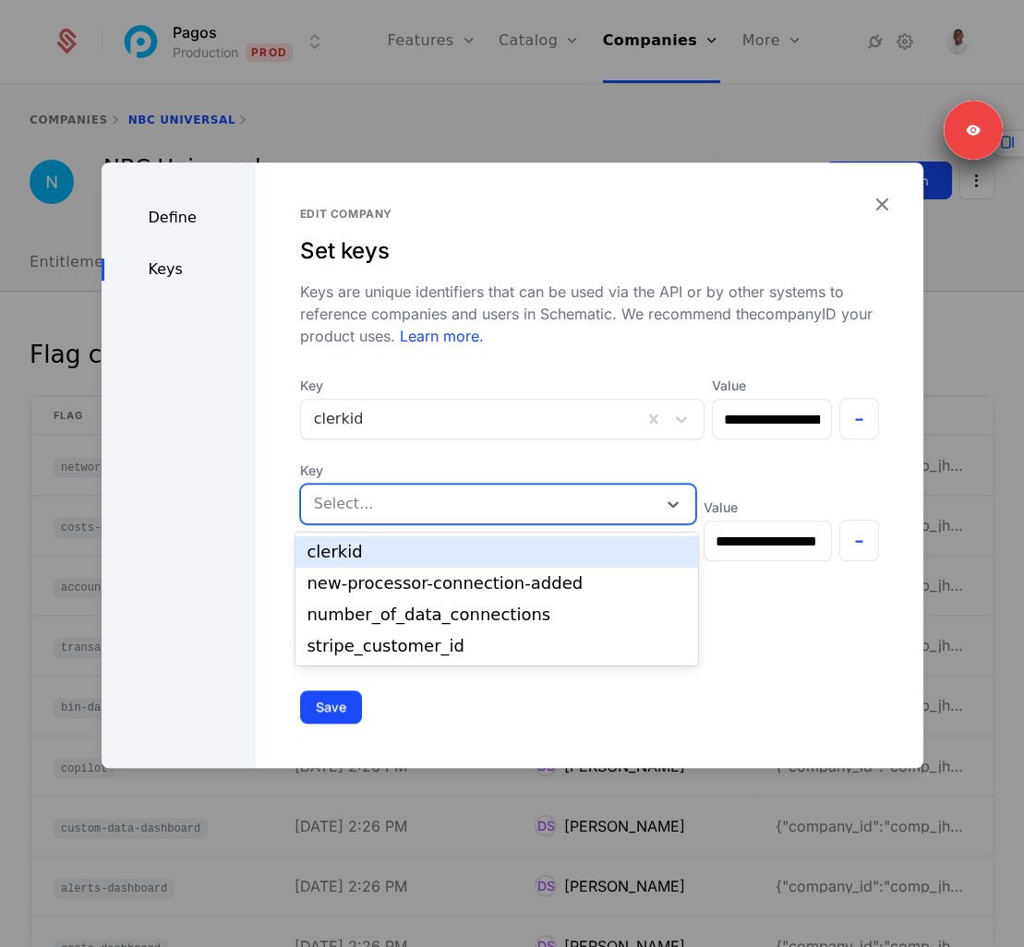
click at [522, 504] on div at bounding box center [479, 504] width 330 height 26
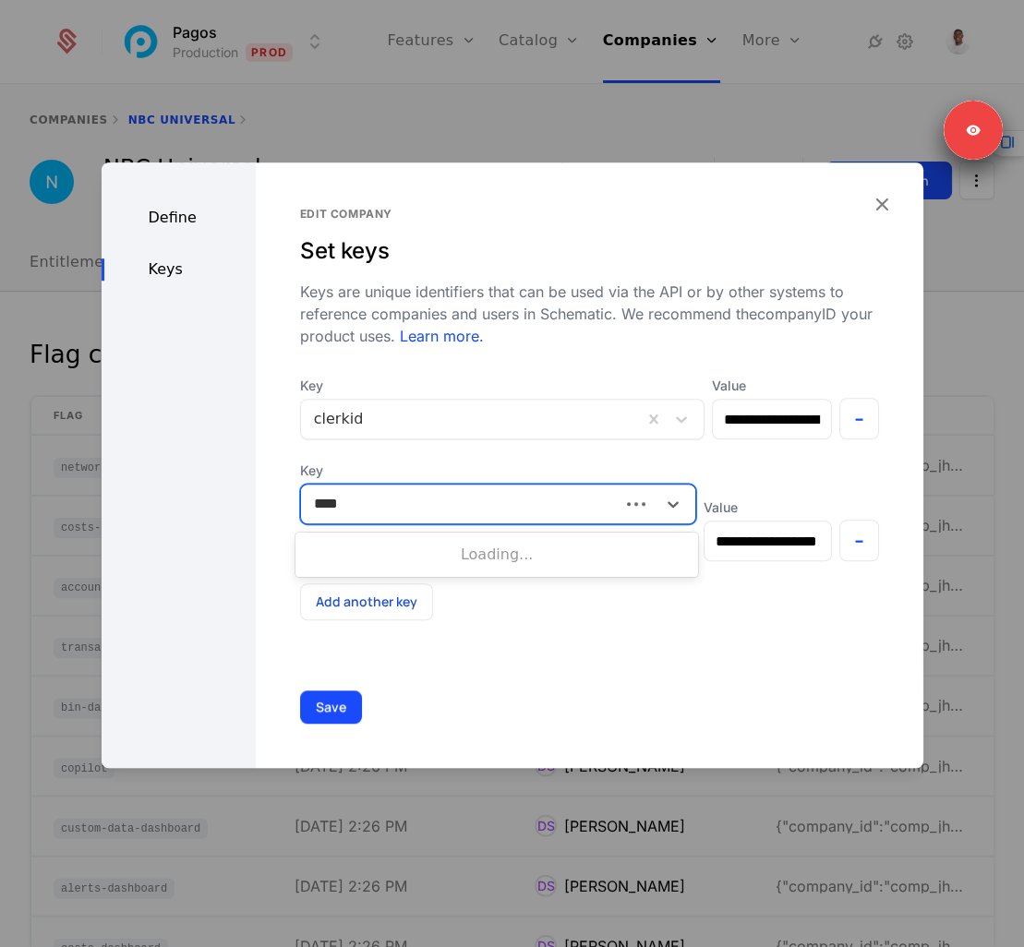
type input "*****"
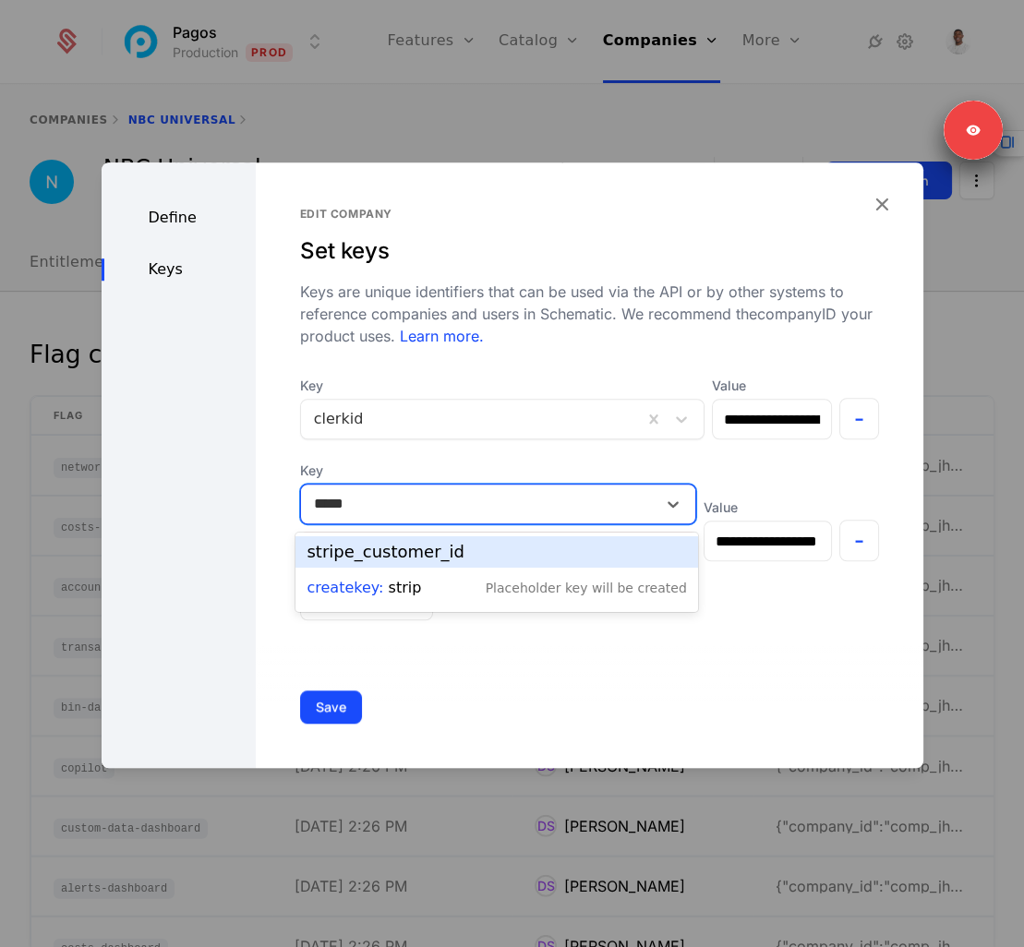
click at [503, 542] on div "stripe_customer_id" at bounding box center [496, 551] width 402 height 31
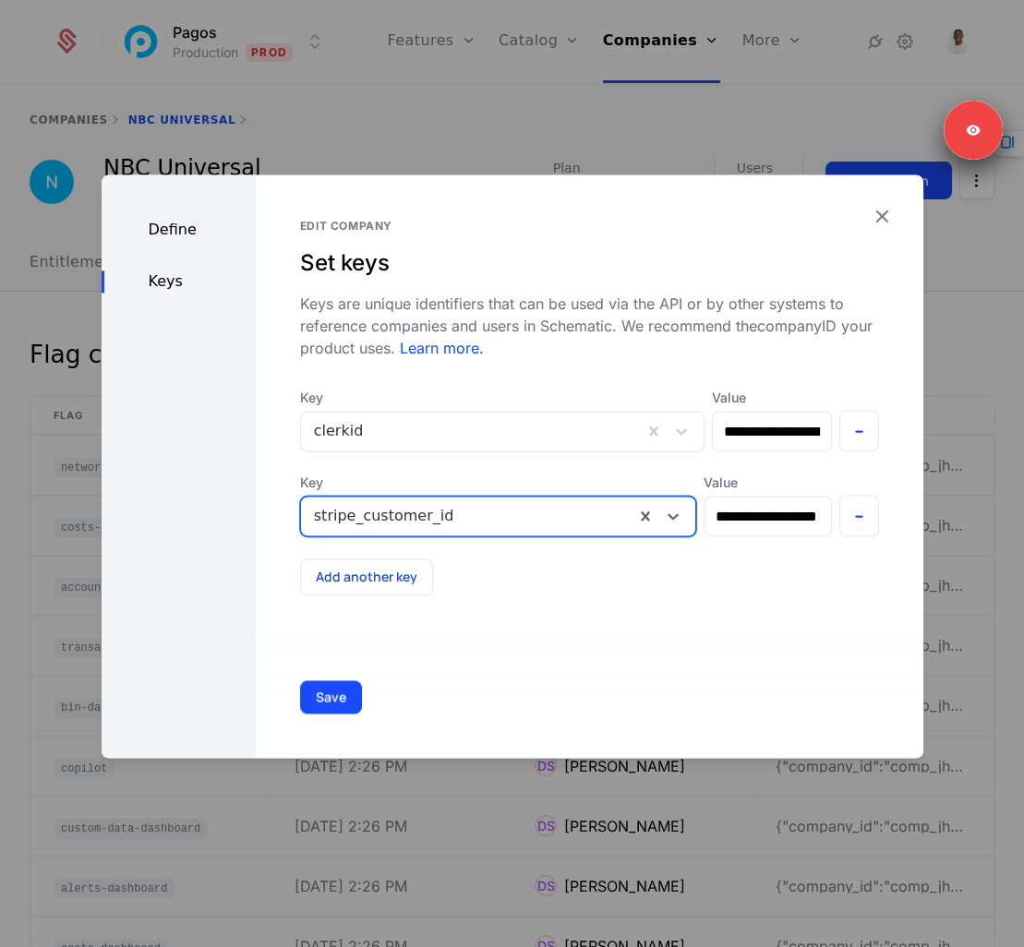
click at [651, 646] on div "Save" at bounding box center [590, 697] width 668 height 122
click at [328, 698] on button "Save" at bounding box center [331, 696] width 62 height 33
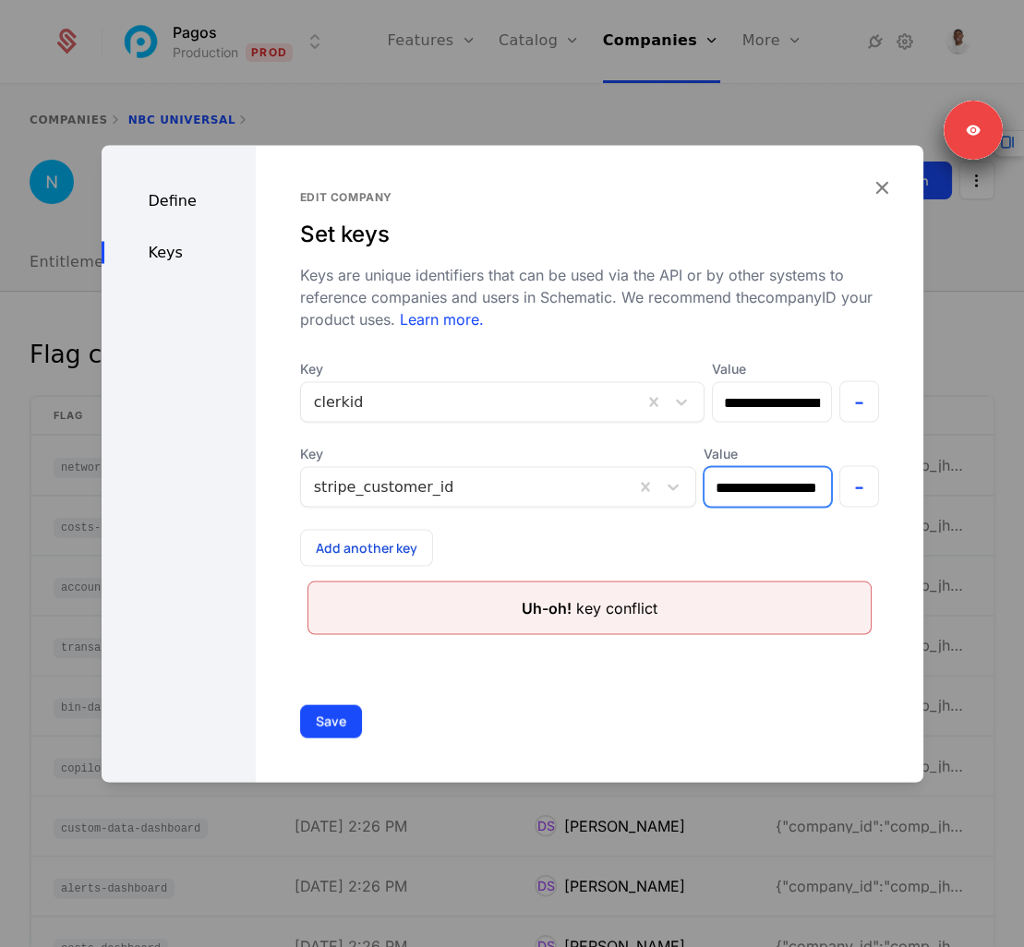
click at [811, 495] on input "**********" at bounding box center [767, 487] width 126 height 40
click at [867, 493] on button "-" at bounding box center [859, 487] width 40 height 42
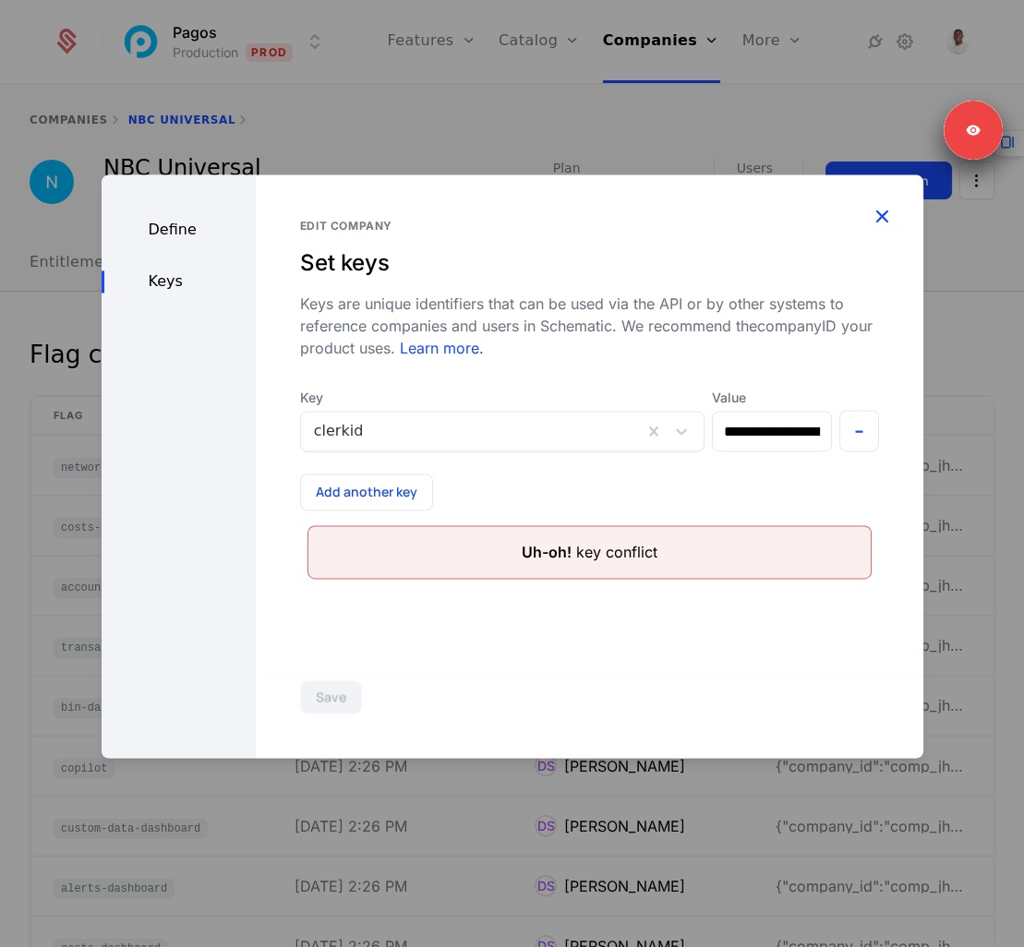
click at [881, 227] on icon "button" at bounding box center [882, 216] width 24 height 24
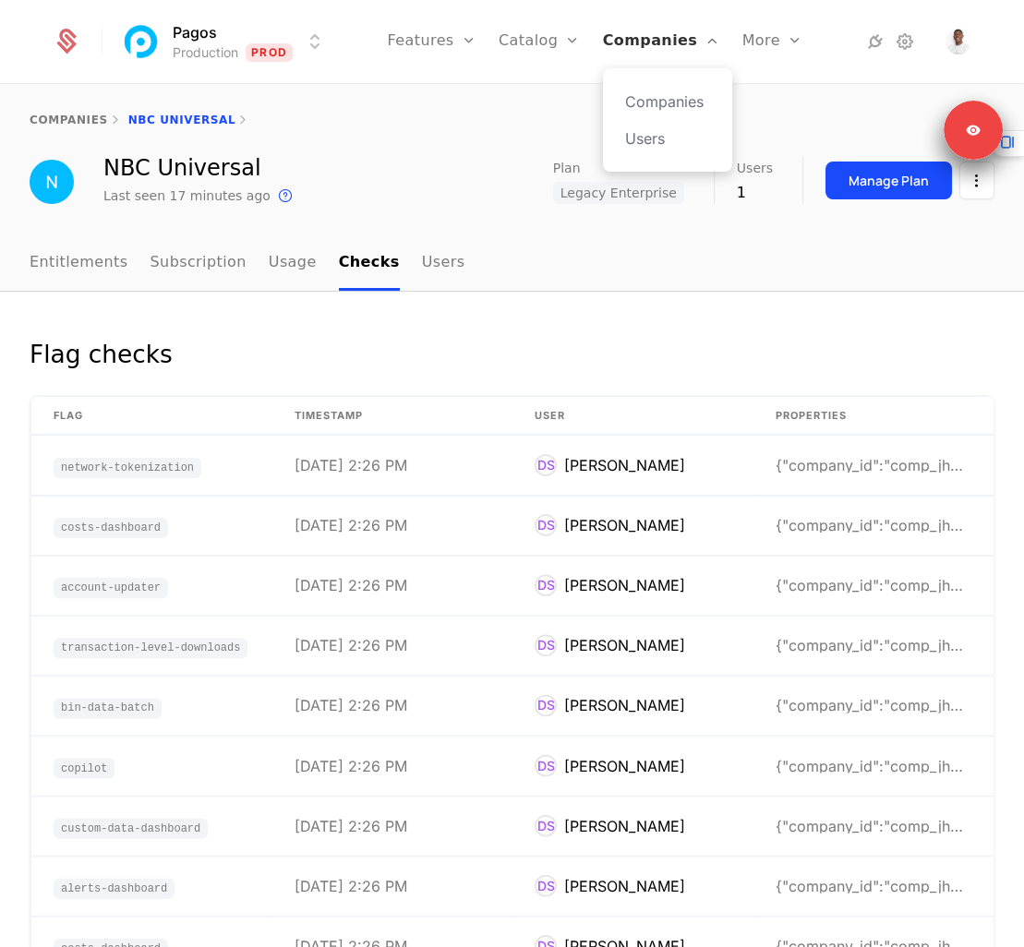
click at [636, 32] on link "Companies" at bounding box center [661, 41] width 117 height 83
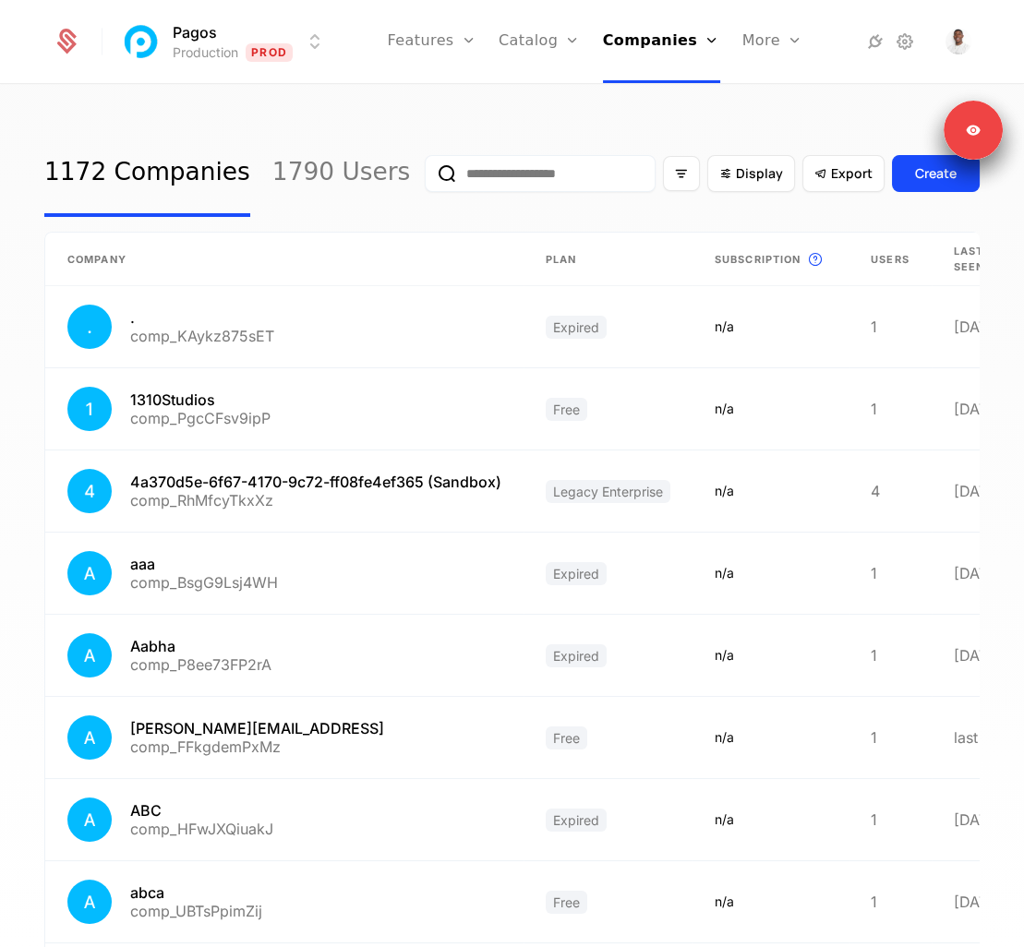
click at [527, 173] on input "email" at bounding box center [540, 173] width 231 height 37
paste input "**********"
type input "**********"
click at [425, 177] on button "submit" at bounding box center [425, 177] width 0 height 0
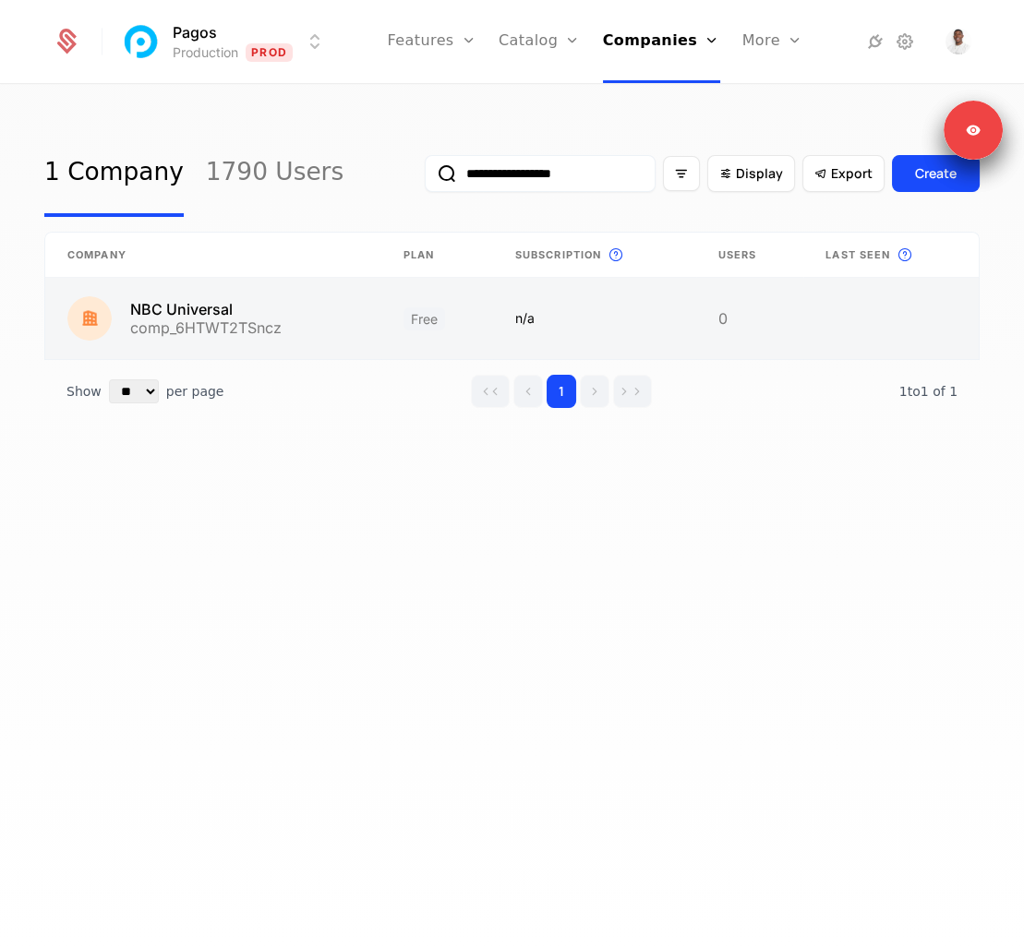
click at [900, 315] on link at bounding box center [890, 318] width 175 height 81
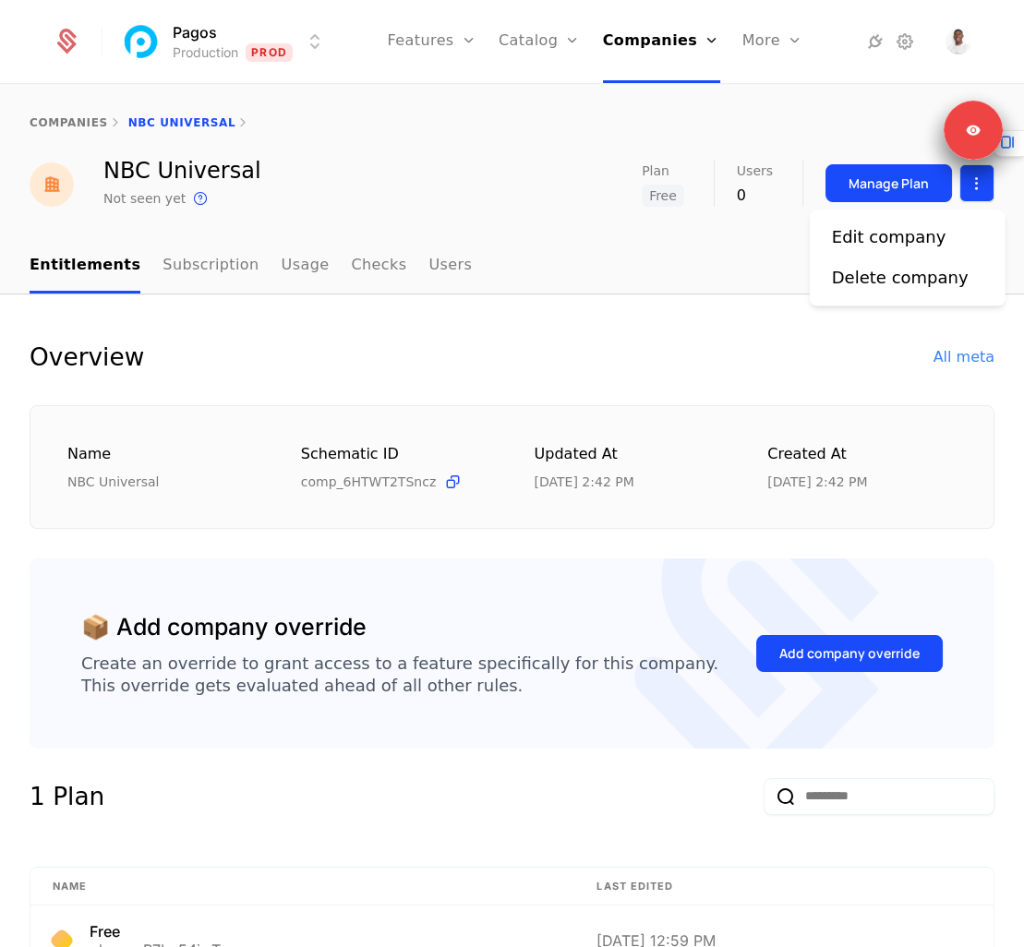
click at [964, 193] on html "Pagos Production Prod Features Features Flags Catalog Plans Add Ons Credits Con…" at bounding box center [512, 473] width 1024 height 947
click at [908, 271] on div "Delete company" at bounding box center [900, 278] width 137 height 26
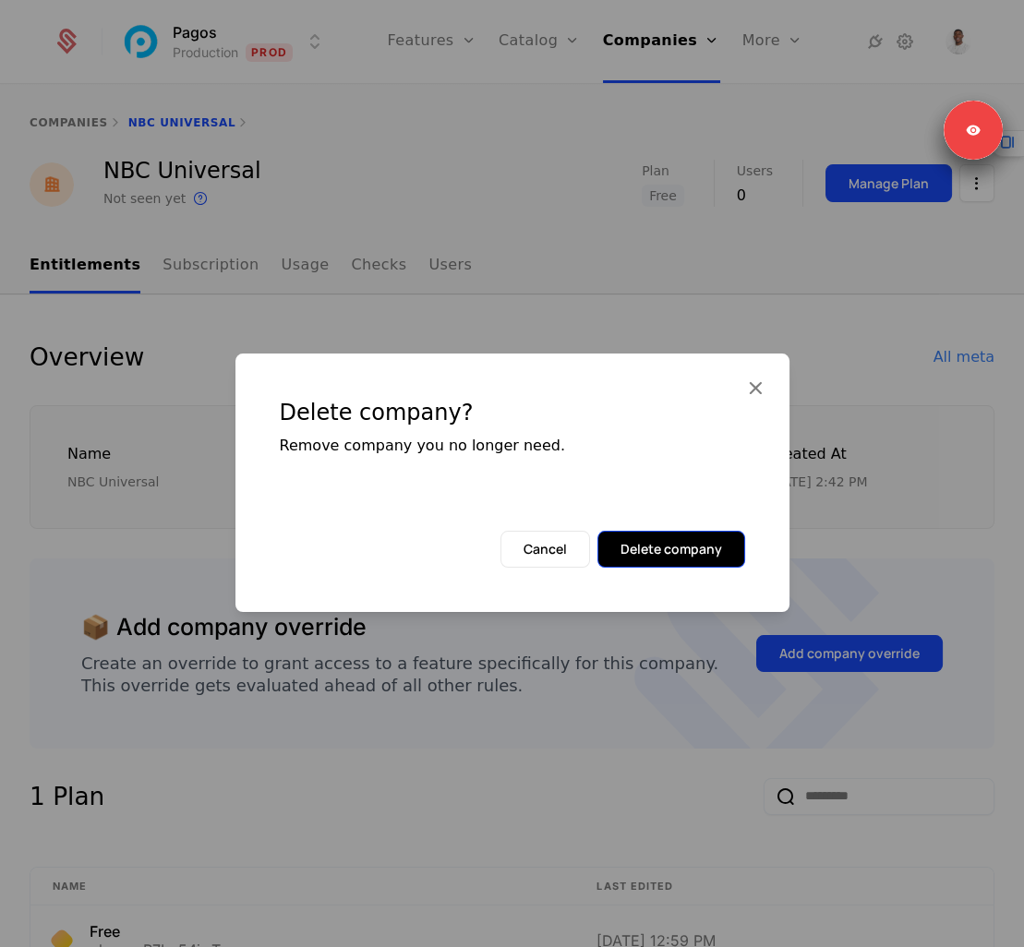
click at [703, 545] on button "Delete company" at bounding box center [671, 549] width 148 height 37
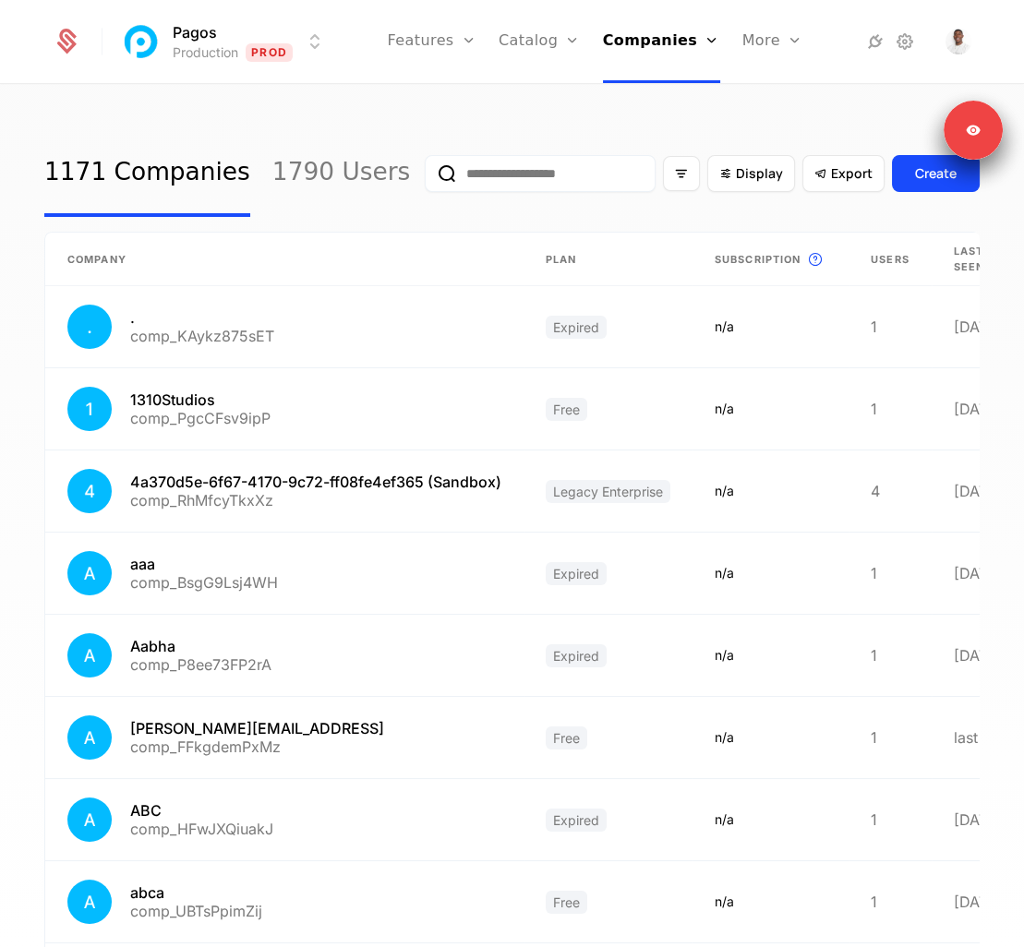
click at [567, 177] on input "email" at bounding box center [540, 173] width 231 height 37
type input "***"
click at [425, 177] on button "submit" at bounding box center [425, 177] width 0 height 0
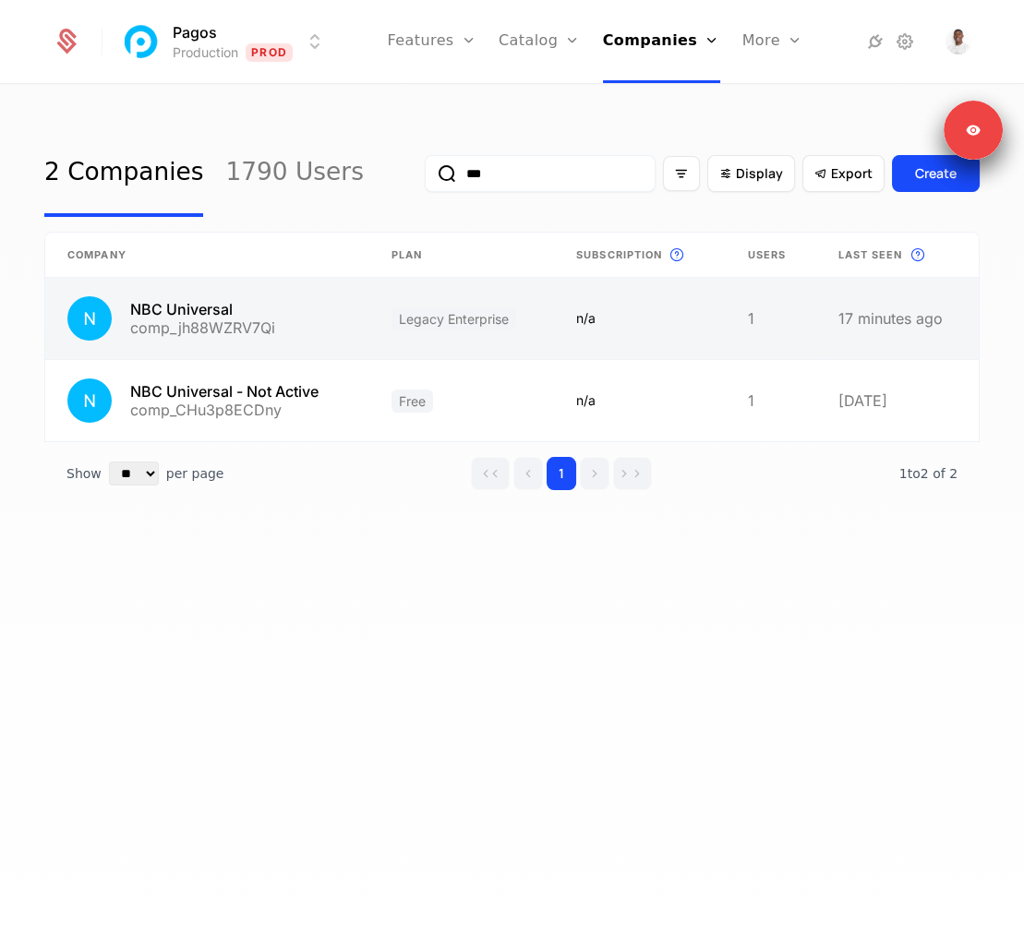
click at [247, 318] on link at bounding box center [207, 318] width 324 height 81
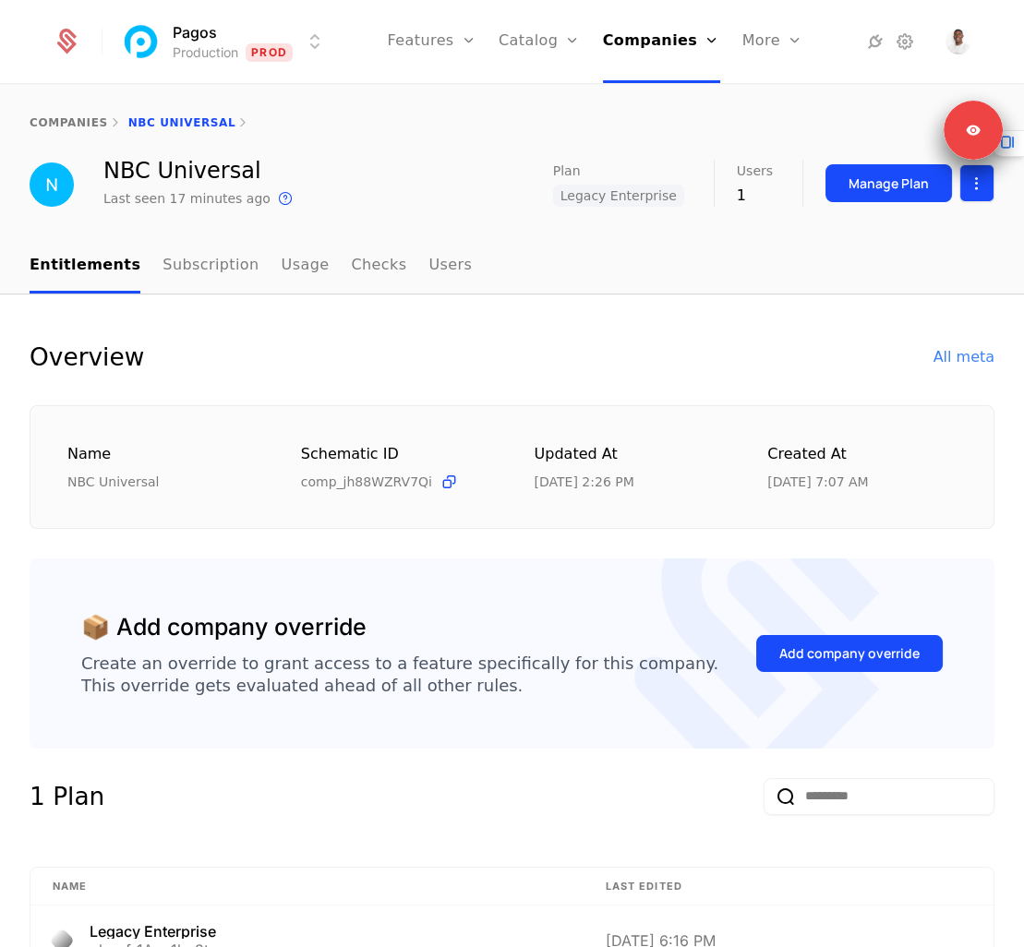
click at [975, 189] on html "Pagos Production Prod Features Features Flags Catalog Plans Add Ons Credits Con…" at bounding box center [512, 473] width 1024 height 947
click at [898, 231] on div "Edit company" at bounding box center [889, 237] width 114 height 26
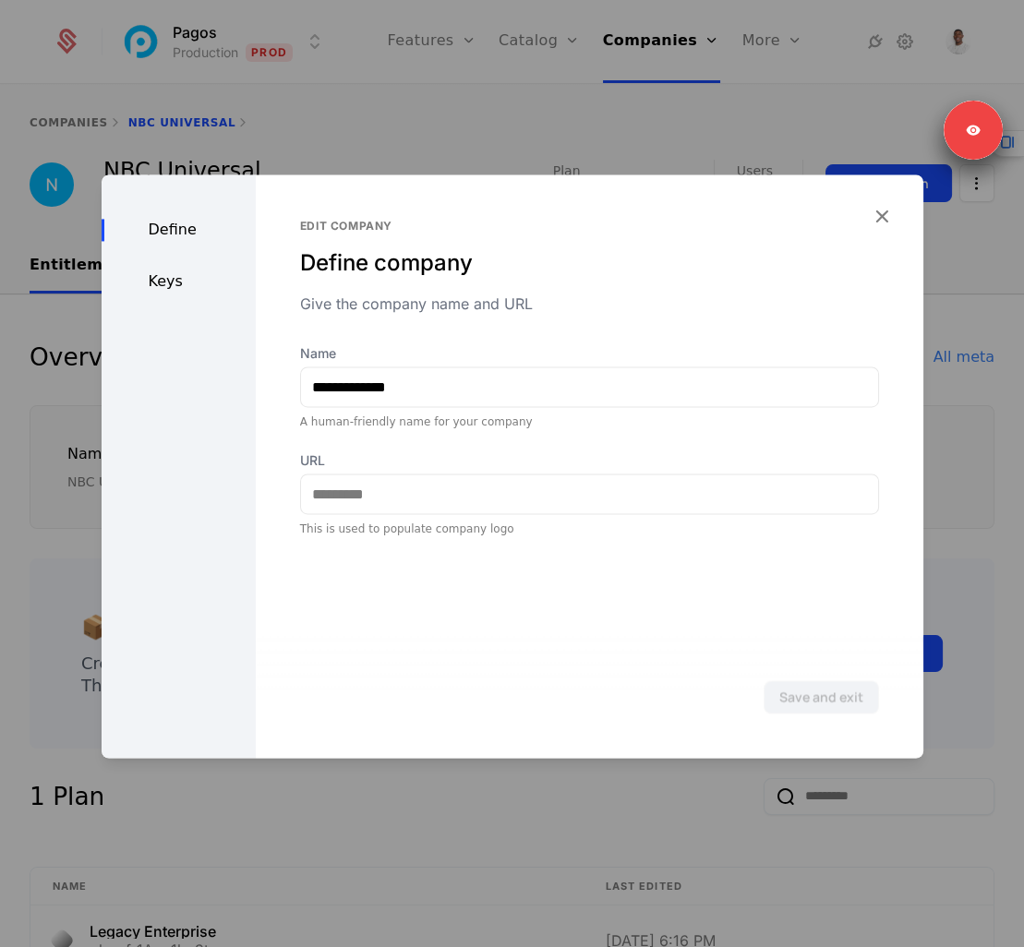
drag, startPoint x: 147, startPoint y: 272, endPoint x: 159, endPoint y: 270, distance: 12.3
click at [147, 273] on div "Keys" at bounding box center [179, 282] width 154 height 22
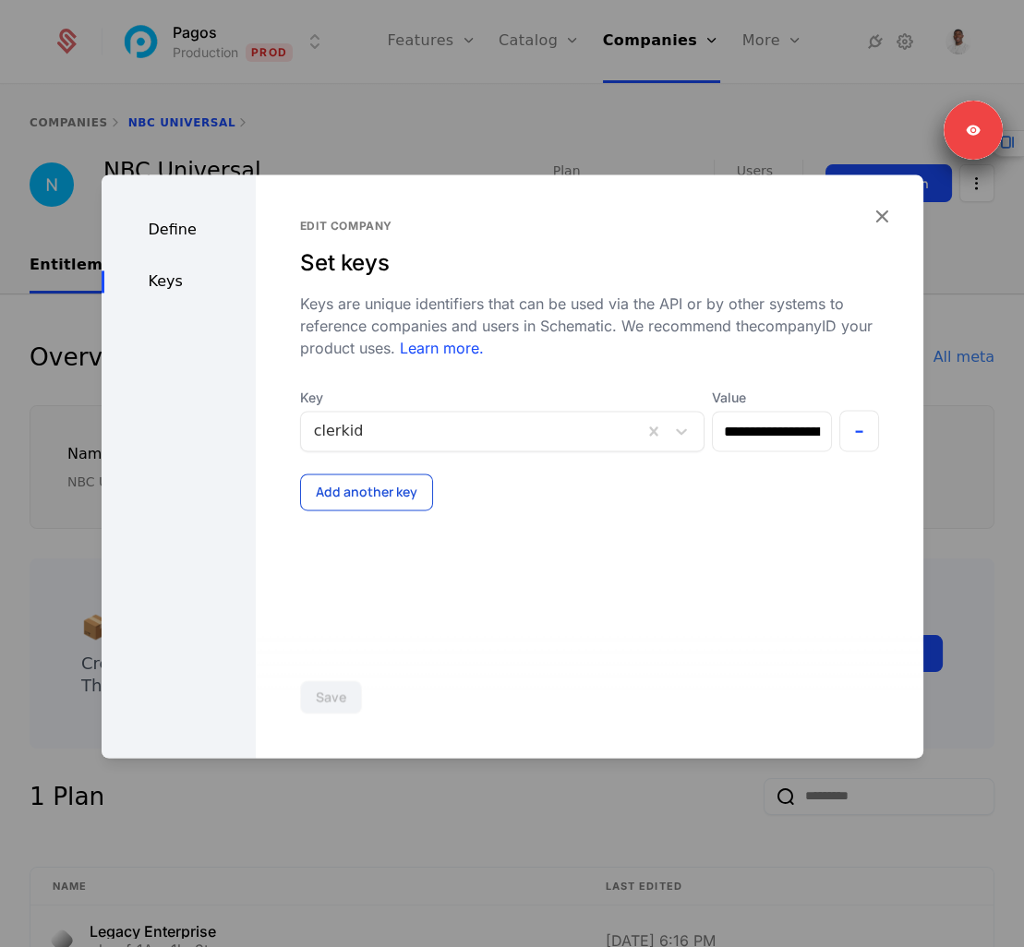
click at [375, 493] on button "Add another key" at bounding box center [366, 492] width 133 height 37
click at [365, 516] on div at bounding box center [464, 516] width 301 height 26
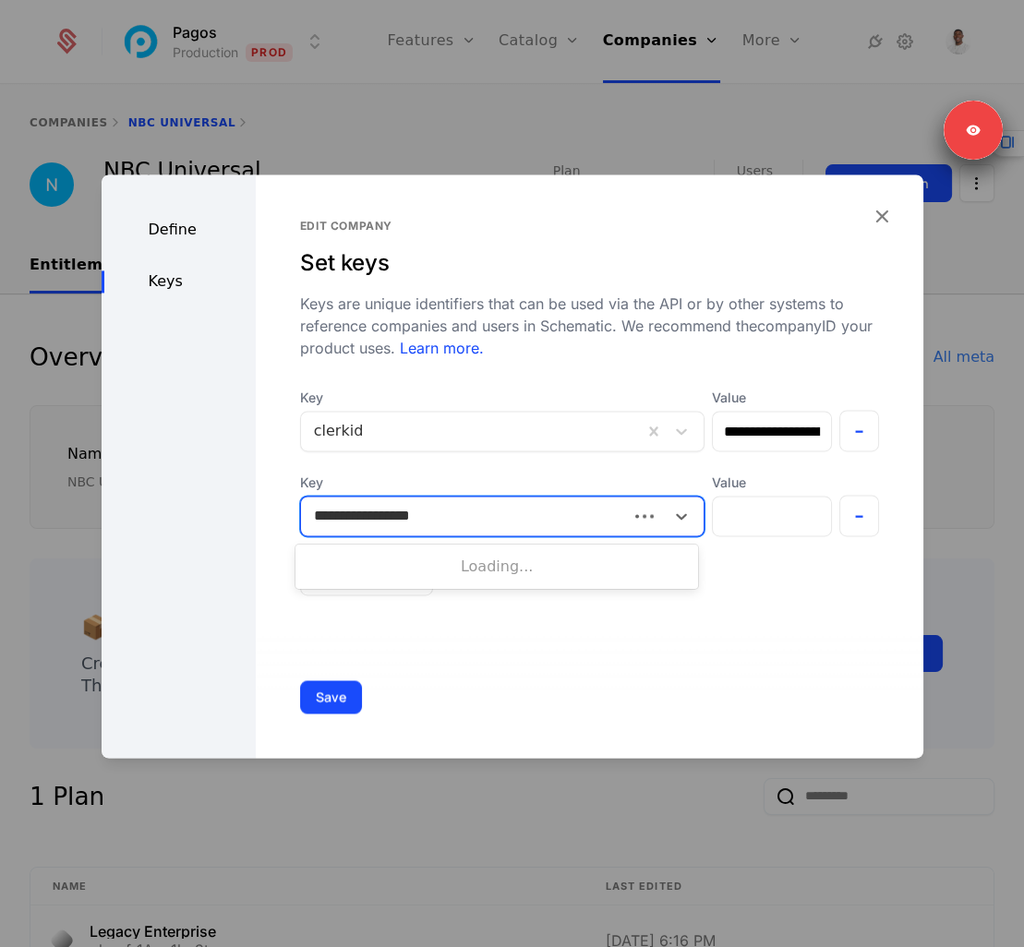
type input "**********"
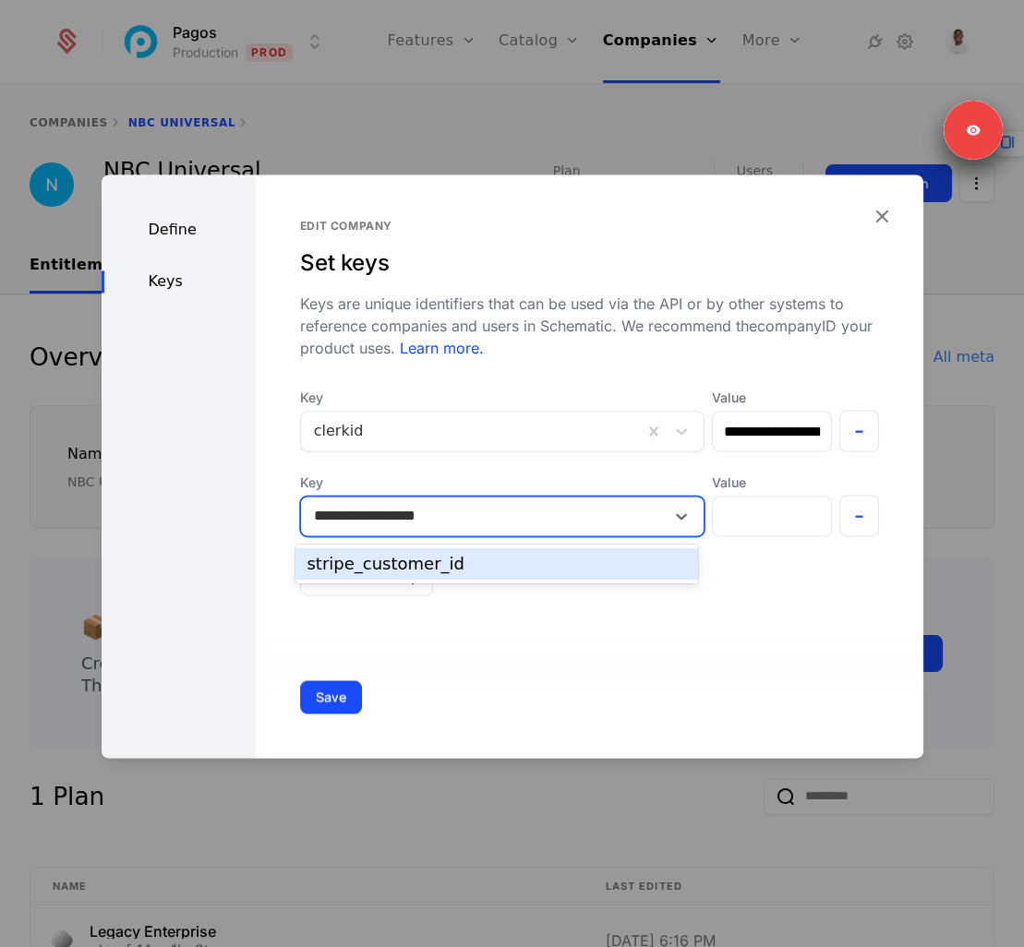
click at [381, 564] on div "stripe_customer_id" at bounding box center [496, 564] width 379 height 17
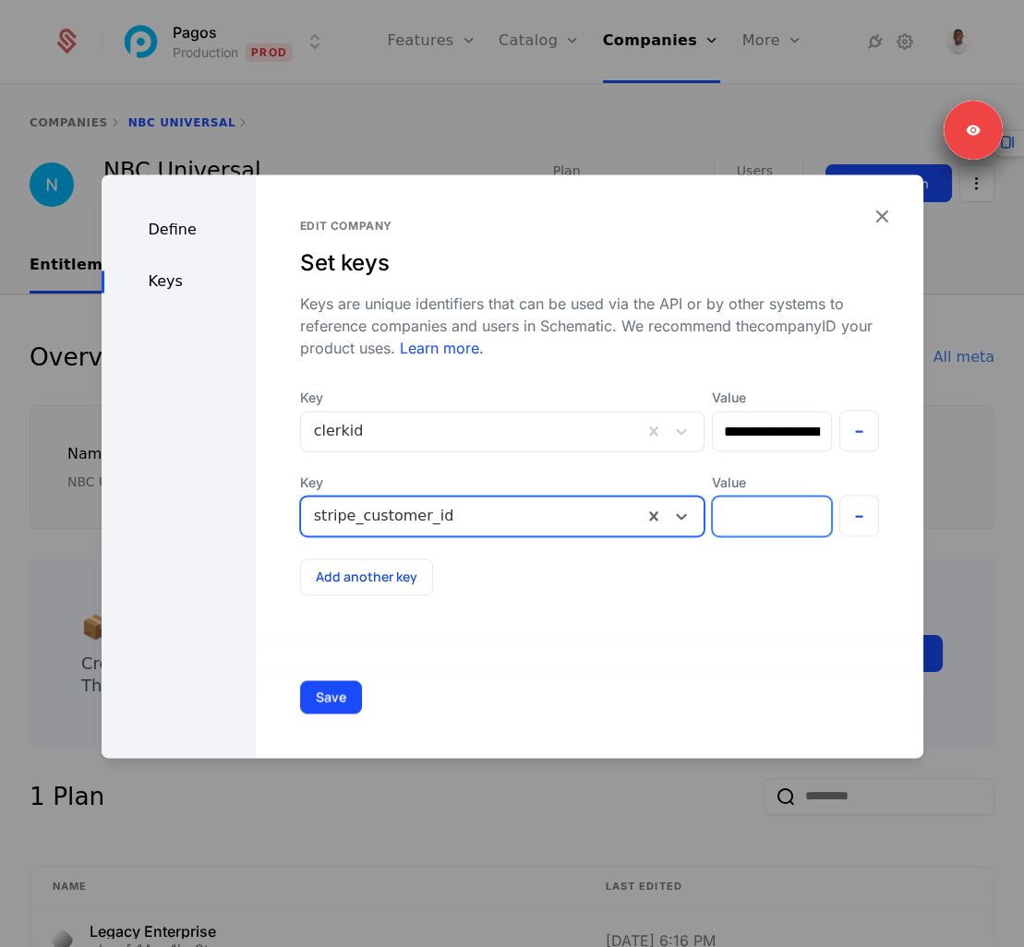
click at [726, 513] on input "Value" at bounding box center [772, 516] width 118 height 39
paste input "**********"
type input "**********"
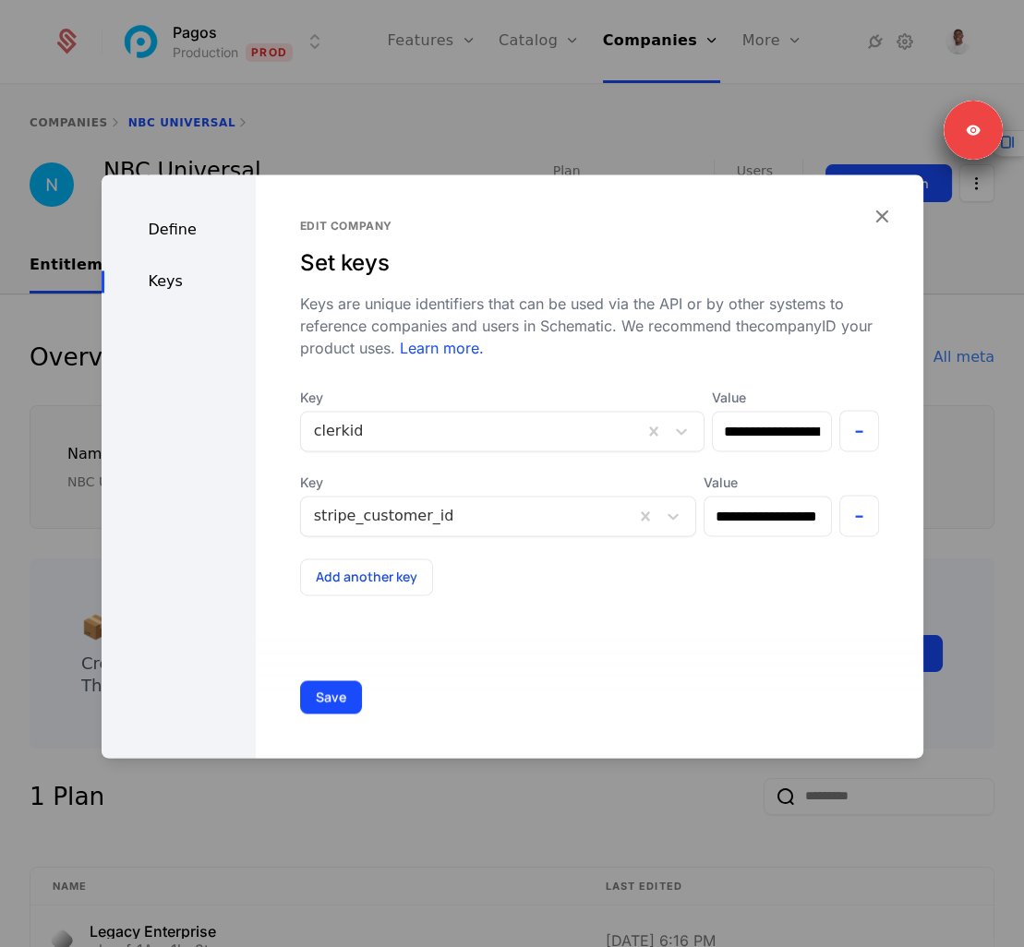
scroll to position [0, 0]
click at [706, 584] on div "Add another key" at bounding box center [589, 577] width 579 height 37
click at [345, 709] on button "Save" at bounding box center [331, 696] width 62 height 33
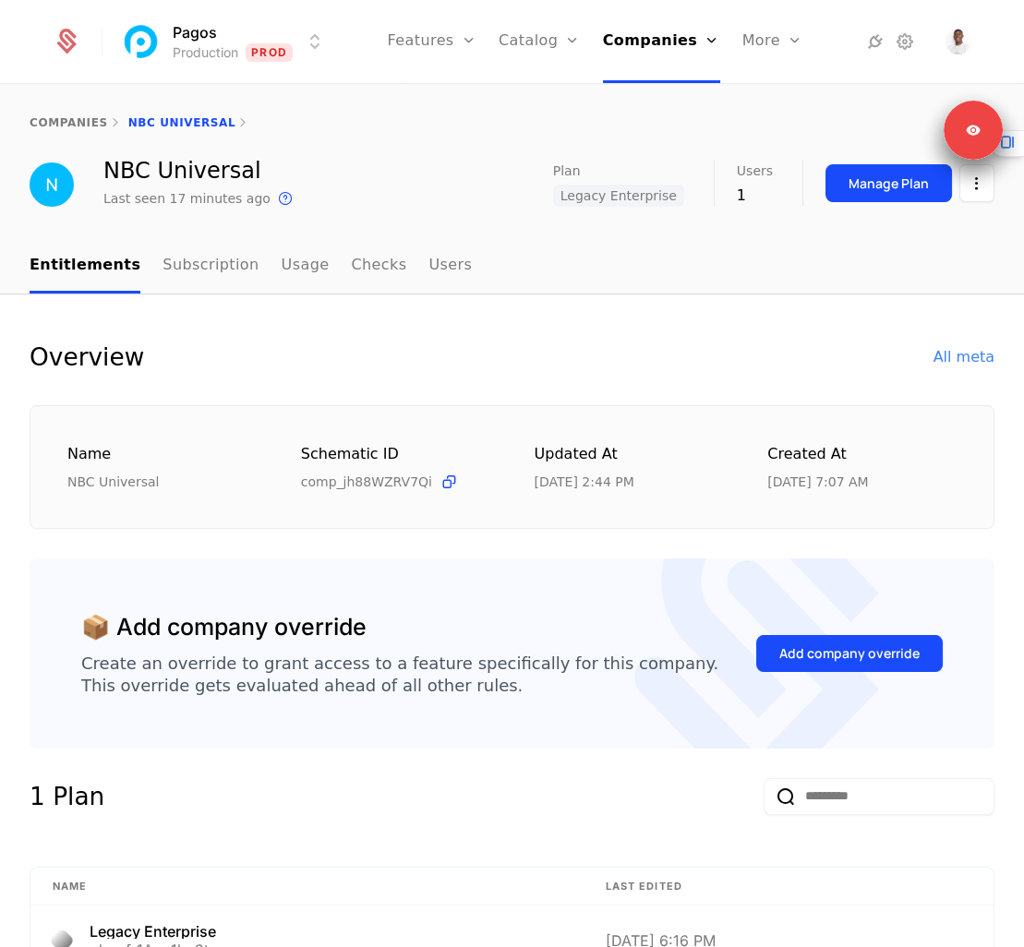
click at [564, 385] on div "Overview All meta Name NBC Universal Schematic ID comp_jh88WZRV7Qi Updated at 9…" at bounding box center [512, 434] width 965 height 190
click at [949, 355] on div "All meta" at bounding box center [963, 357] width 61 height 22
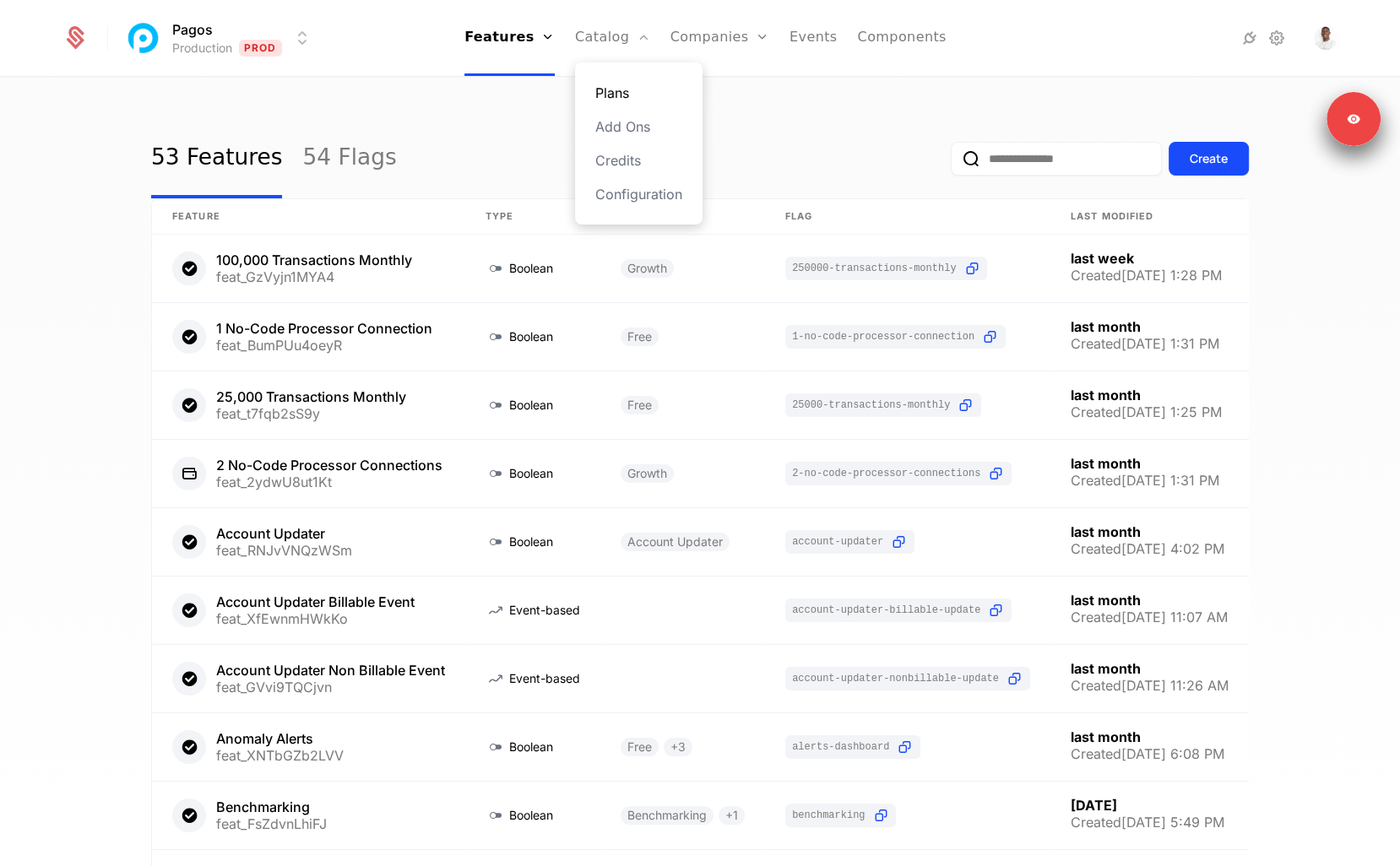
click at [604, 85] on link "Plans" at bounding box center [638, 92] width 87 height 20
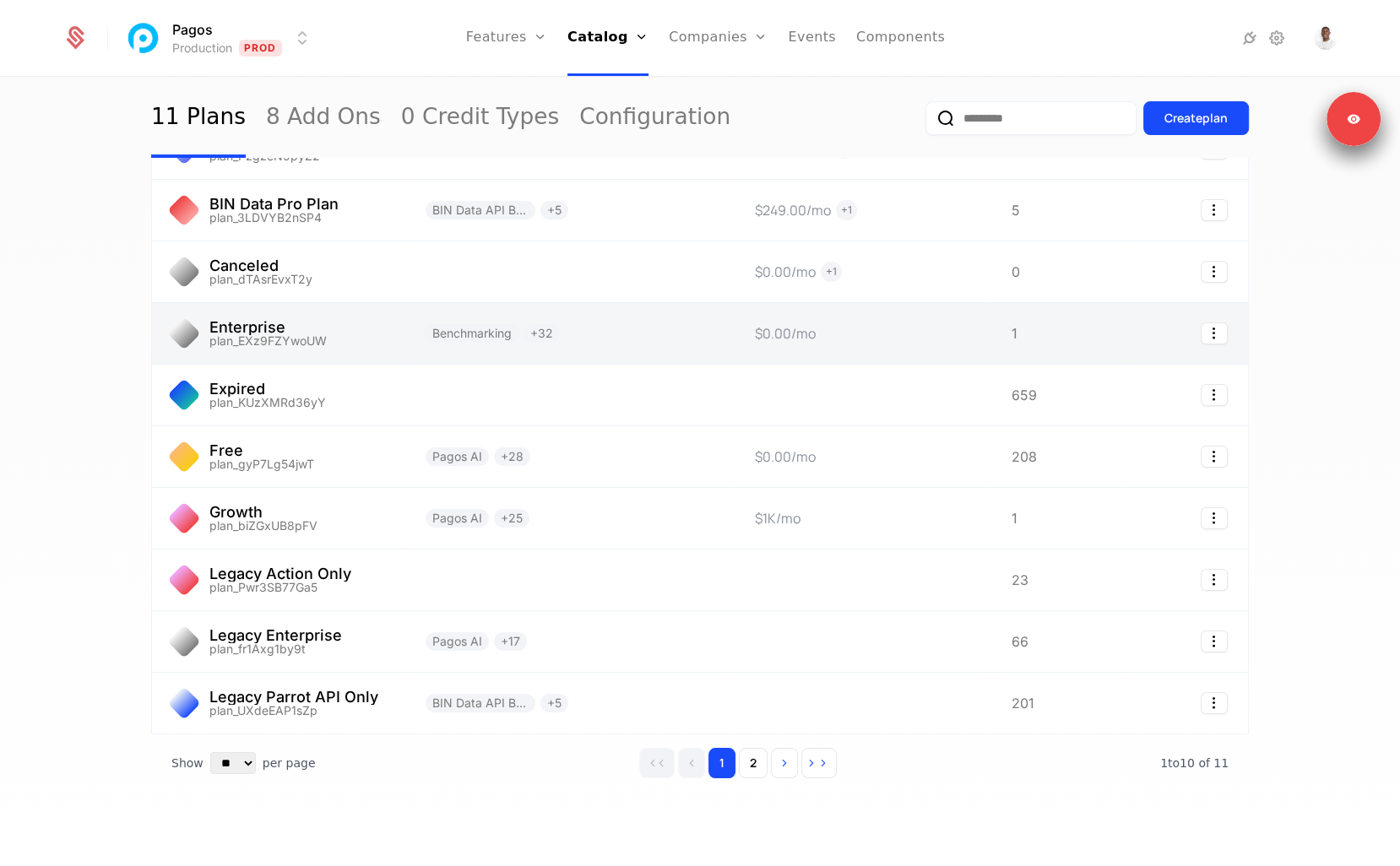
scroll to position [120, 0]
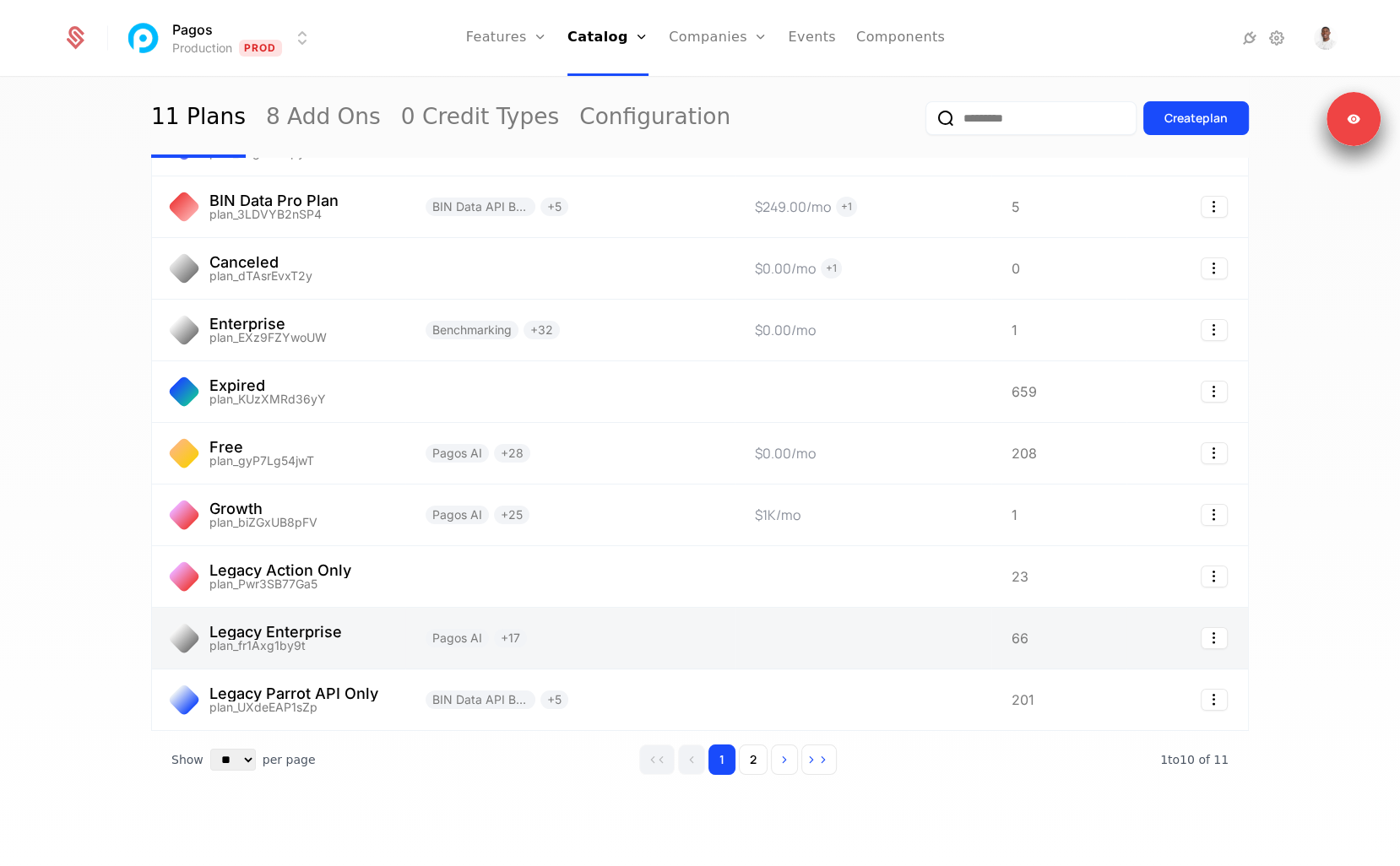
click at [288, 645] on link at bounding box center [278, 638] width 253 height 60
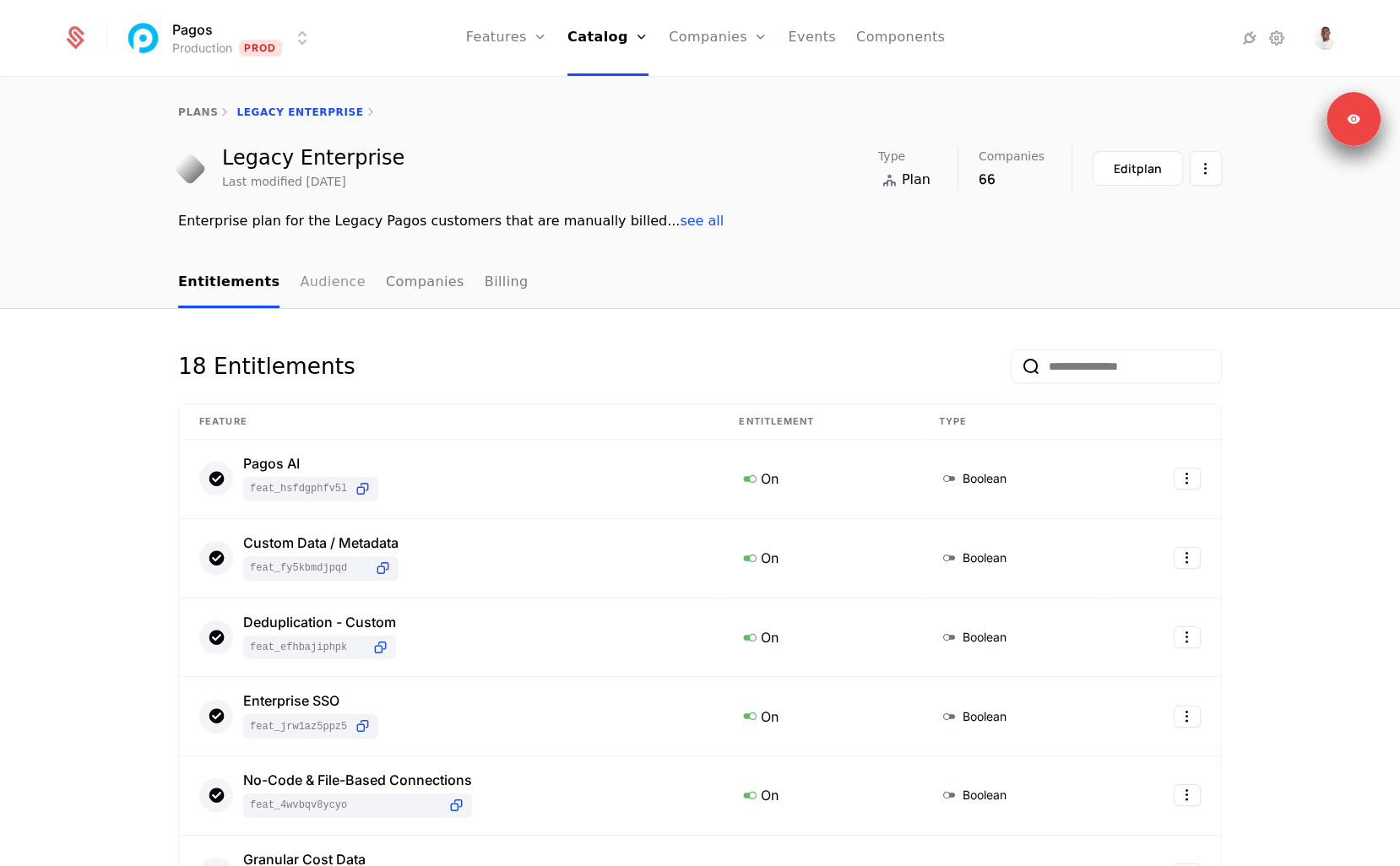
click at [333, 290] on link "Audience" at bounding box center [333, 283] width 66 height 49
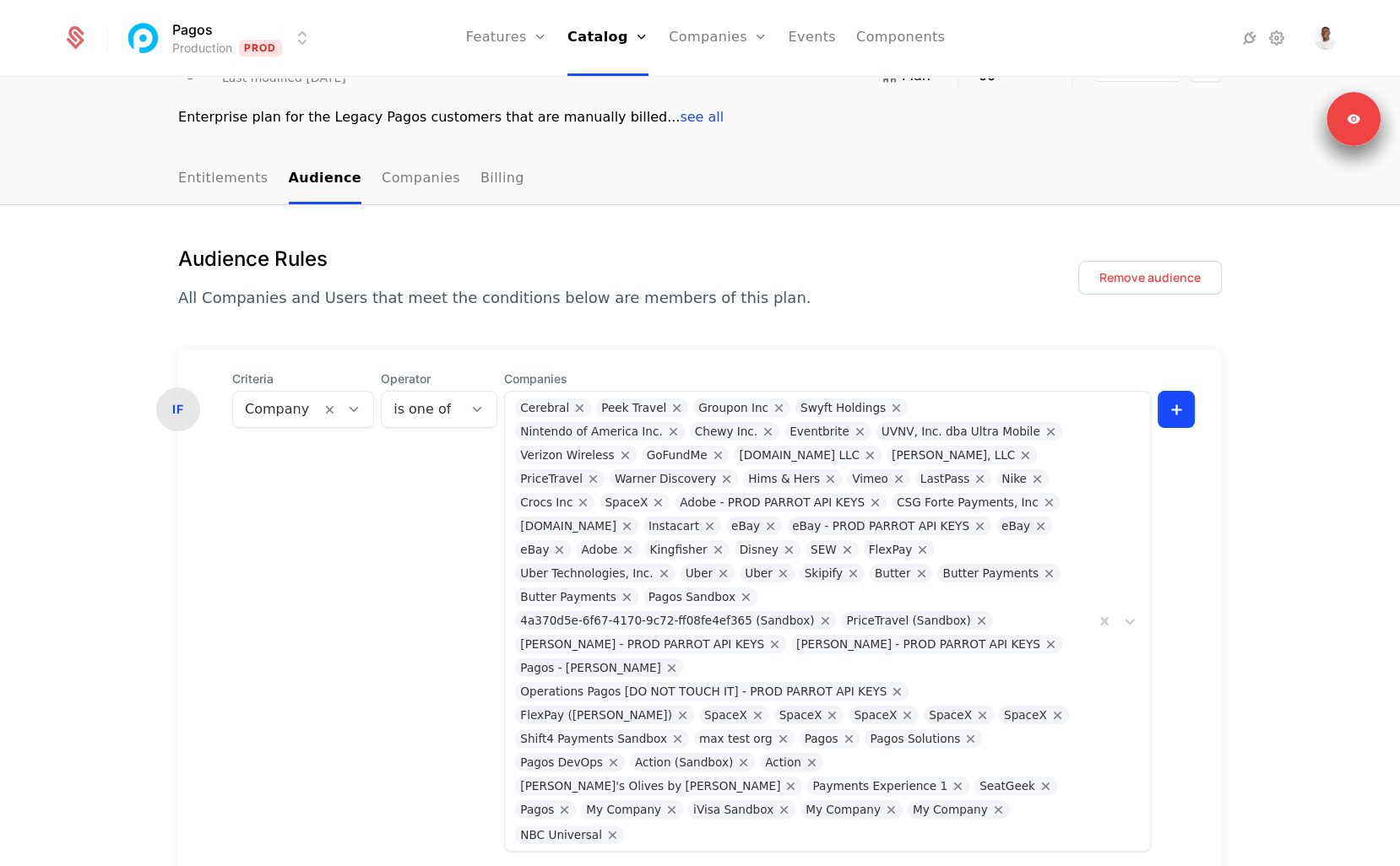
scroll to position [107, 0]
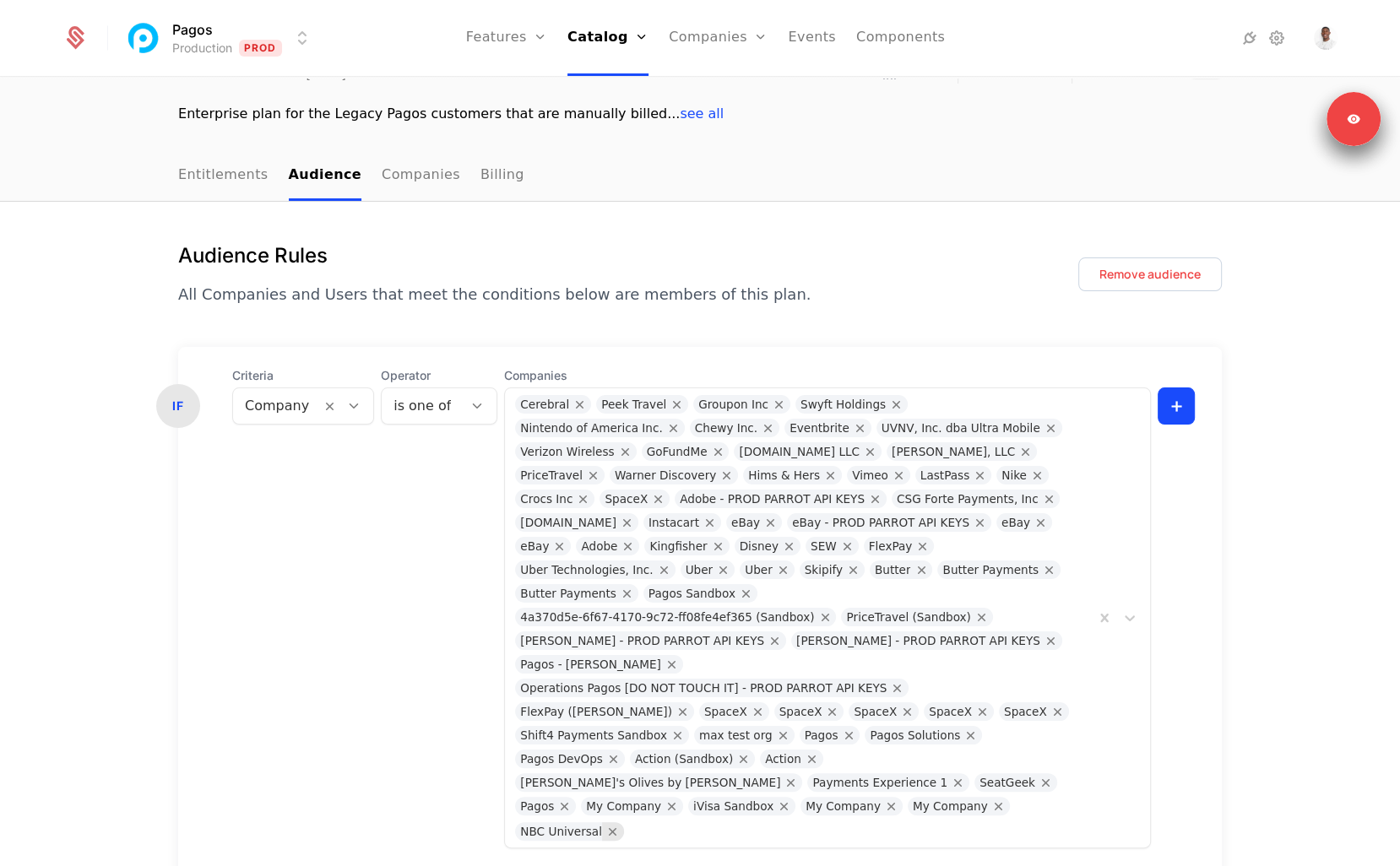
click at [605, 824] on icon "Remove NBC Universal" at bounding box center [613, 831] width 16 height 16
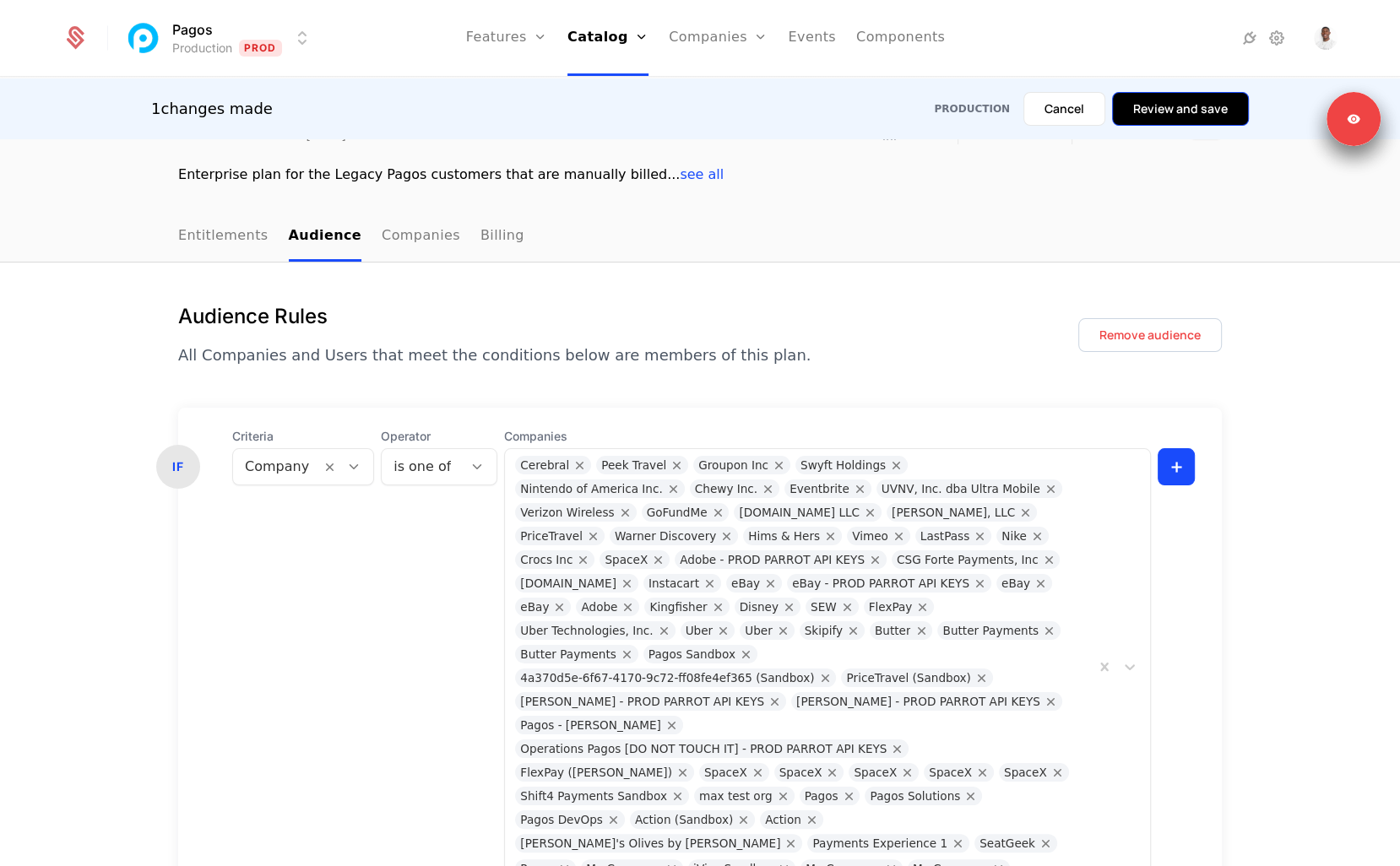
click at [1226, 109] on button "Review and save" at bounding box center [1181, 109] width 137 height 34
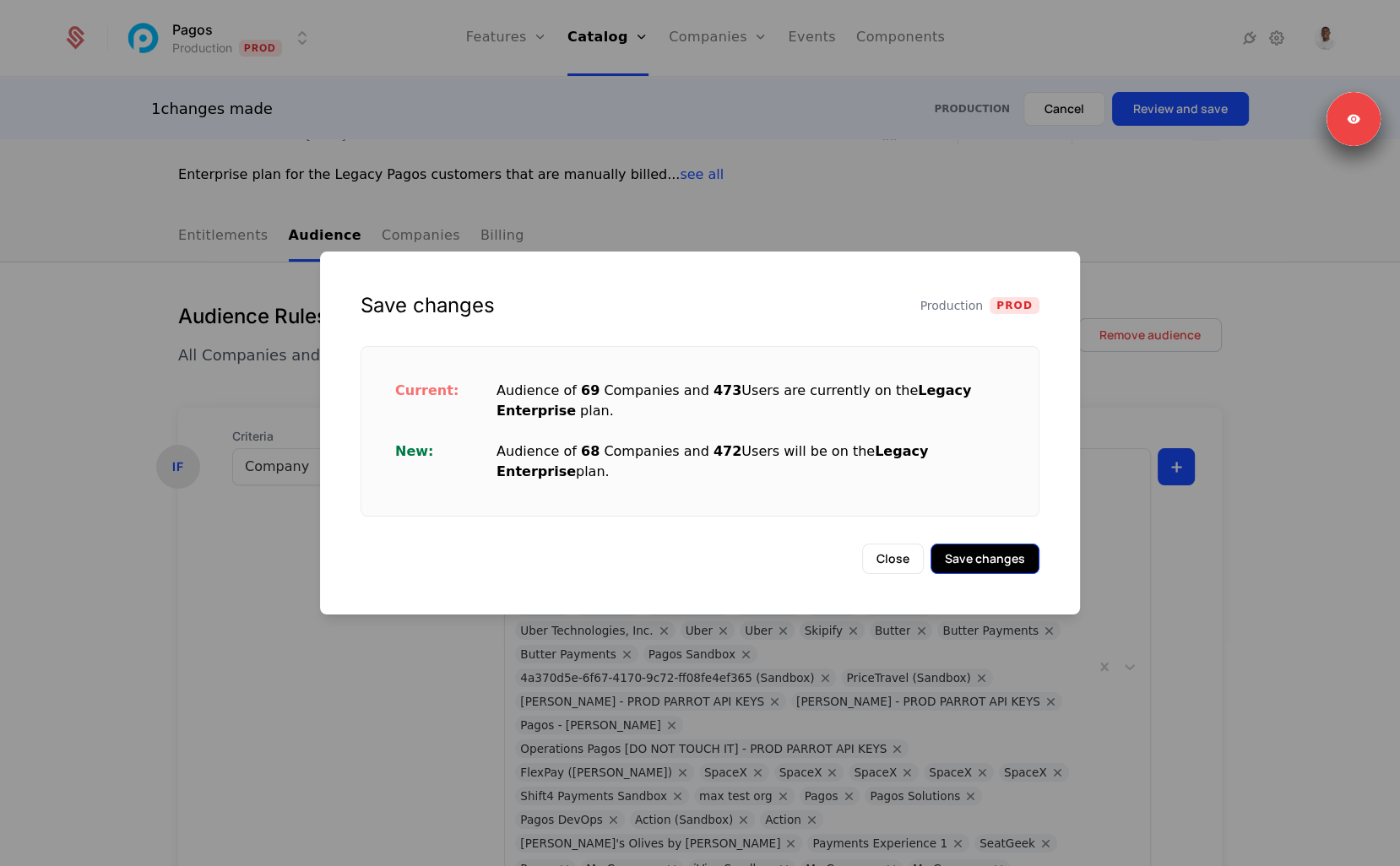
click at [982, 546] on button "Save changes" at bounding box center [984, 559] width 109 height 30
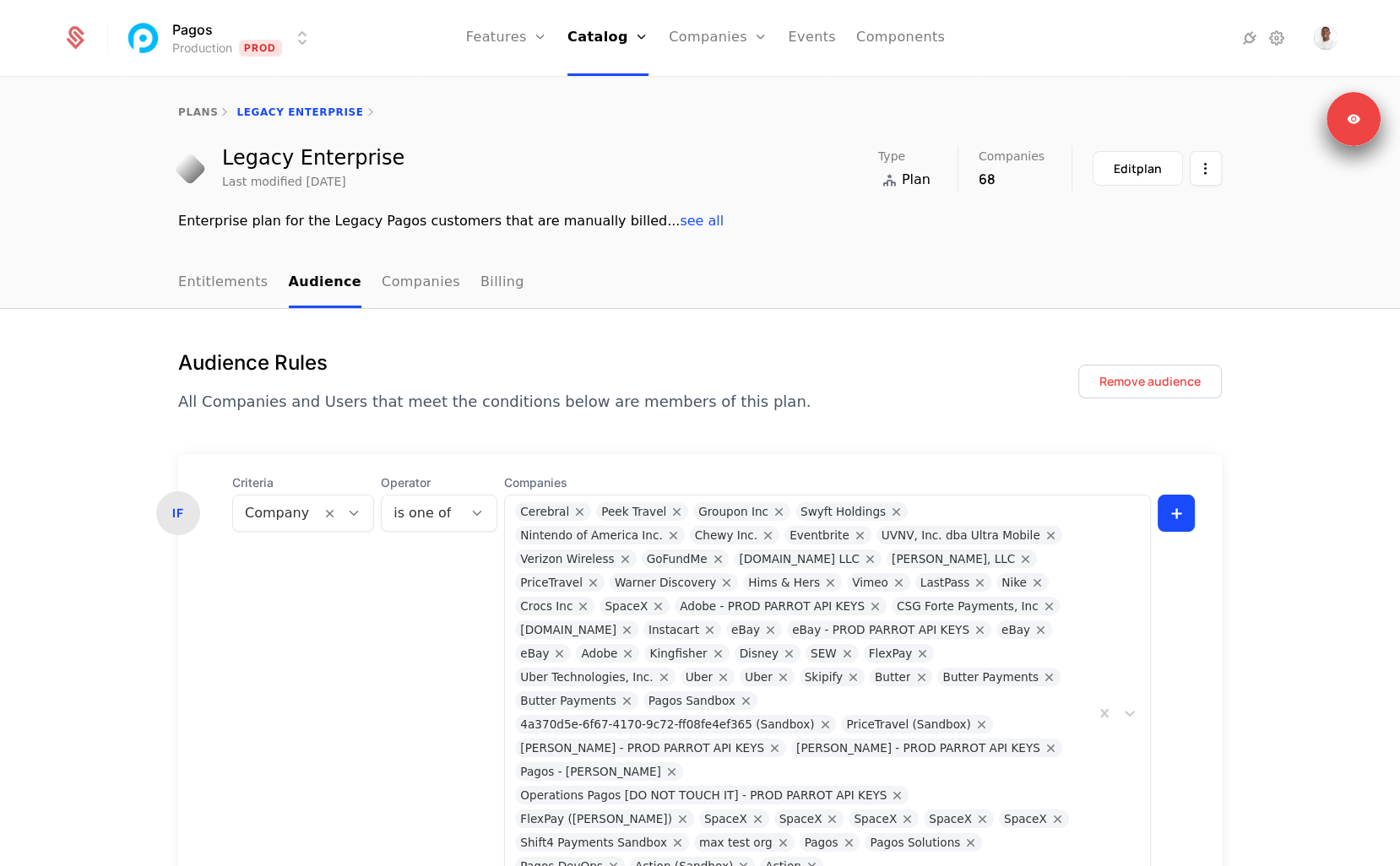
click at [805, 275] on nav "Entitlements Audience Companies Billing" at bounding box center [700, 283] width 1043 height 49
click at [693, 35] on link "Companies" at bounding box center [718, 37] width 99 height 76
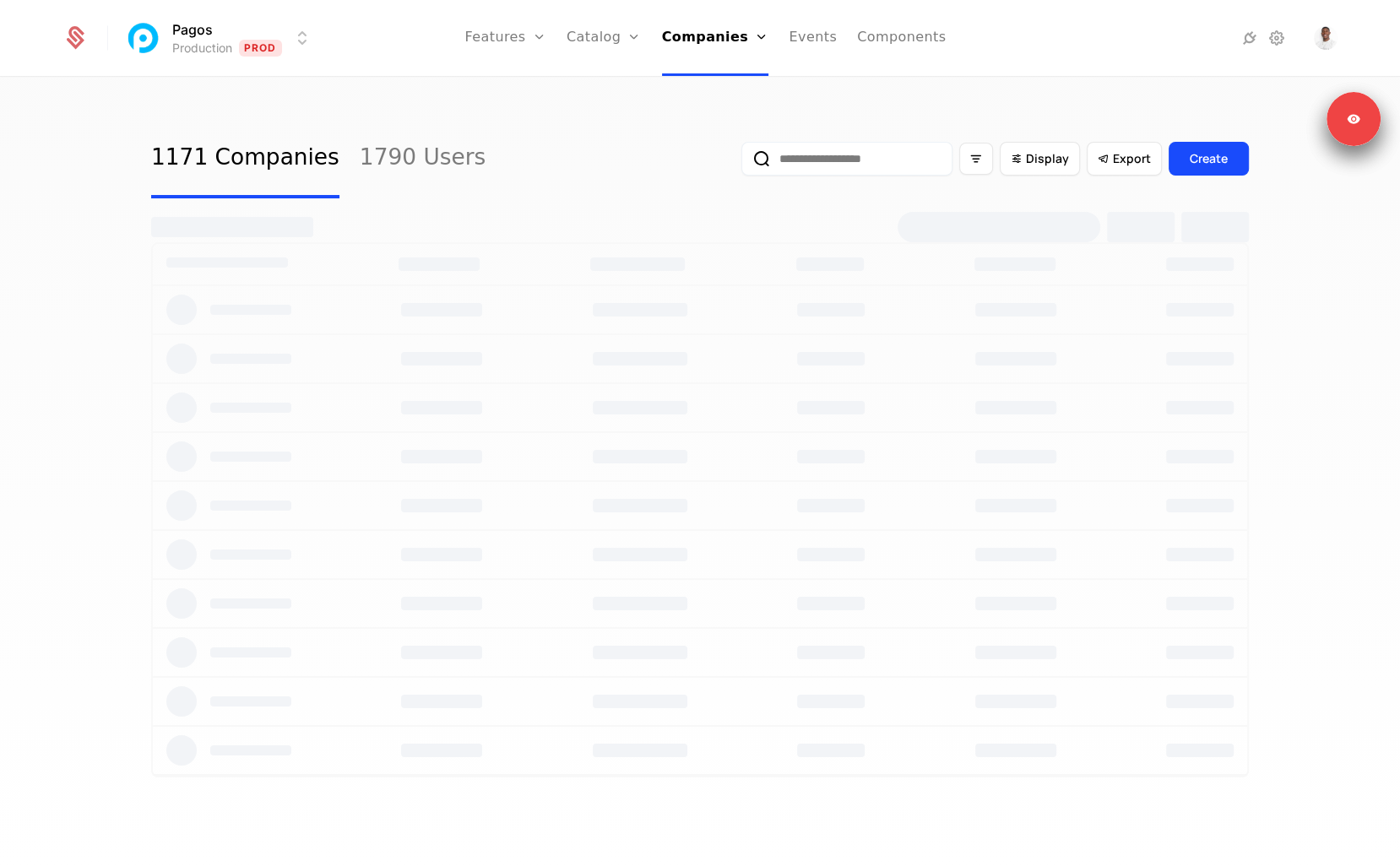
click at [868, 163] on input "email" at bounding box center [847, 158] width 211 height 34
type input "*"
type input "***"
click at [742, 162] on button "submit" at bounding box center [742, 162] width 0 height 0
click at [930, 114] on div "1171 Companies 1790 Users *** Display Export Create" at bounding box center [700, 477] width 1400 height 797
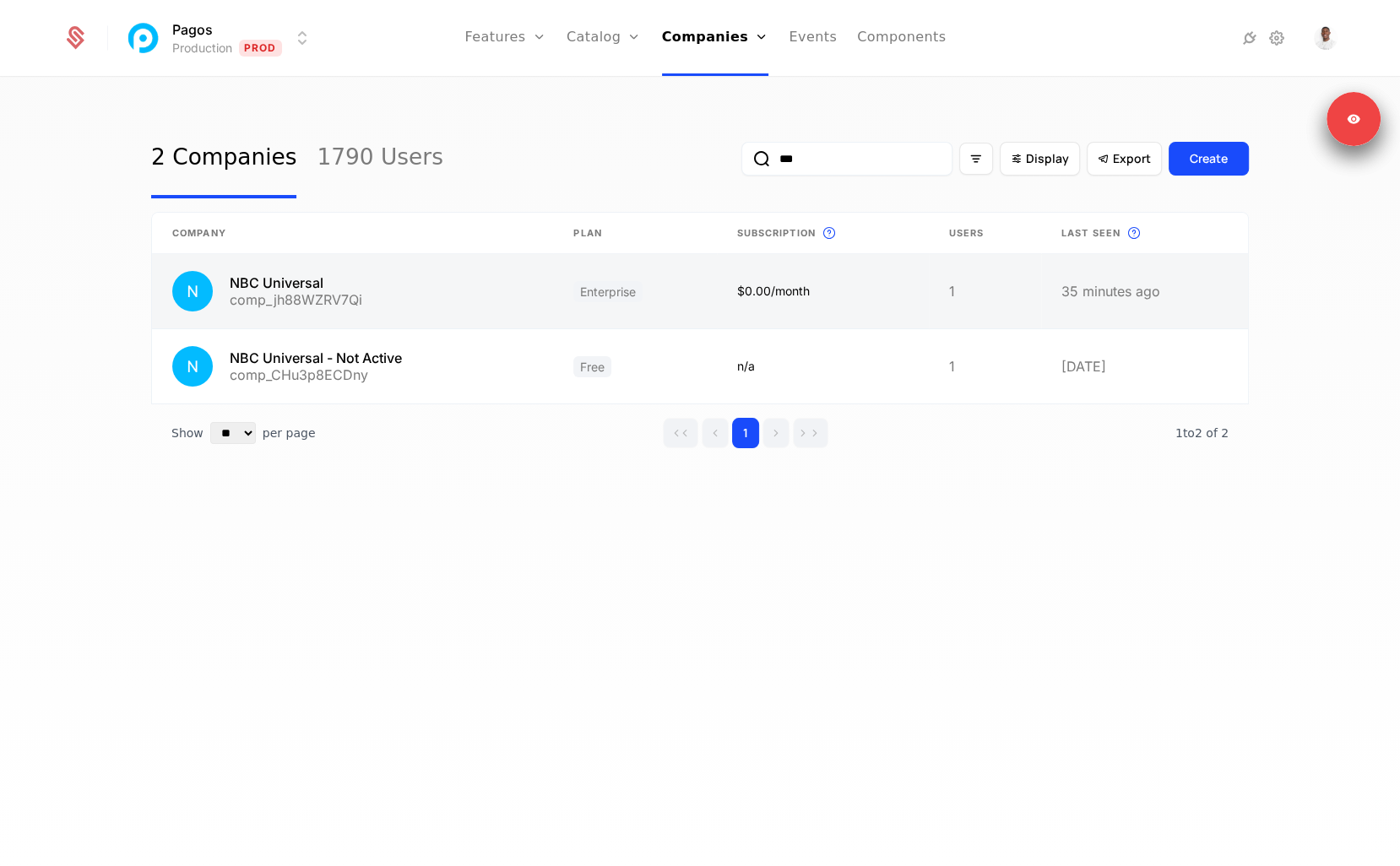
click at [496, 301] on link at bounding box center [352, 291] width 401 height 74
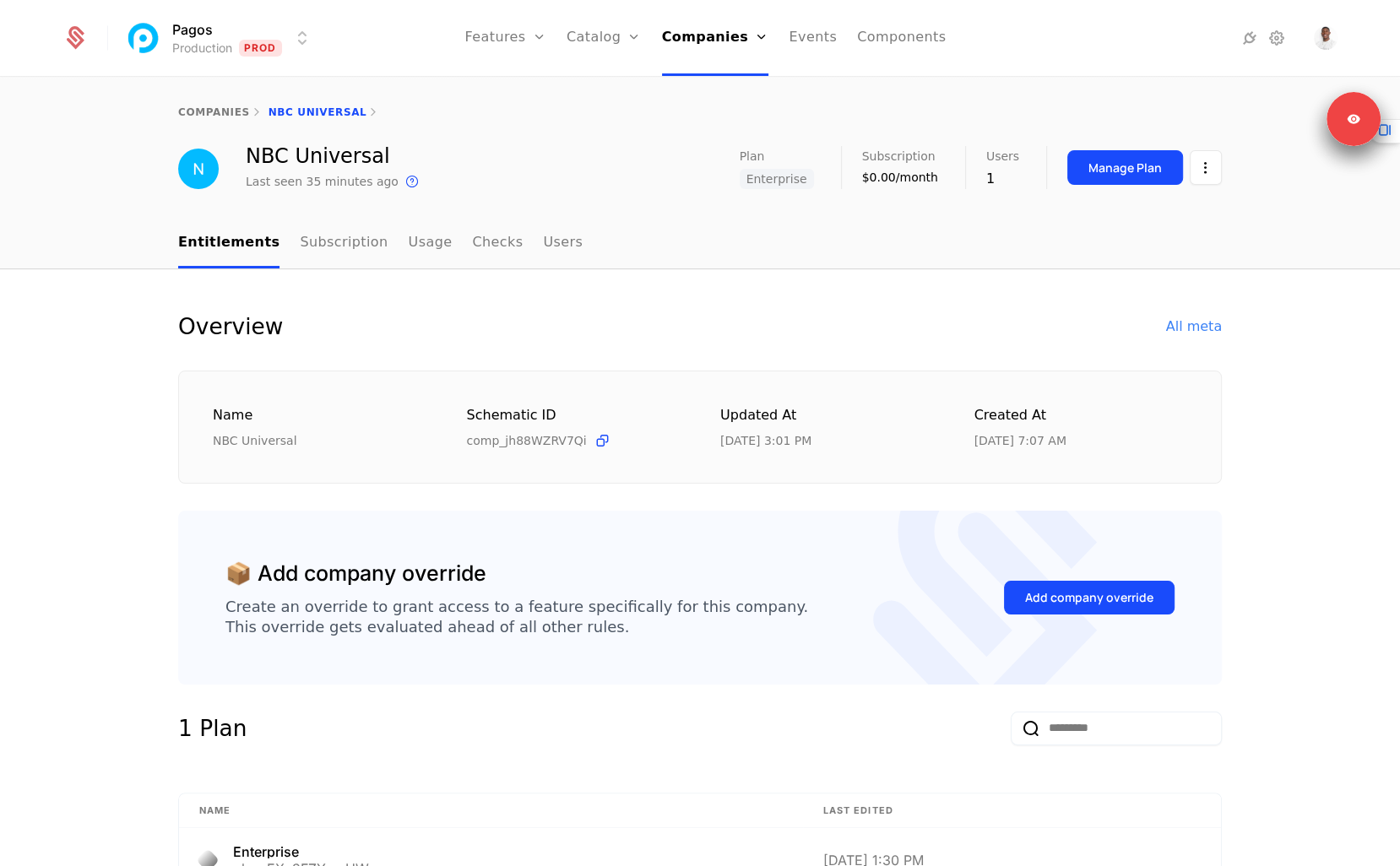
click at [632, 226] on nav "Entitlements Subscription Usage Checks Users" at bounding box center [700, 243] width 1043 height 49
click at [513, 661] on div "📦 Add company override Create an override to grant access to a feature specific…" at bounding box center [700, 598] width 1043 height 174
